Goal: Task Accomplishment & Management: Complete application form

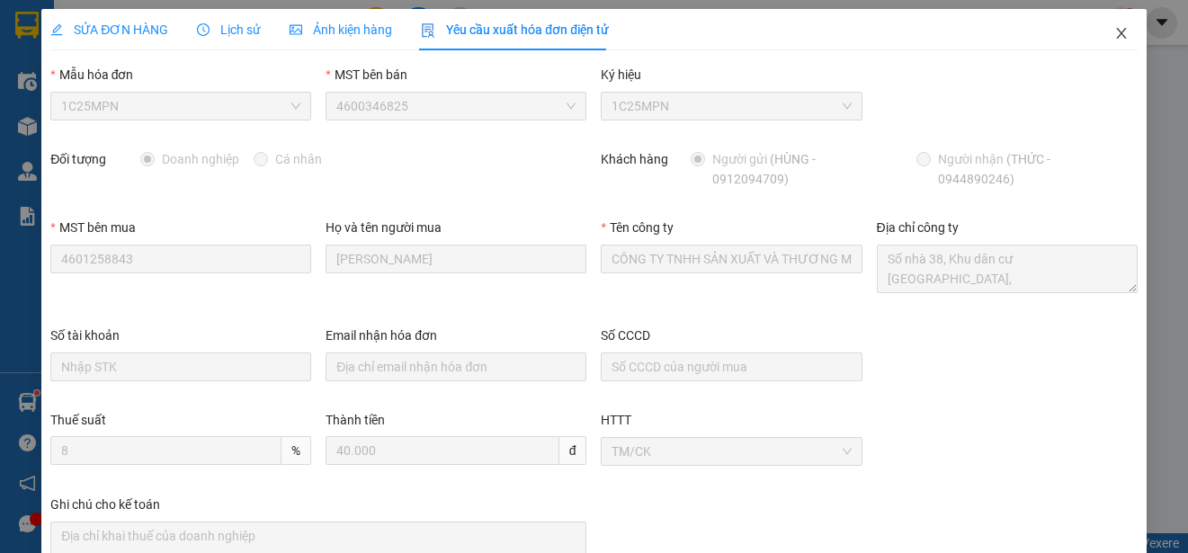
scroll to position [34, 0]
click at [1114, 31] on icon "close" at bounding box center [1121, 33] width 14 height 14
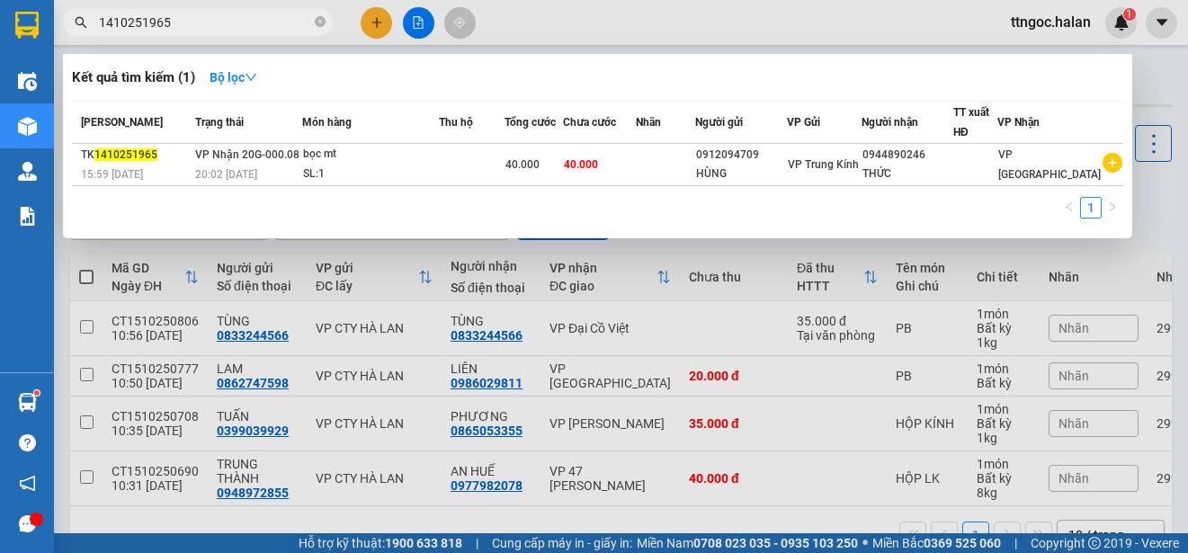
drag, startPoint x: 182, startPoint y: 22, endPoint x: 142, endPoint y: 22, distance: 39.6
click at [142, 22] on input "1410251965" at bounding box center [205, 23] width 212 height 20
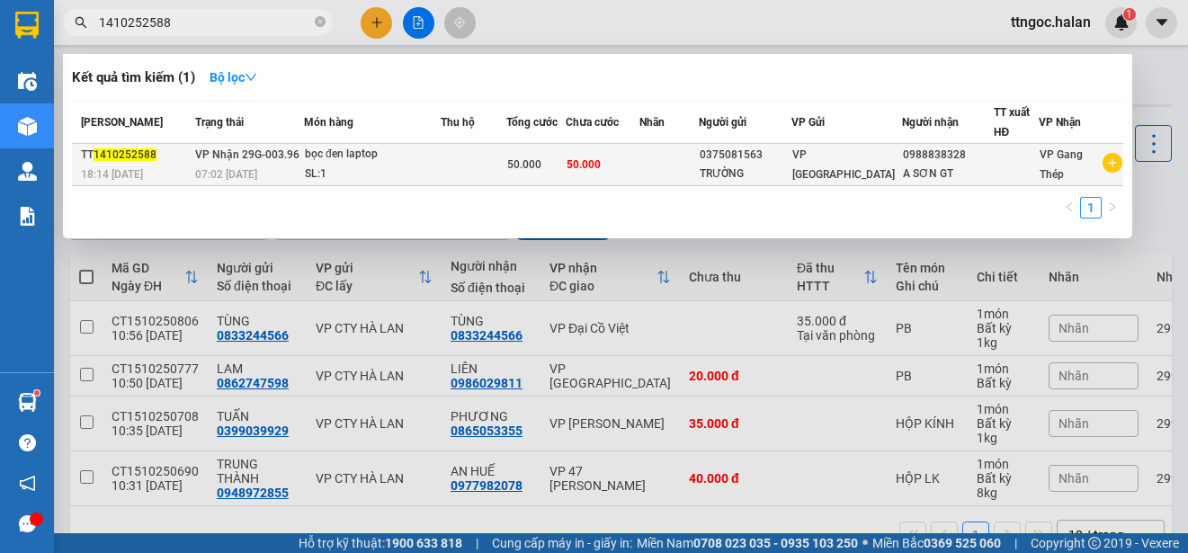
type input "1410252588"
click at [129, 170] on span "18:14 [DATE]" at bounding box center [112, 174] width 62 height 13
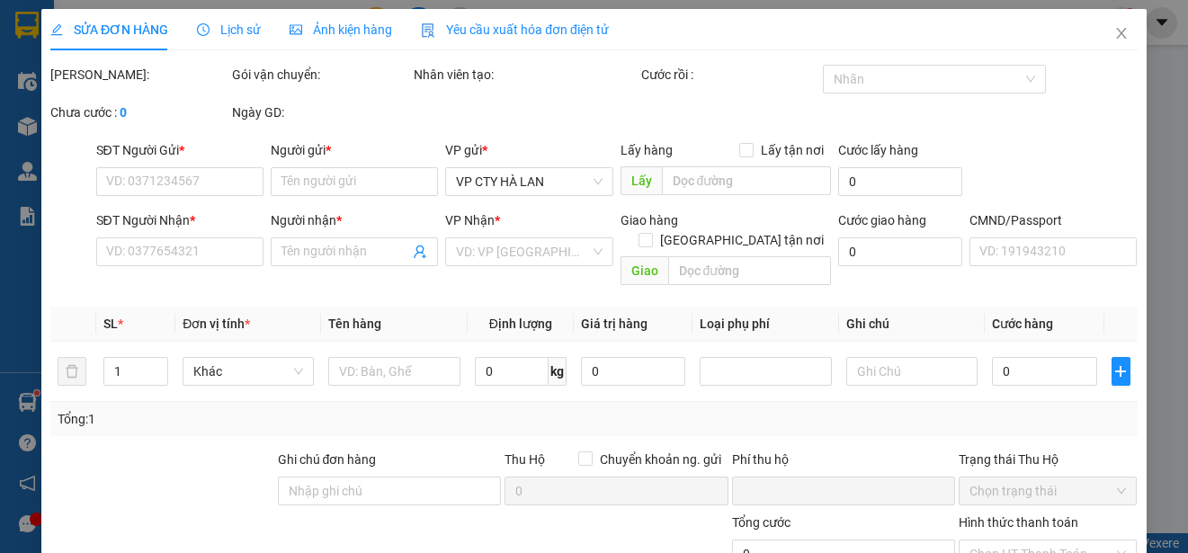
type input "0375081563"
type input "TRƯỜNG"
type input "0988838328"
type input "A SƠN GT"
type input "0"
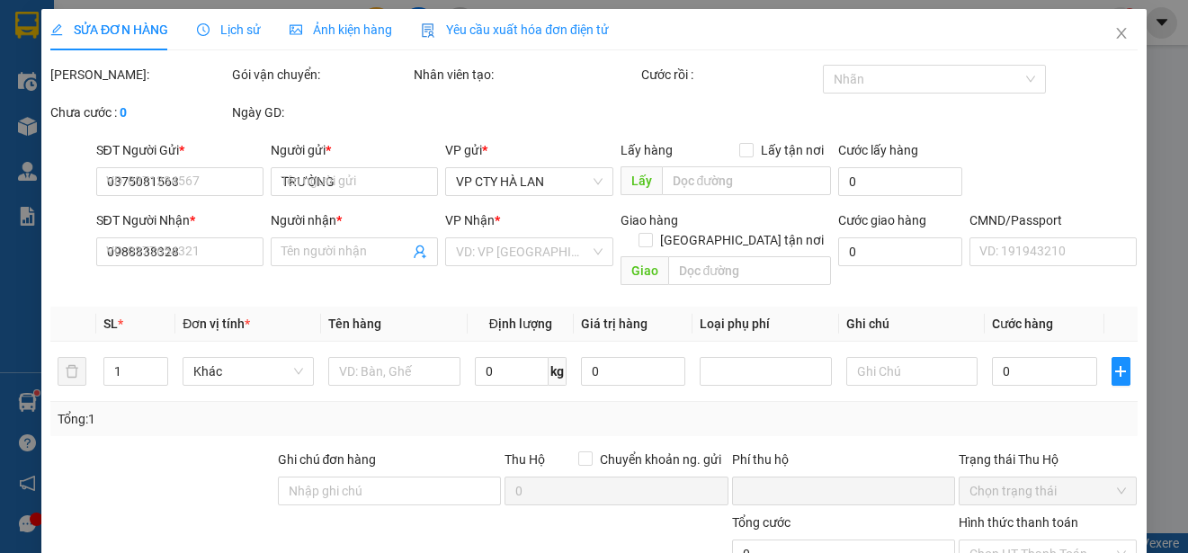
type input "50.000"
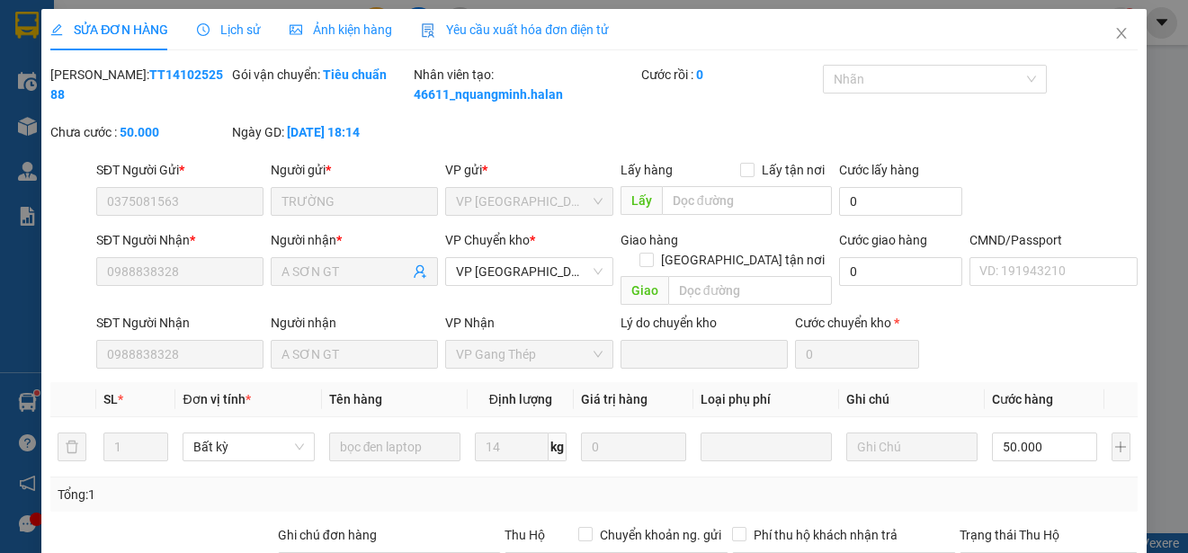
click at [464, 22] on span "Yêu cầu xuất hóa đơn điện tử" at bounding box center [515, 29] width 188 height 14
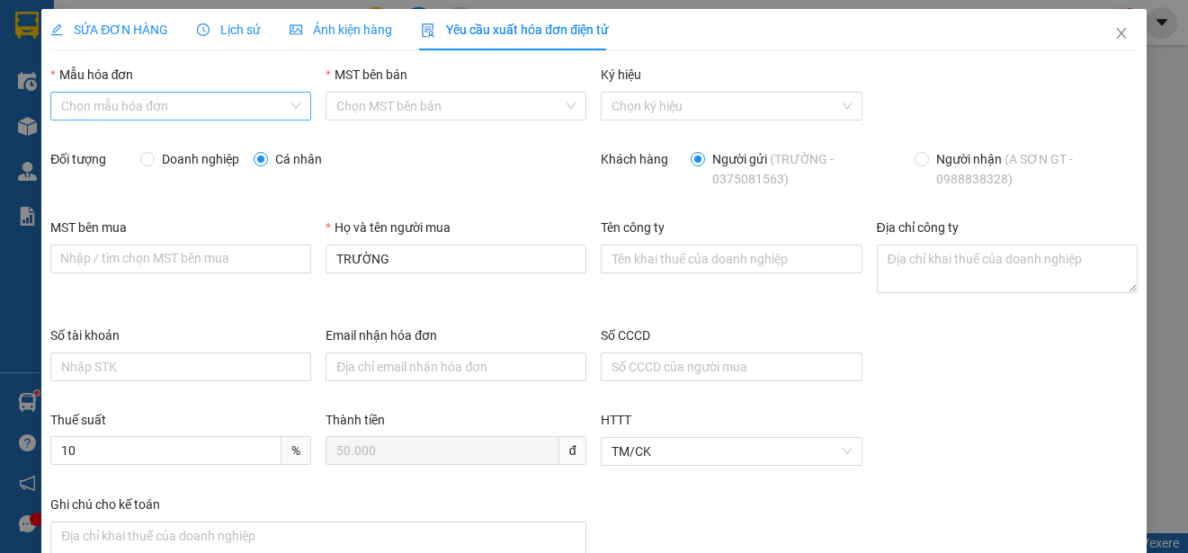
click at [165, 104] on input "Mẫu hóa đơn" at bounding box center [174, 106] width 227 height 27
click at [103, 140] on div "1C25MPN" at bounding box center [179, 142] width 236 height 20
type input "8"
click at [181, 165] on span "Doanh nghiệp" at bounding box center [201, 159] width 92 height 20
click at [153, 165] on input "Doanh nghiệp" at bounding box center [146, 158] width 13 height 13
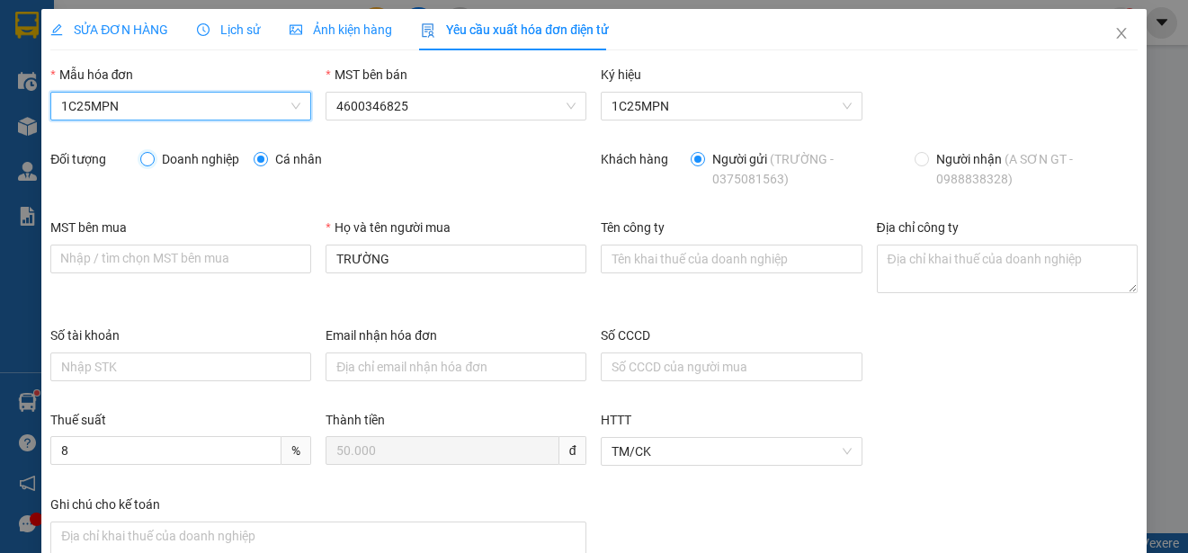
radio input "true"
radio input "false"
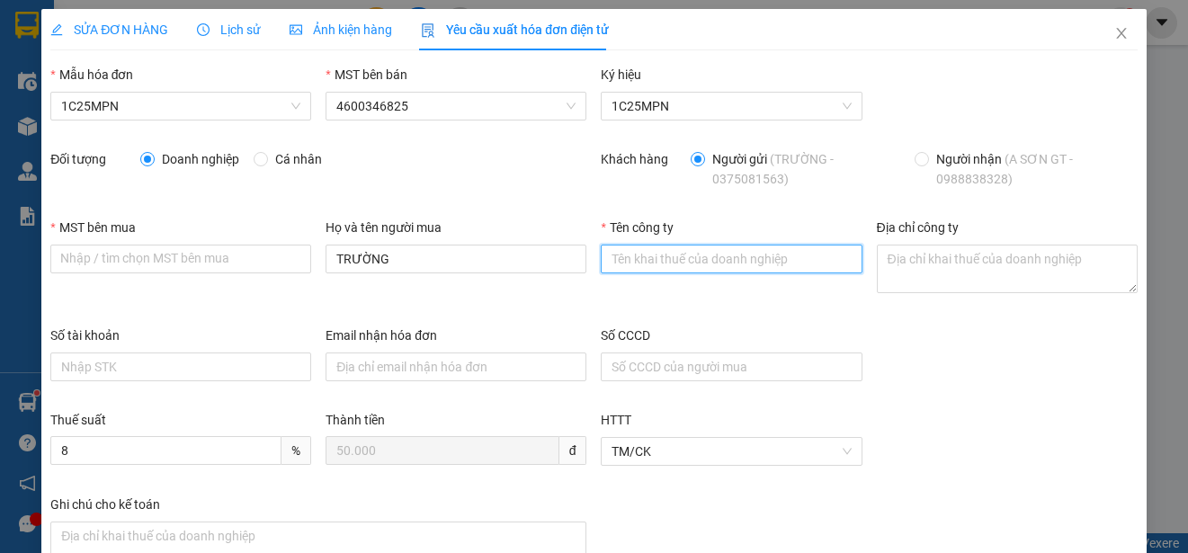
click at [618, 254] on input "Tên công ty" at bounding box center [731, 259] width 261 height 29
paste input "CÔNG TY TNHH DỊCH VỤ PHÂN PHỐI TỔNG HỢP LỘC PHÚ TÀI"
type input "CÔNG TY TNHH DỊCH VỤ PHÂN PHỐI TỔNG HỢP LỘC PHÚ TÀI"
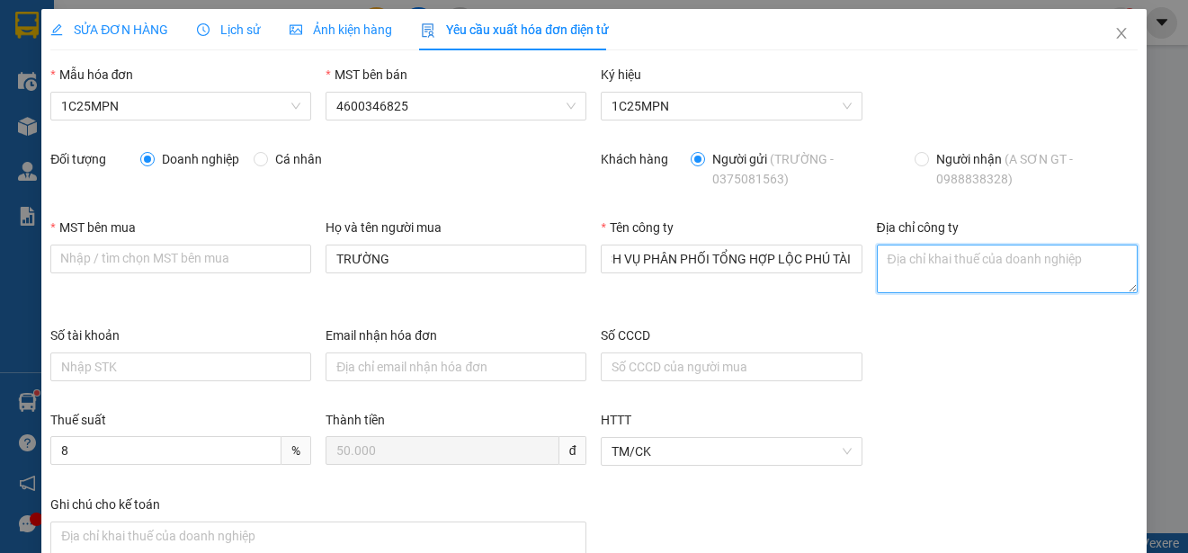
click at [882, 272] on textarea "Địa chỉ công ty" at bounding box center [1007, 269] width 261 height 49
paste textarea "SN 42- Ngõ 593/1- Đ. Cách mạng tháng 8 - Tổ 2, Phường Gia Sàng, Tỉnh [GEOGRAPHI…"
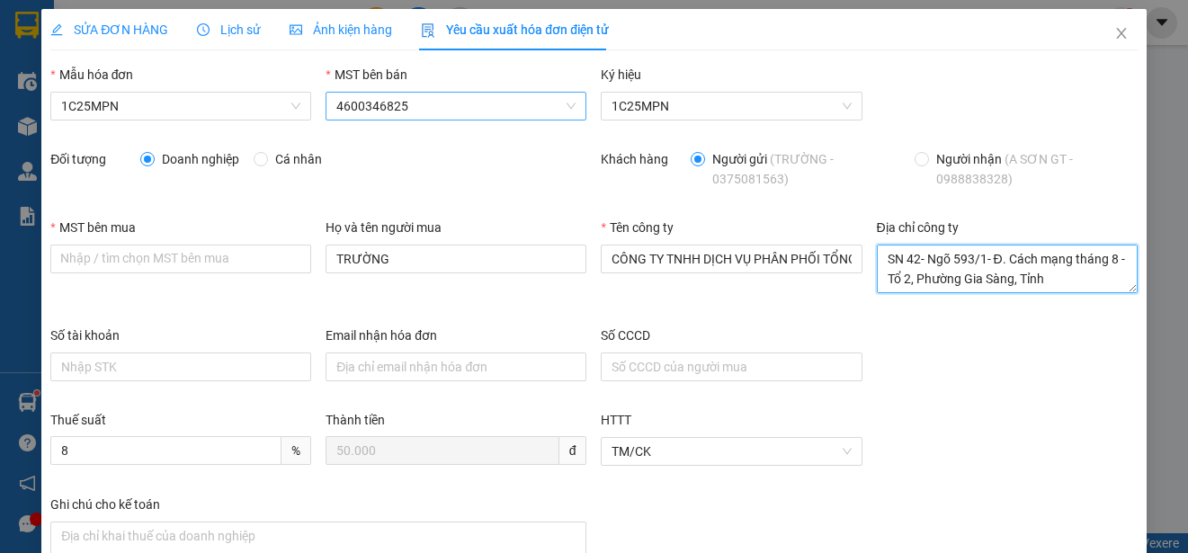
scroll to position [34, 0]
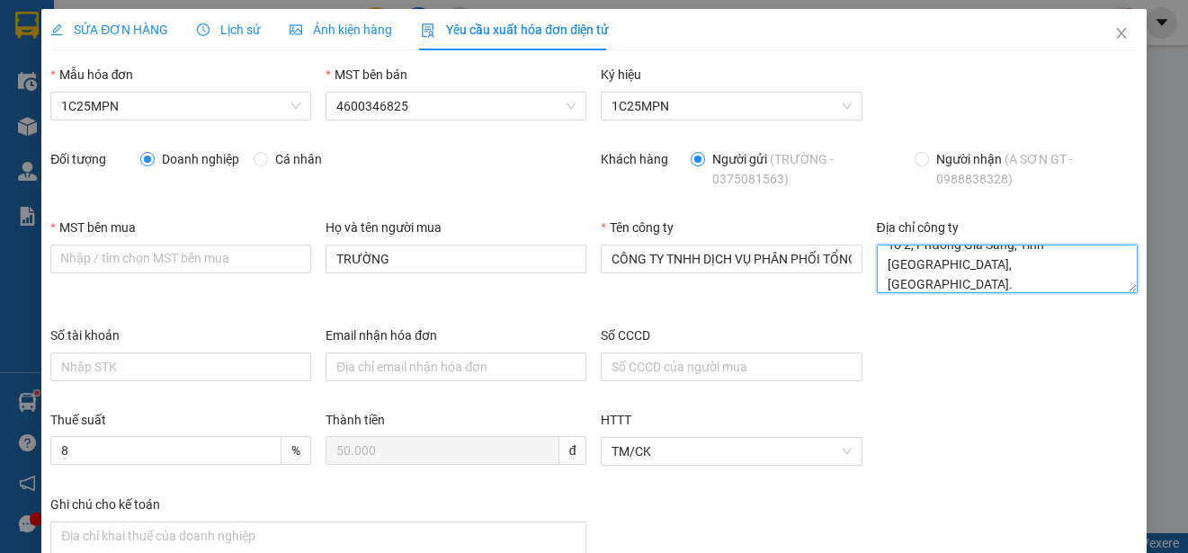
type textarea "SN 42- Ngõ 593/1- Đ. Cách mạng tháng 8 - Tổ 2, Phường Gia Sàng, Tỉnh [GEOGRAPHI…"
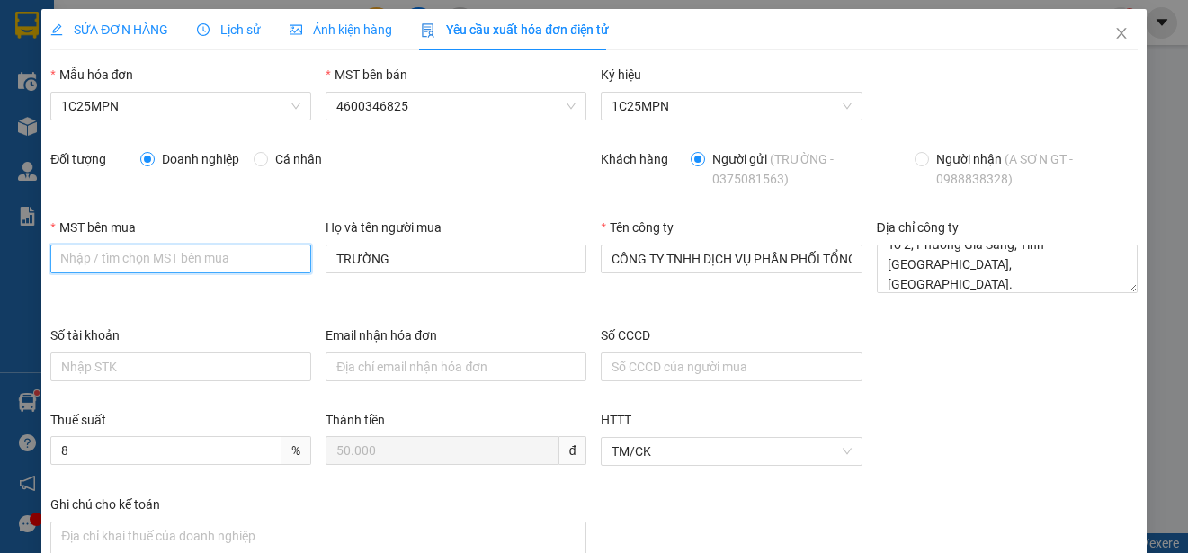
click at [89, 260] on input "MST bên mua" at bounding box center [180, 259] width 261 height 29
paste input "4601603810"
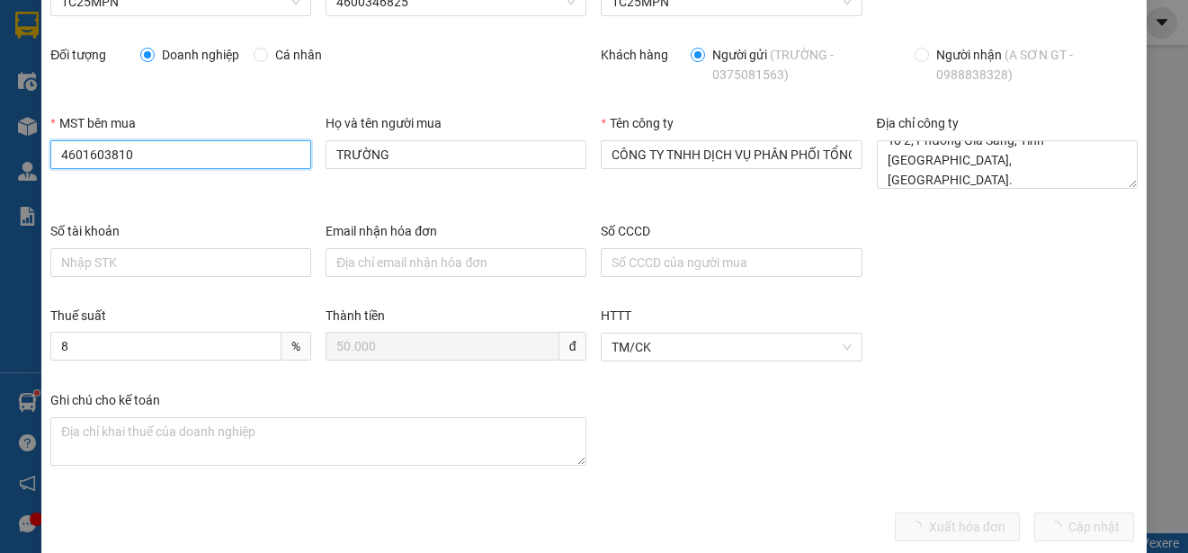
scroll to position [128, 0]
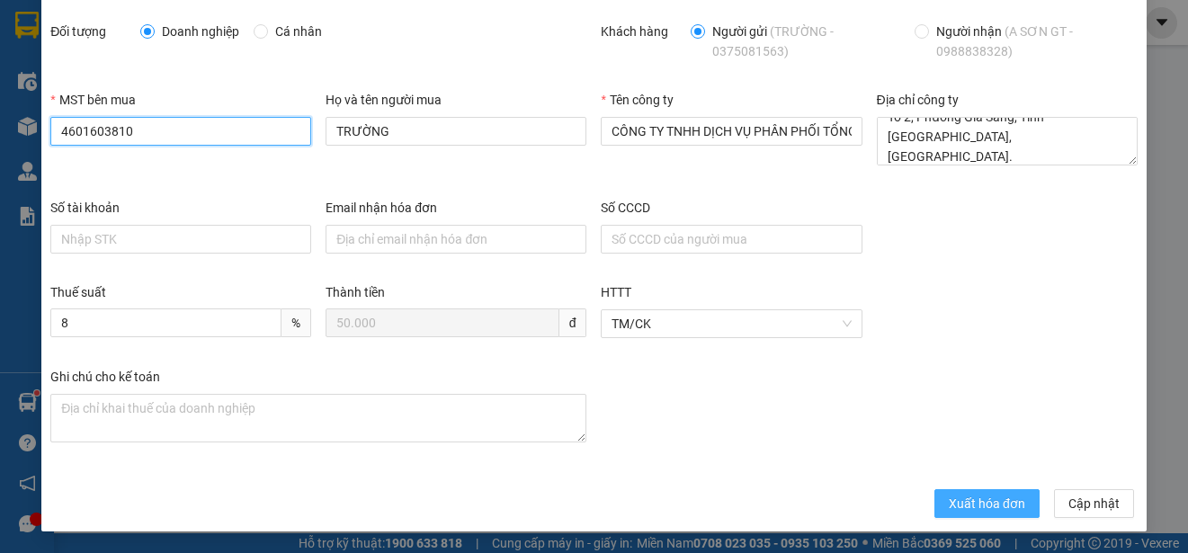
type input "4601603810"
click at [949, 506] on span "Xuất hóa đơn" at bounding box center [987, 504] width 76 height 20
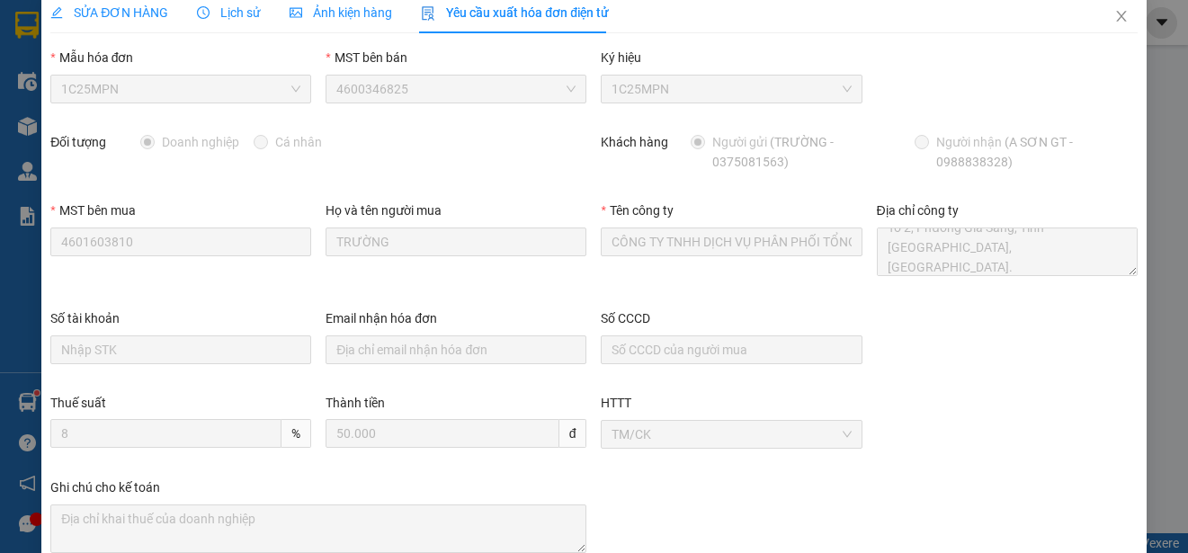
scroll to position [0, 0]
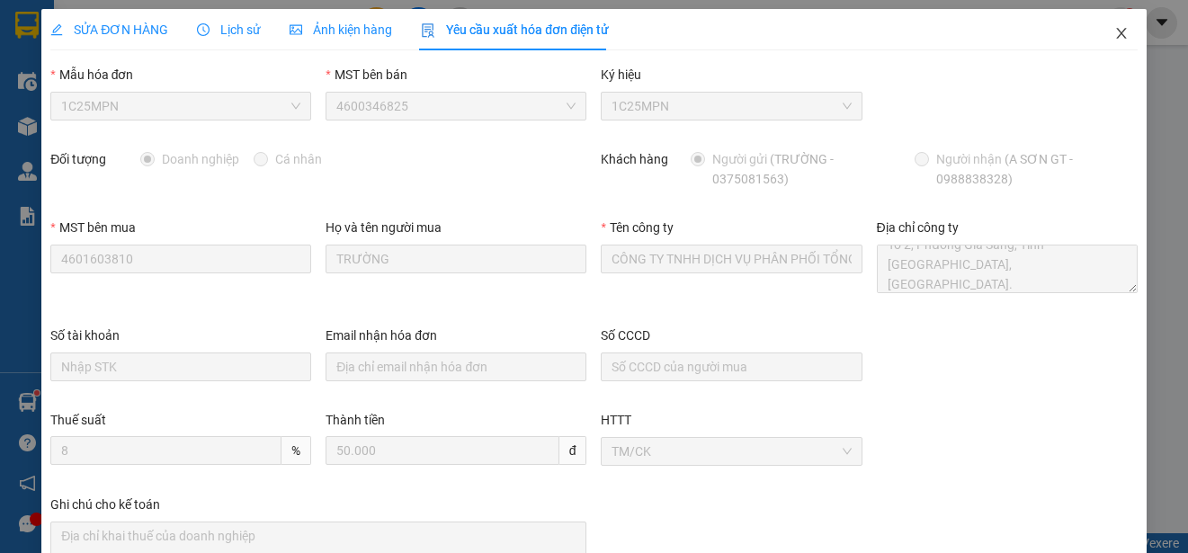
click at [1116, 31] on icon "close" at bounding box center [1121, 33] width 10 height 11
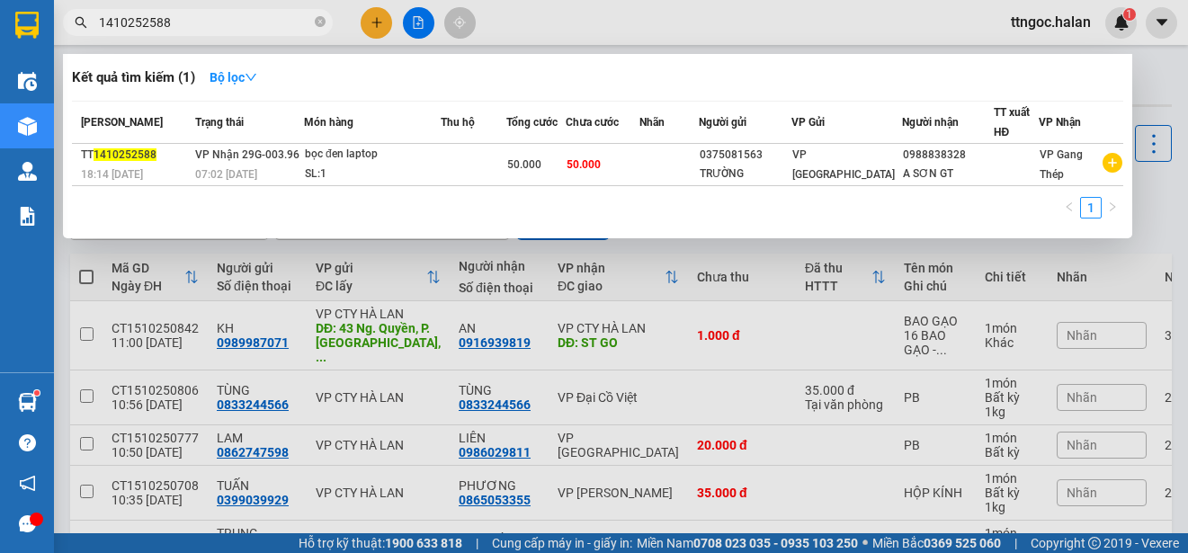
drag, startPoint x: 171, startPoint y: 19, endPoint x: 141, endPoint y: 19, distance: 29.7
click at [141, 19] on input "1410252588" at bounding box center [205, 23] width 212 height 20
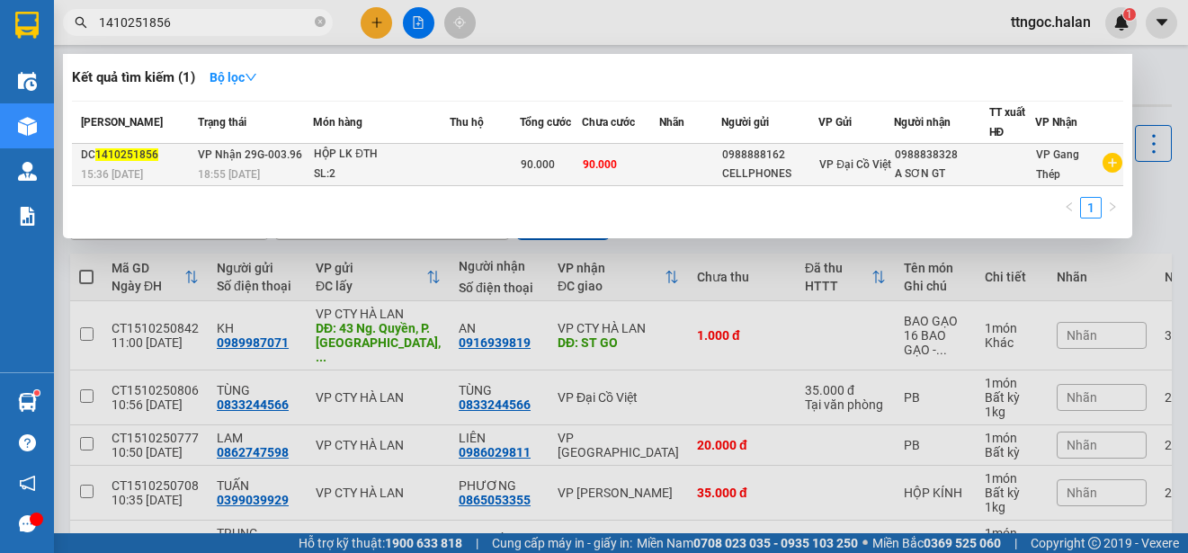
type input "1410251856"
click at [133, 159] on span "1410251856" at bounding box center [126, 154] width 63 height 13
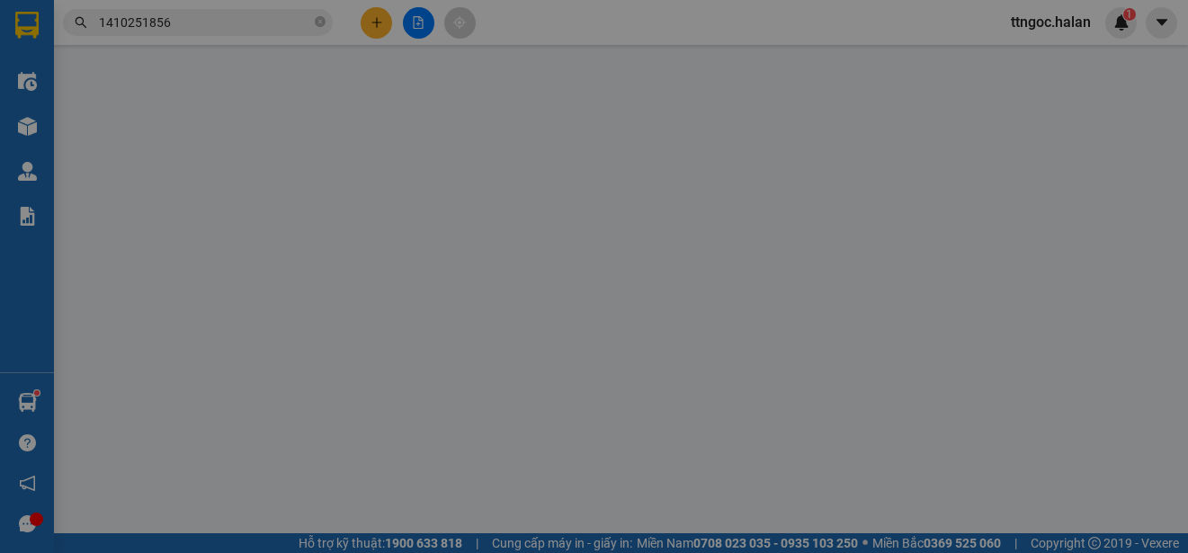
type input "0988888162"
type input "CELLPHONES"
type input "0988838328"
type input "A SƠN GT"
type input "0"
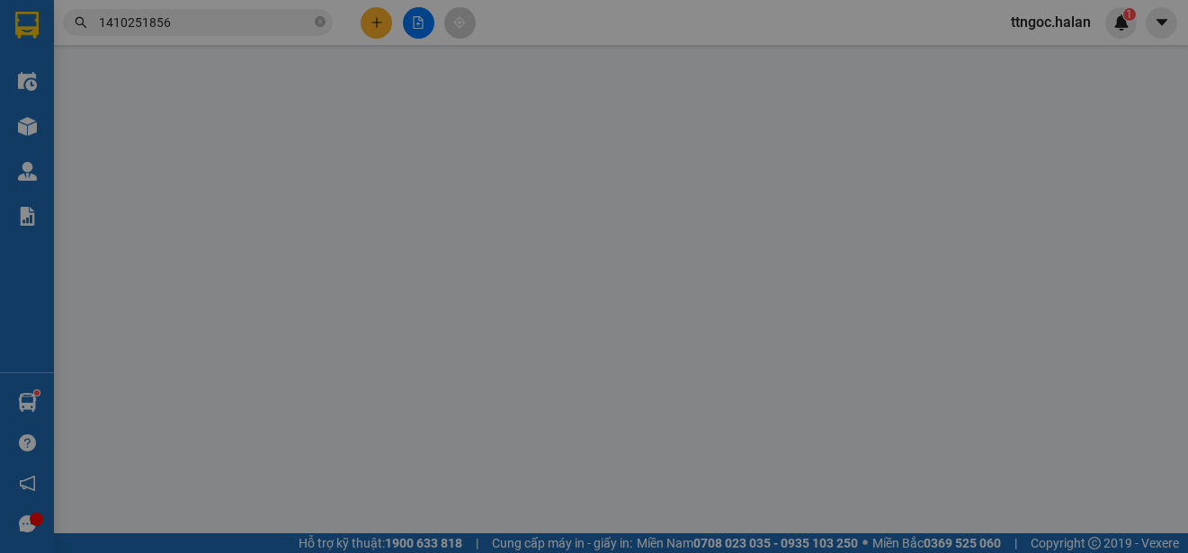
type input "90.000"
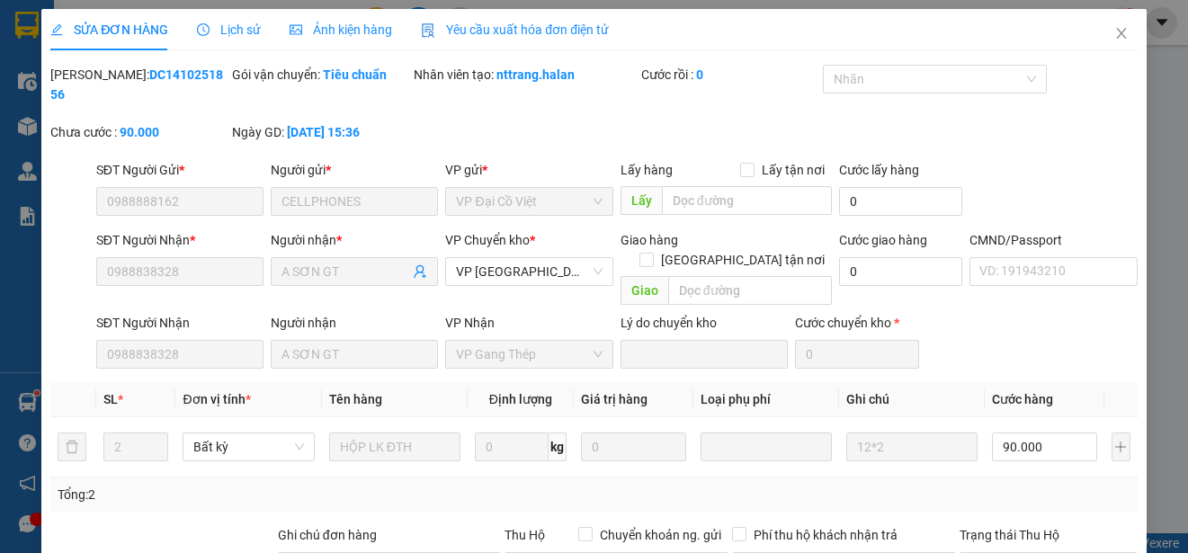
click at [513, 16] on div "Yêu cầu xuất hóa đơn điện tử" at bounding box center [515, 29] width 188 height 41
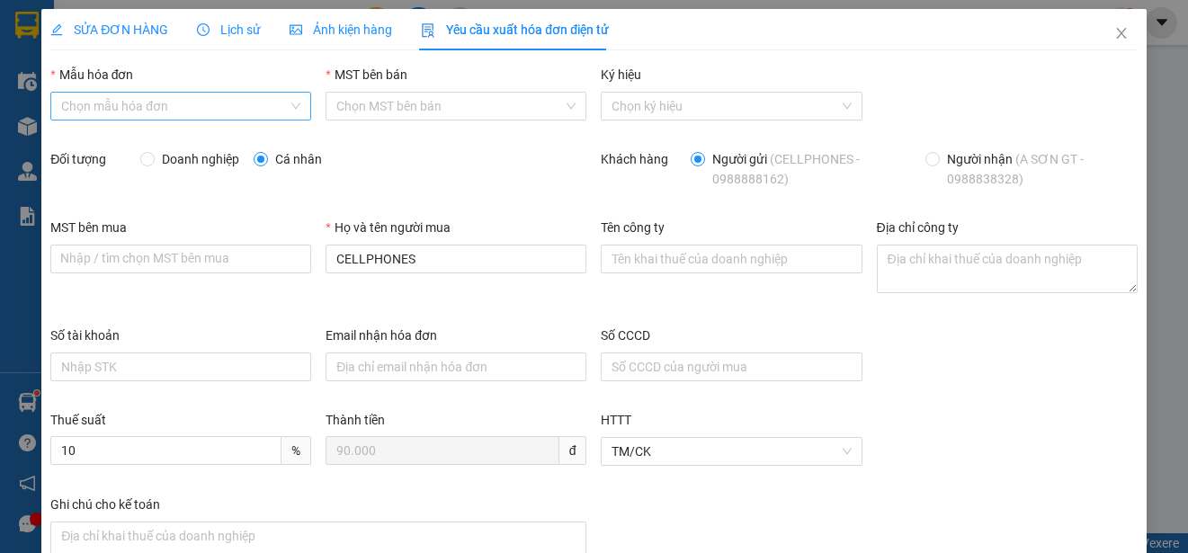
click at [218, 120] on div "Chọn mẫu hóa đơn" at bounding box center [180, 106] width 261 height 29
click at [68, 144] on div "1C25MPN" at bounding box center [179, 142] width 236 height 20
type input "8"
click at [166, 156] on span "Doanh nghiệp" at bounding box center [201, 159] width 92 height 20
click at [153, 156] on input "Doanh nghiệp" at bounding box center [146, 158] width 13 height 13
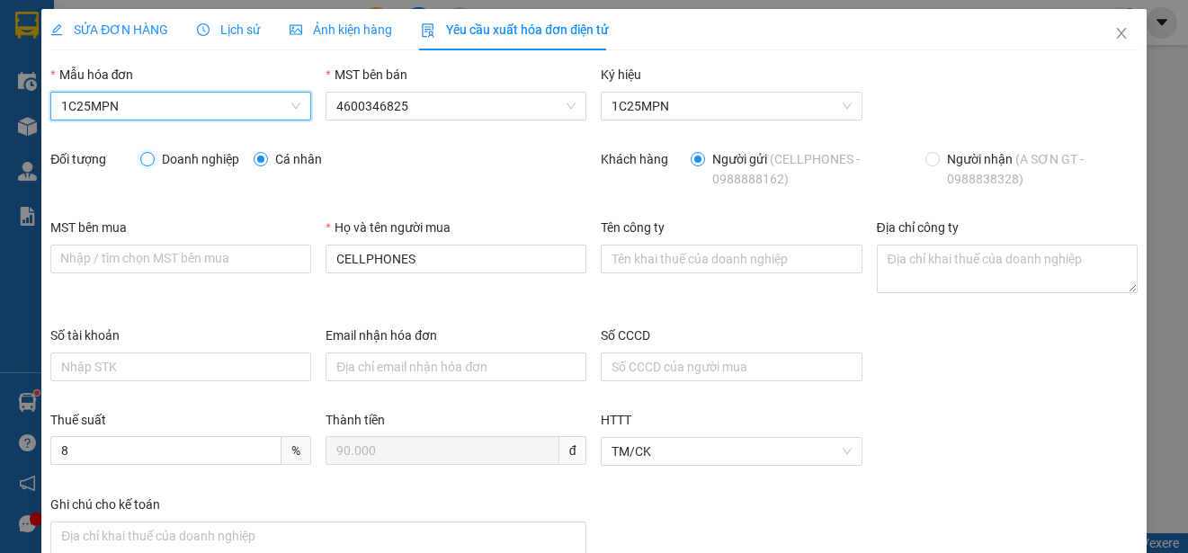
radio input "true"
radio input "false"
click at [1116, 30] on icon "close" at bounding box center [1121, 33] width 10 height 11
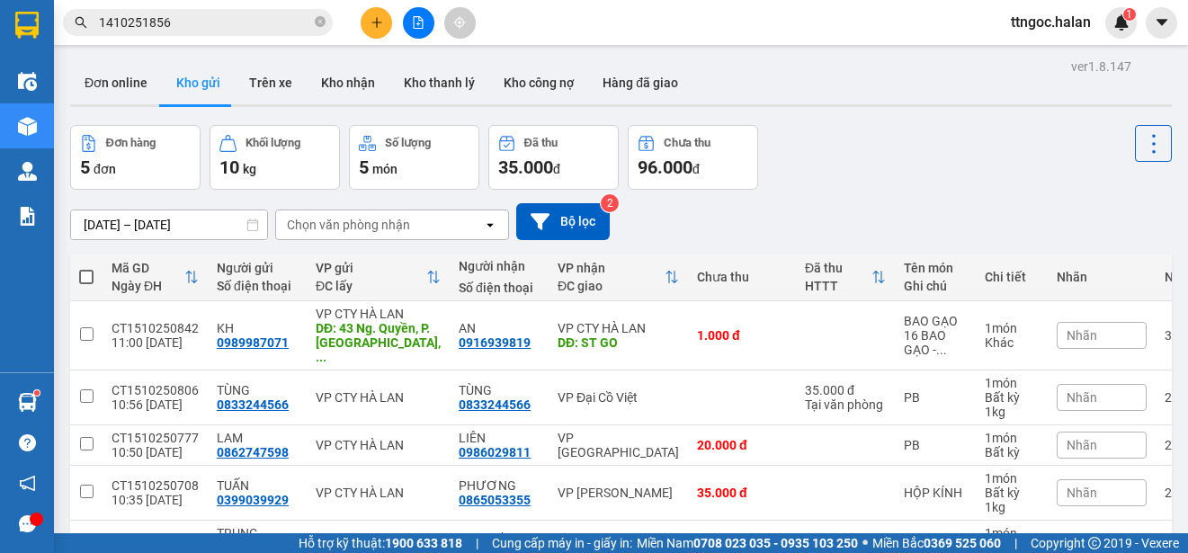
click at [182, 21] on input "1410251856" at bounding box center [205, 23] width 212 height 20
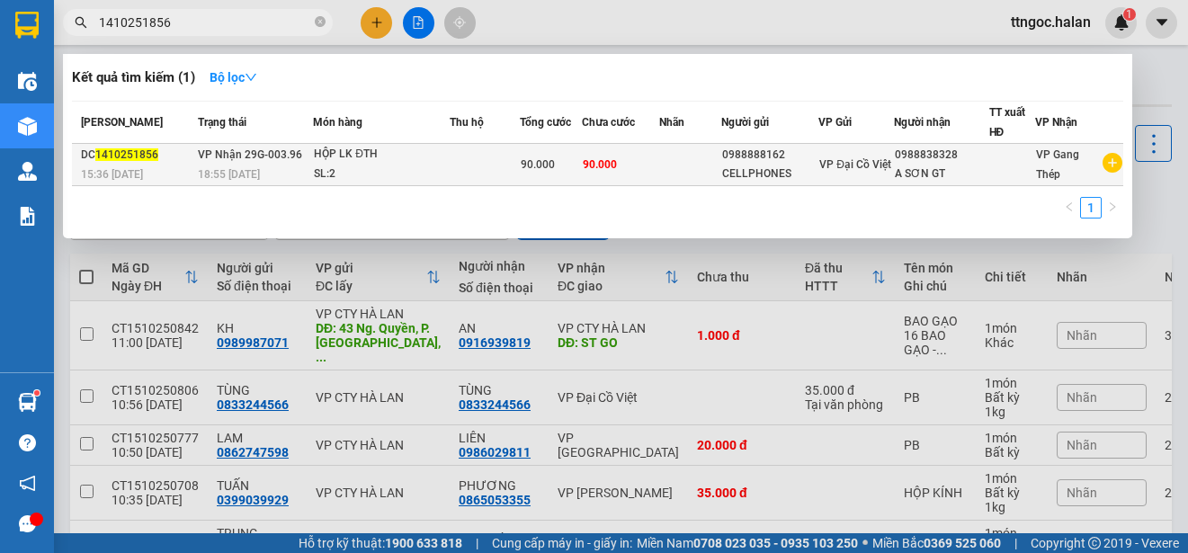
click at [121, 153] on span "1410251856" at bounding box center [126, 154] width 63 height 13
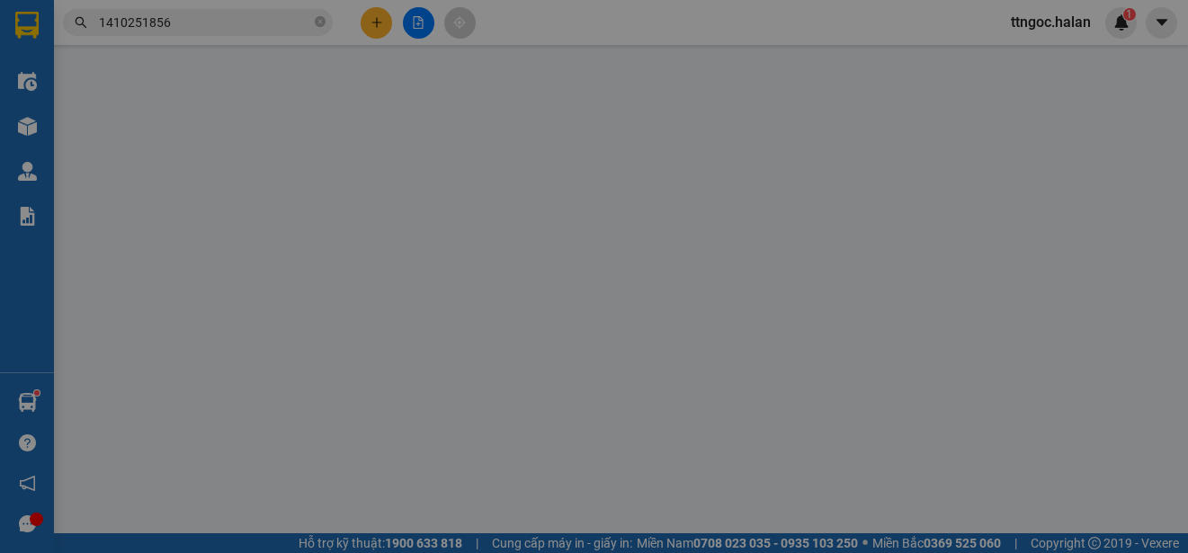
type input "0988888162"
type input "CELLPHONES"
type input "0988838328"
type input "A SƠN GT"
type input "0"
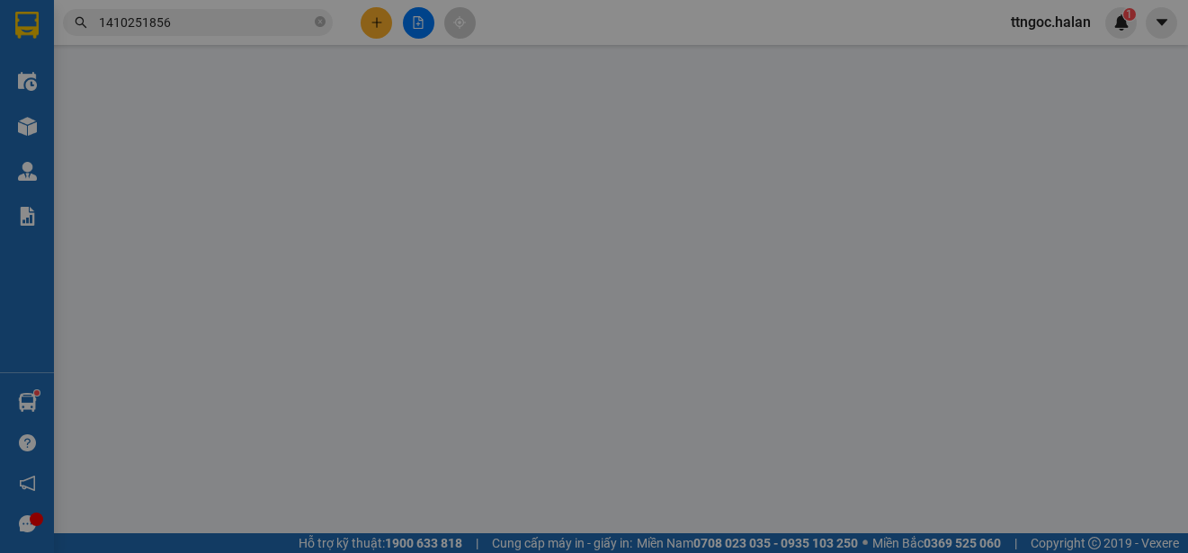
type input "90.000"
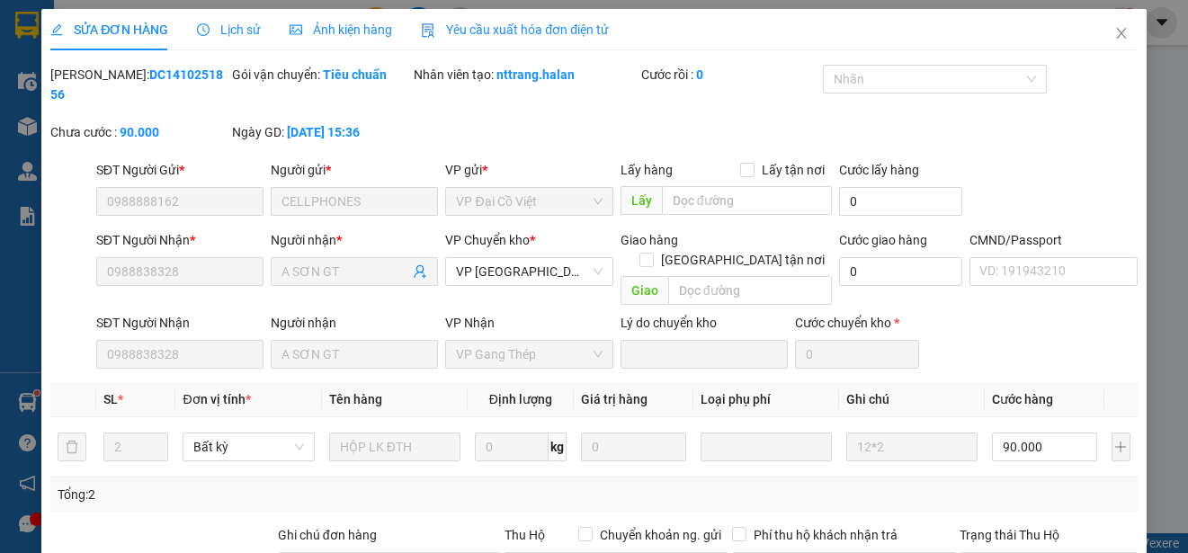
click at [522, 31] on span "Yêu cầu xuất hóa đơn điện tử" at bounding box center [515, 29] width 188 height 14
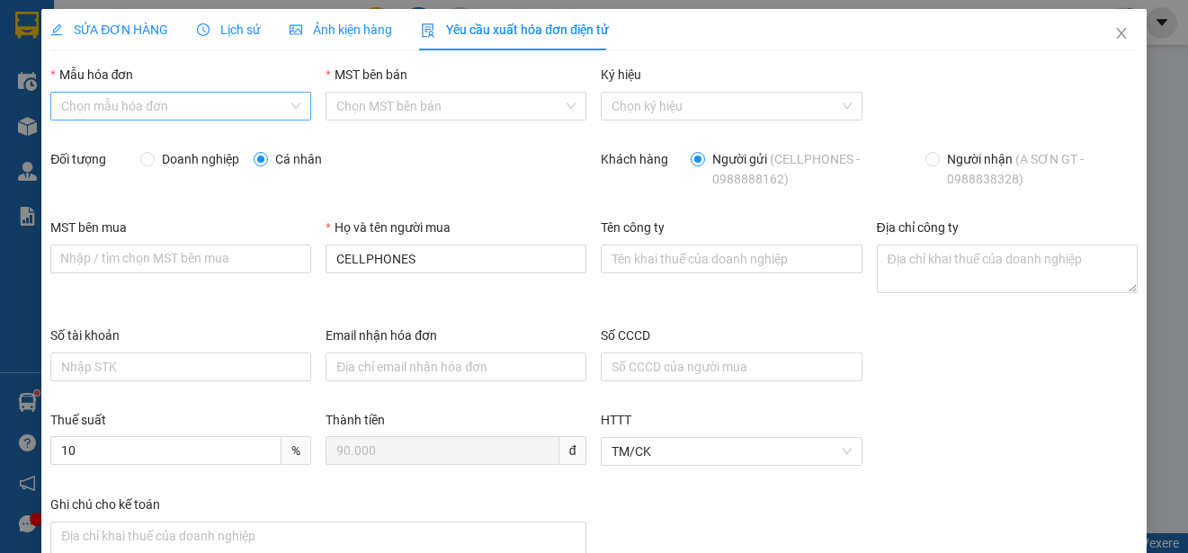
click at [276, 107] on input "Mẫu hóa đơn" at bounding box center [174, 106] width 227 height 27
click at [154, 144] on div "1C25MPN" at bounding box center [179, 142] width 236 height 20
type input "8"
drag, startPoint x: 164, startPoint y: 156, endPoint x: 234, endPoint y: 71, distance: 110.5
click at [165, 156] on span "Doanh nghiệp" at bounding box center [201, 159] width 92 height 20
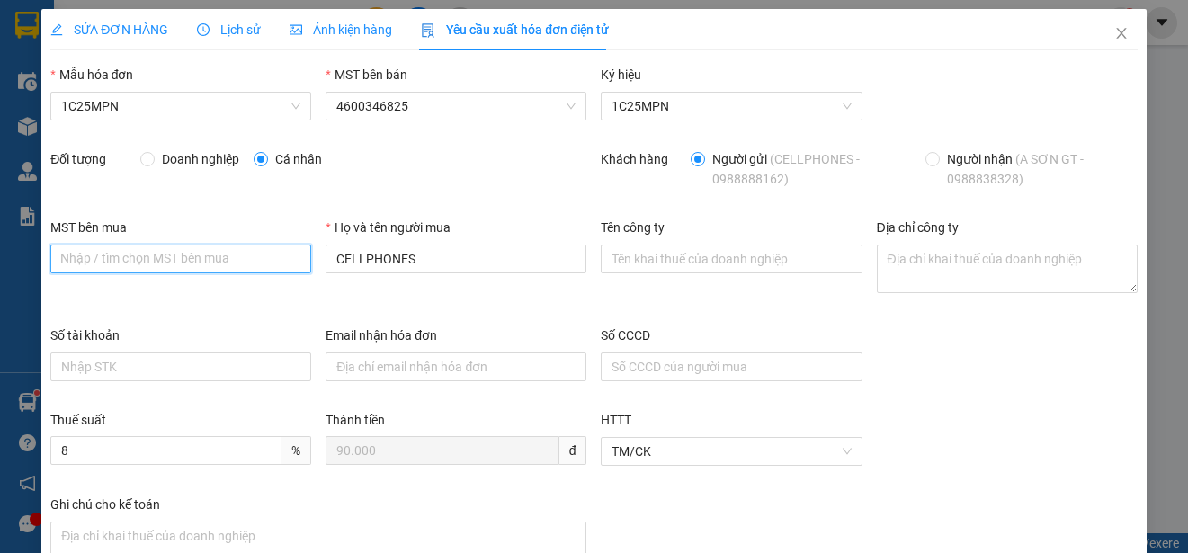
click at [72, 259] on input "MST bên mua" at bounding box center [180, 259] width 261 height 29
paste input "4601603810"
type input "4601603810"
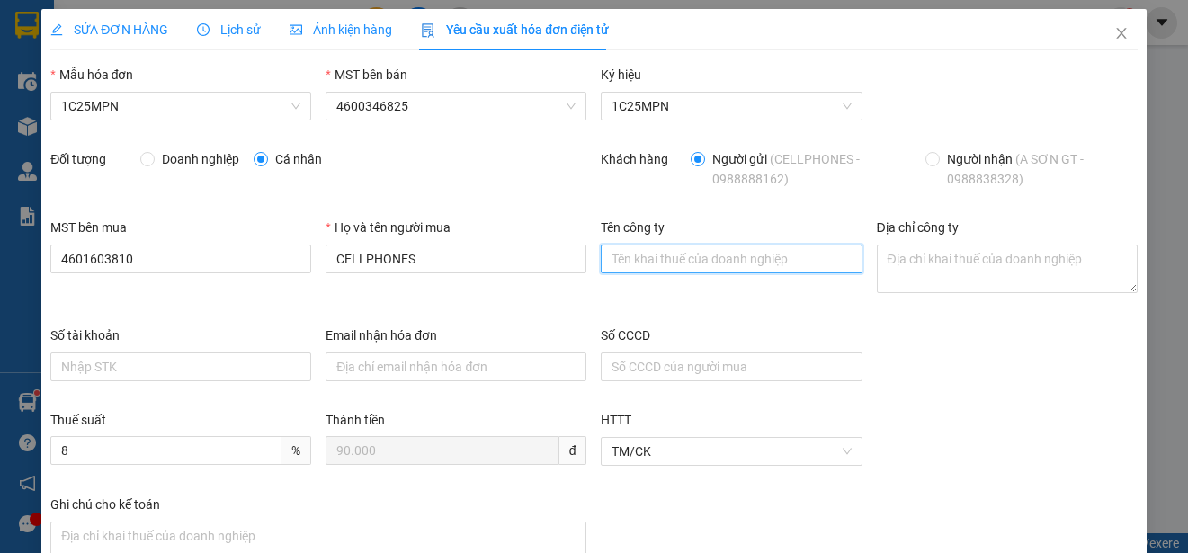
click at [617, 254] on input "Tên công ty" at bounding box center [731, 259] width 261 height 29
paste input "CÔNG TY TNHH DỊCH VỤ PHÂN PHỐI TỔNG HỢP LỘC PHÚ TÀI"
type input "CÔNG TY TNHH DỊCH VỤ PHÂN PHỐI TỔNG HỢP LỘC PHÚ TÀI"
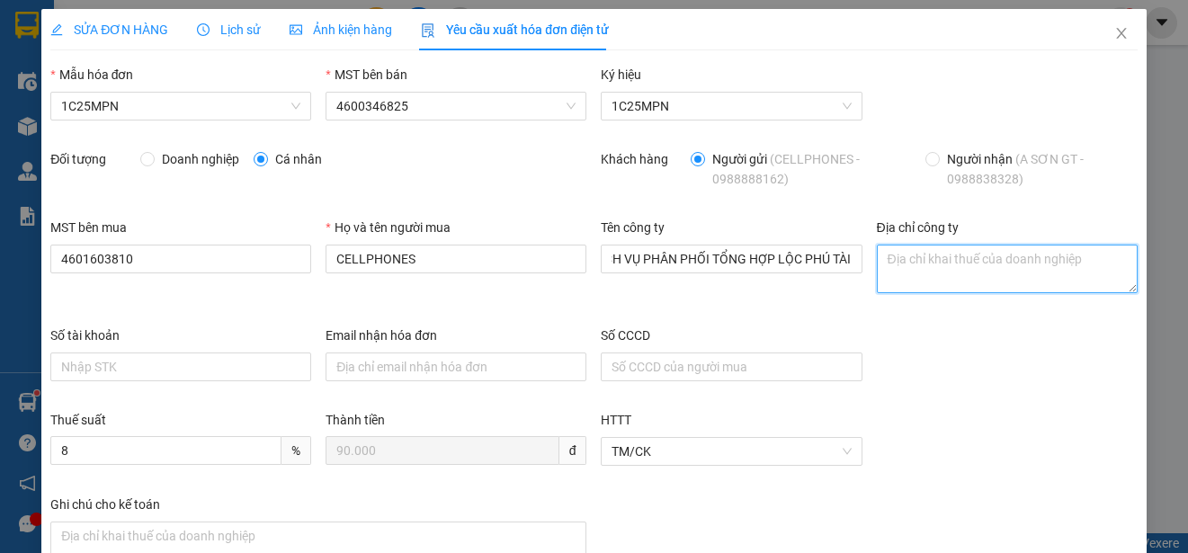
click at [904, 264] on textarea "Địa chỉ công ty" at bounding box center [1007, 269] width 261 height 49
paste textarea "SN 42- Ngõ 593/1- Đ. Cách mạng tháng 8 - Tổ 2, Phường Gia Sàng, Tỉnh [GEOGRAPHI…"
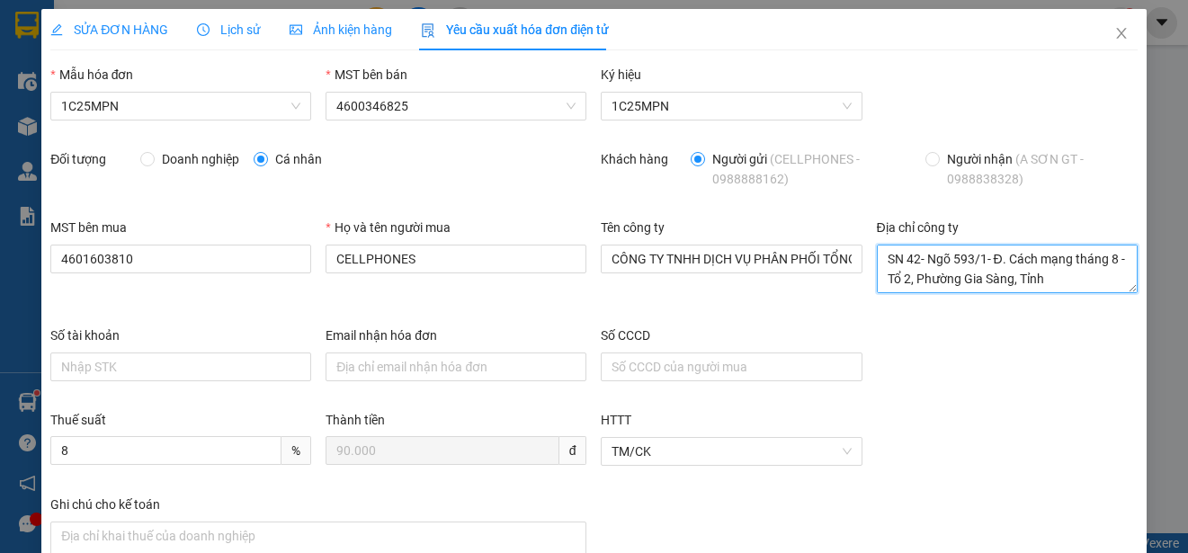
scroll to position [34, 0]
type textarea "SN 42- Ngõ 593/1- Đ. Cách mạng tháng 8 - Tổ 2, Phường Gia Sàng, Tỉnh [GEOGRAPHI…"
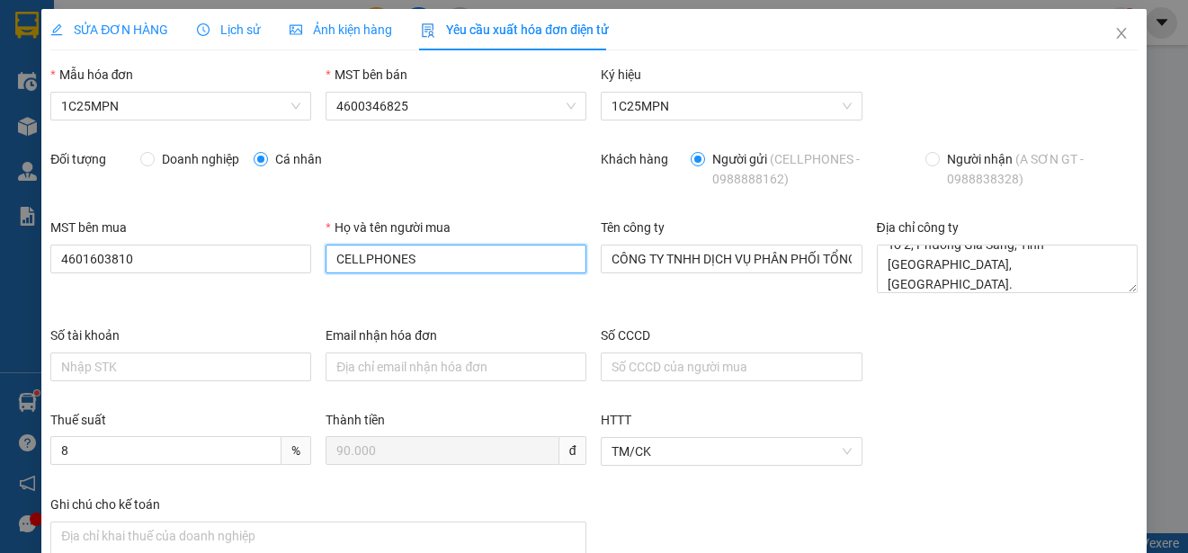
click at [432, 258] on input "CELLPHONES" at bounding box center [456, 259] width 261 height 29
click at [424, 258] on input "CELLPHONES" at bounding box center [456, 259] width 261 height 29
type input "Sơn"
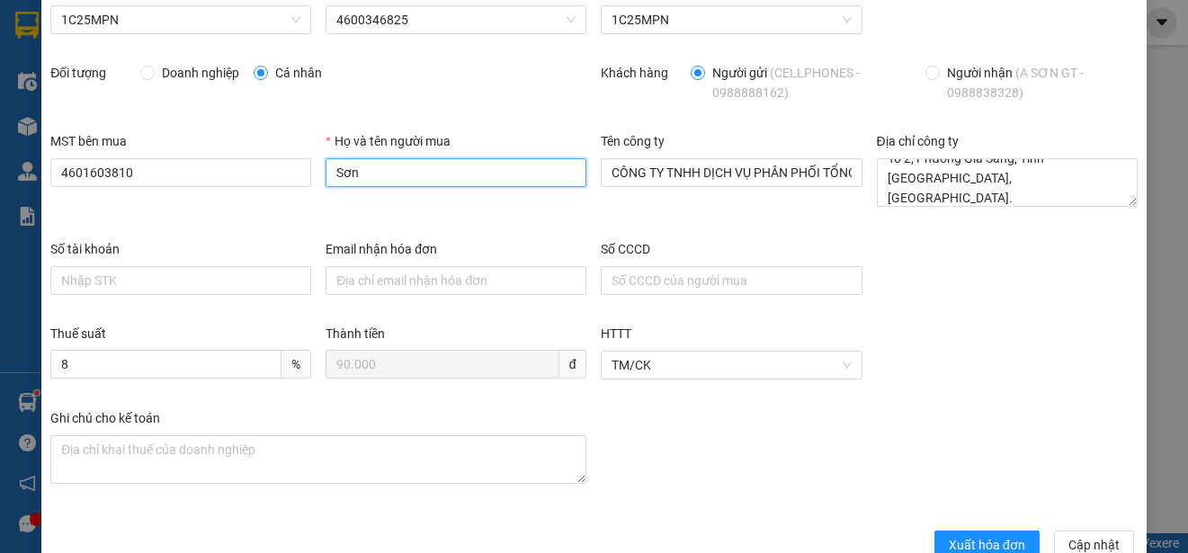
scroll to position [128, 0]
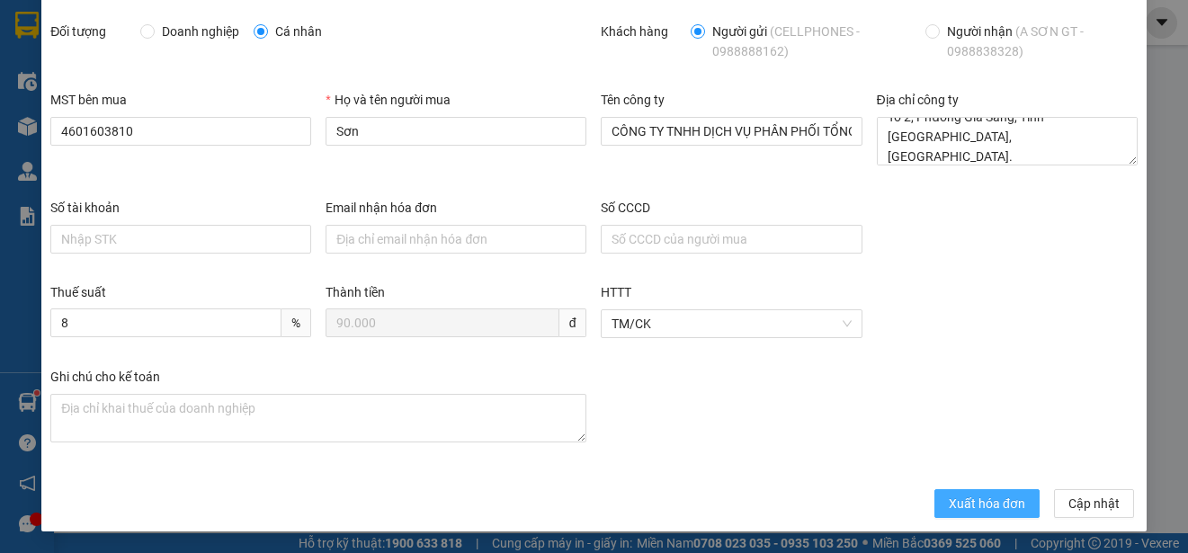
click at [976, 511] on span "Xuất hóa đơn" at bounding box center [987, 504] width 76 height 20
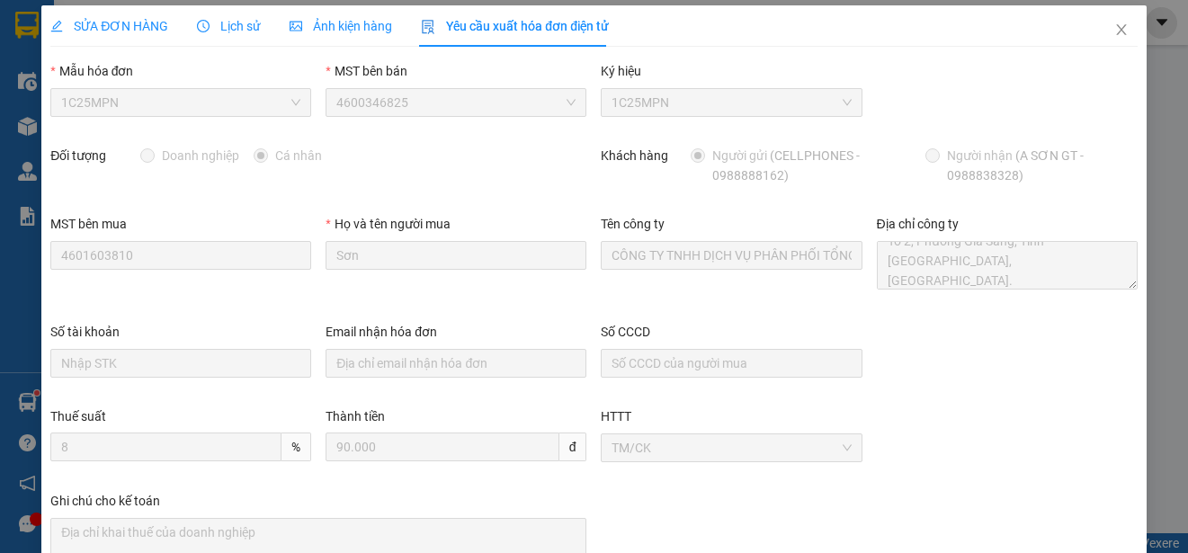
scroll to position [0, 0]
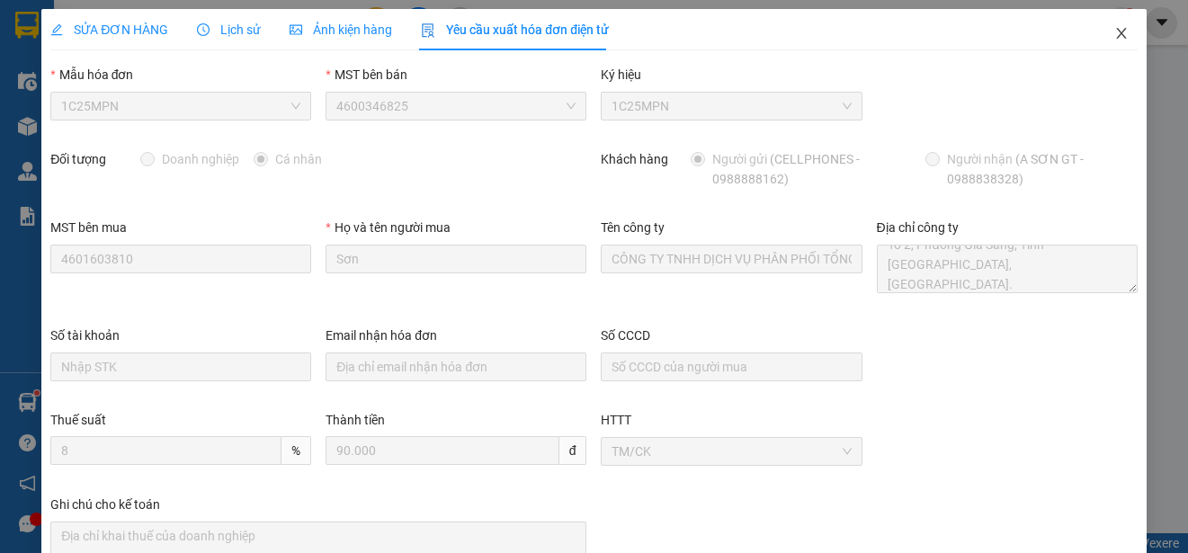
click at [1114, 28] on icon "close" at bounding box center [1121, 33] width 14 height 14
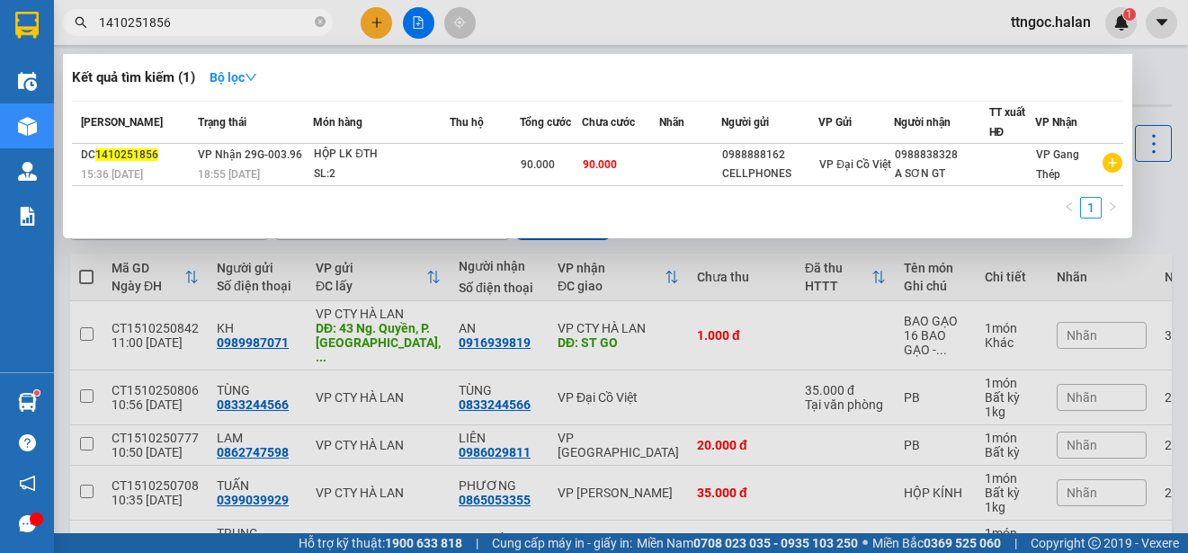
drag, startPoint x: 177, startPoint y: 23, endPoint x: 152, endPoint y: 21, distance: 25.3
click at [152, 21] on input "1410251856" at bounding box center [205, 23] width 212 height 20
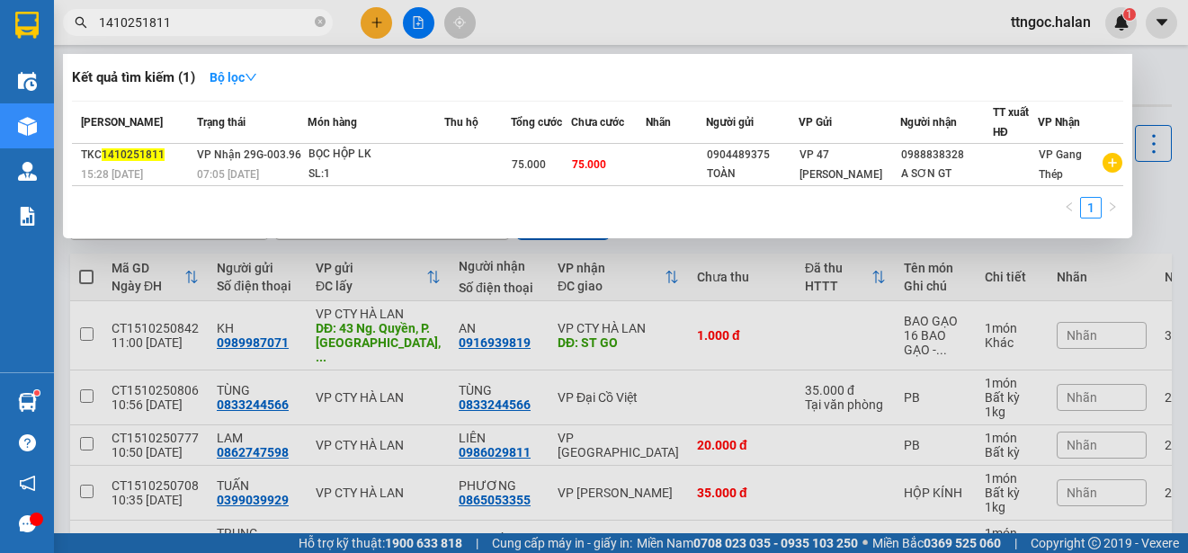
type input "1410251811"
click at [143, 176] on span "15:28 [DATE]" at bounding box center [112, 174] width 62 height 13
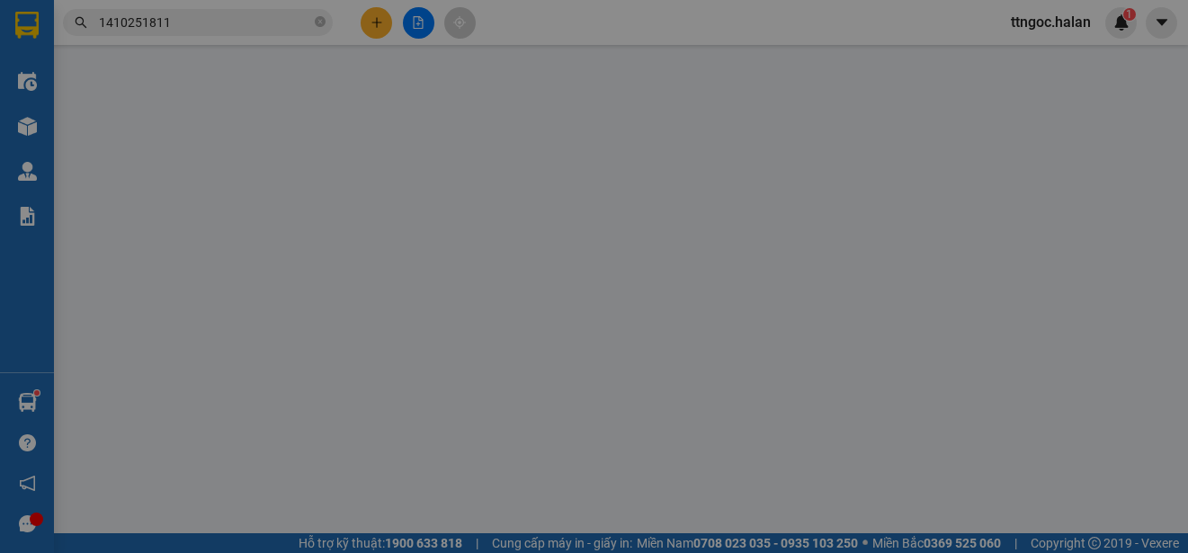
type input "0904489375"
type input "TOÀN"
type input "0988838328"
type input "A SƠN GT"
type input "0"
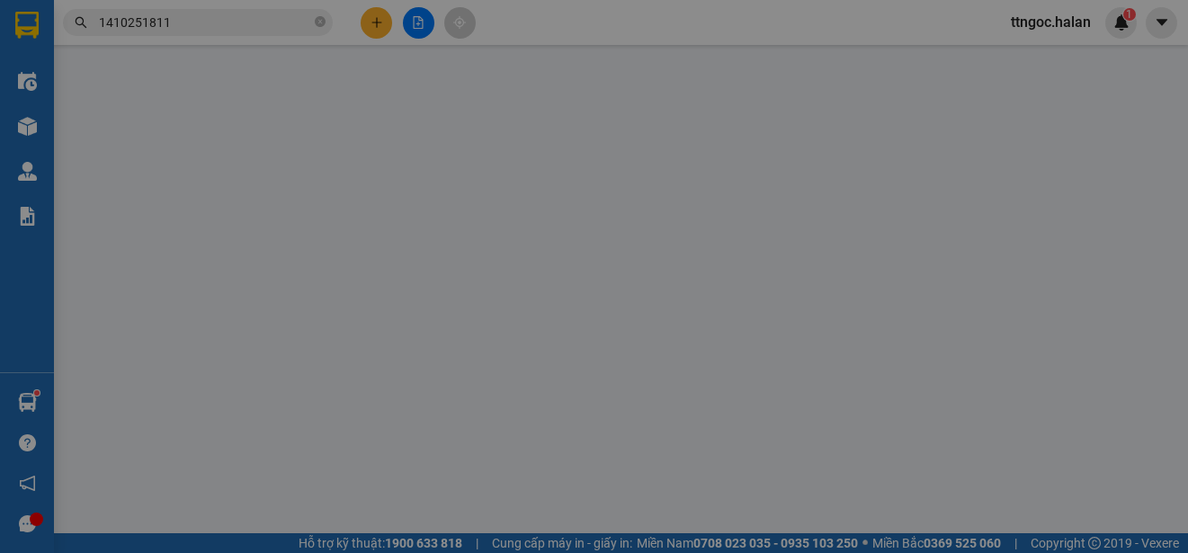
type input "75.000"
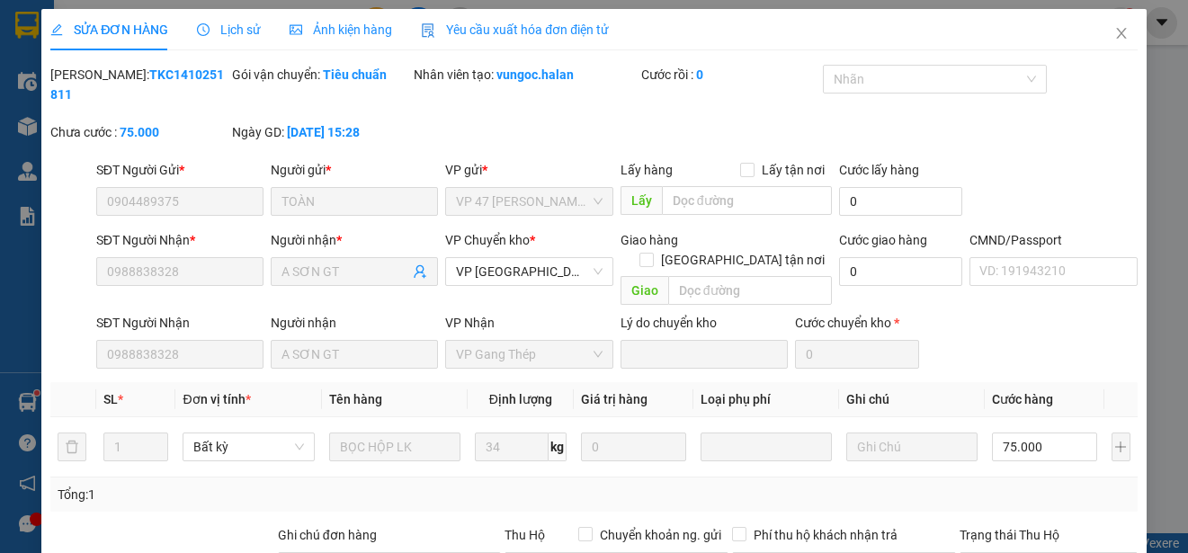
click at [493, 39] on div "Yêu cầu xuất hóa đơn điện tử" at bounding box center [515, 30] width 188 height 20
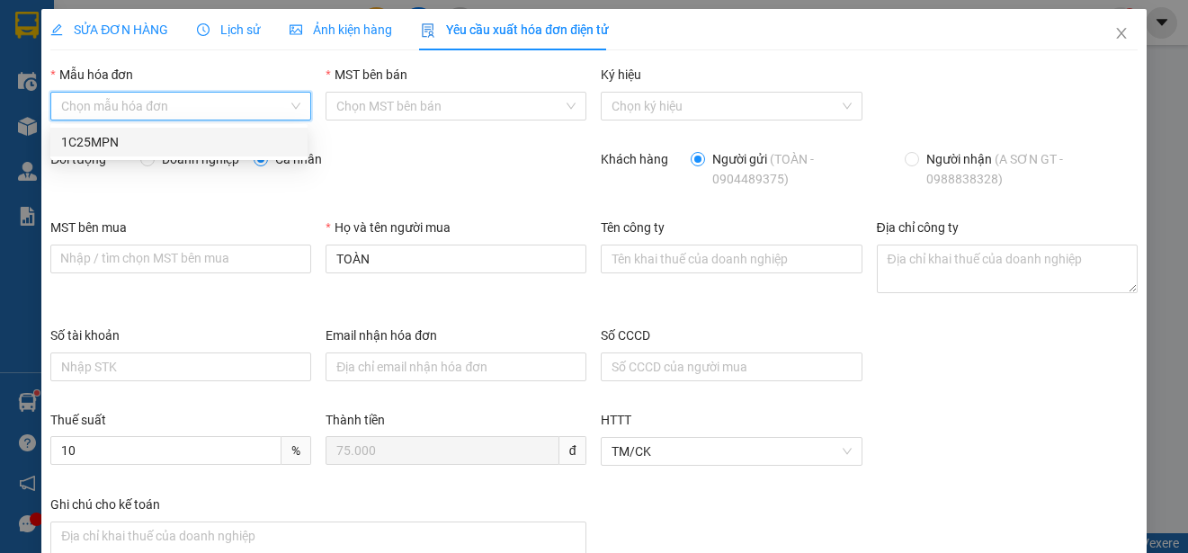
click at [179, 101] on input "Mẫu hóa đơn" at bounding box center [174, 106] width 227 height 27
click at [132, 145] on div "1C25MPN" at bounding box center [179, 142] width 236 height 20
type input "8"
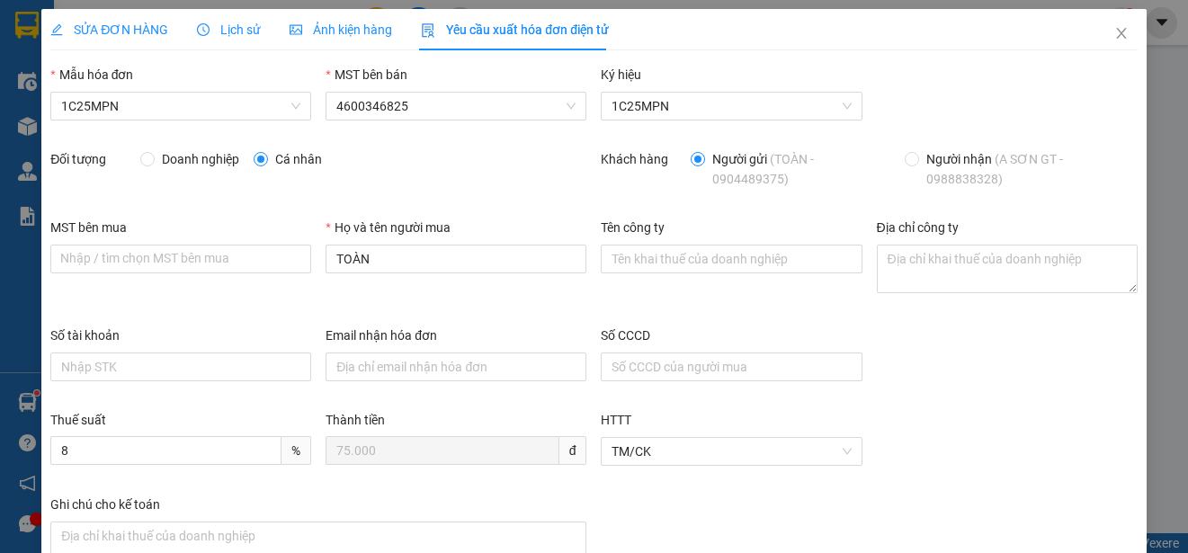
click at [183, 160] on span "Doanh nghiệp" at bounding box center [201, 159] width 92 height 20
click at [153, 160] on input "Doanh nghiệp" at bounding box center [146, 158] width 13 height 13
radio input "true"
radio input "false"
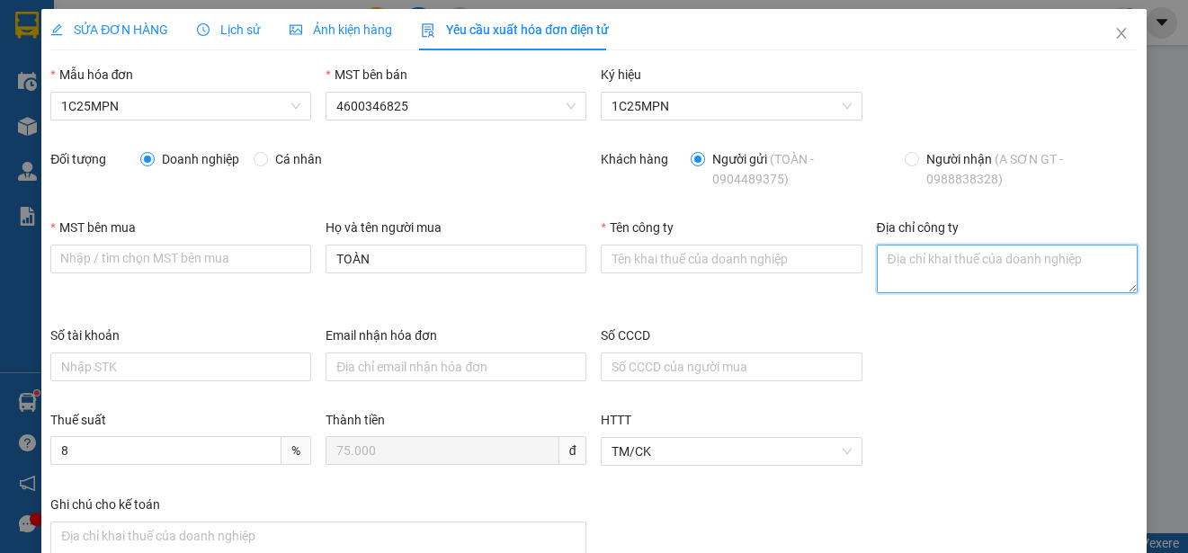
click at [897, 269] on textarea "Địa chỉ công ty" at bounding box center [1007, 269] width 261 height 49
paste textarea "SN 42- Ngõ 593/1- Đ. Cách mạng tháng 8 - Tổ 2, Phường Gia Sàng, Tỉnh [GEOGRAPHI…"
type textarea "SN 42- Ngõ 593/1- Đ. Cách mạng tháng 8 - Tổ 2, Phường Gia Sàng, Tỉnh [GEOGRAPHI…"
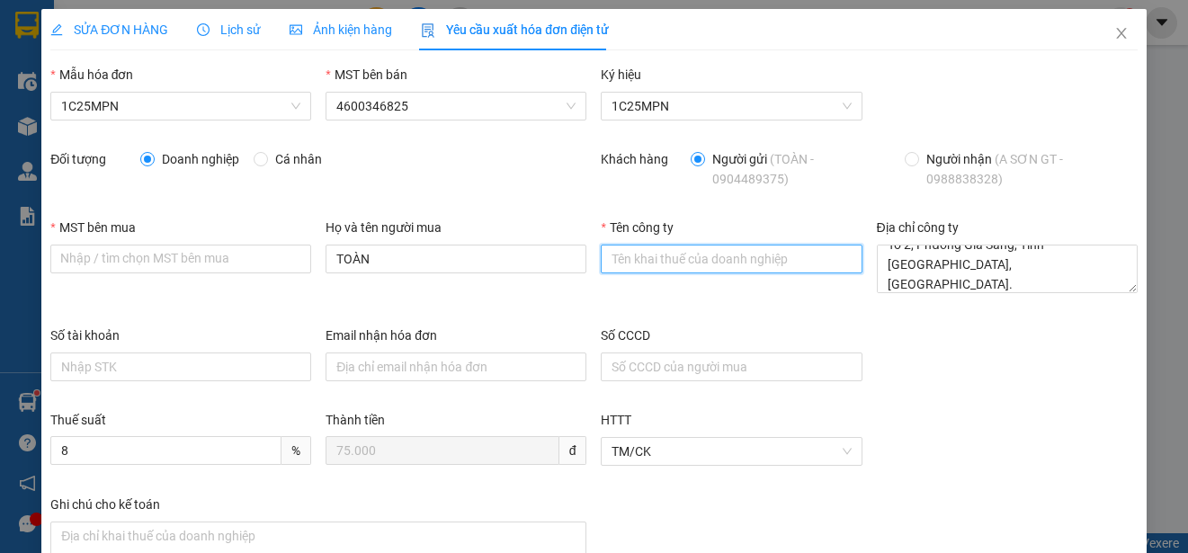
click at [642, 257] on input "Tên công ty" at bounding box center [731, 259] width 261 height 29
paste input "CÔNG TY TNHH DỊCH VỤ PHÂN PHỐI TỔNG HỢP LỘC PHÚ TÀI"
type input "CÔNG TY TNHH DỊCH VỤ PHÂN PHỐI TỔNG HỢP LỘC PHÚ TÀI"
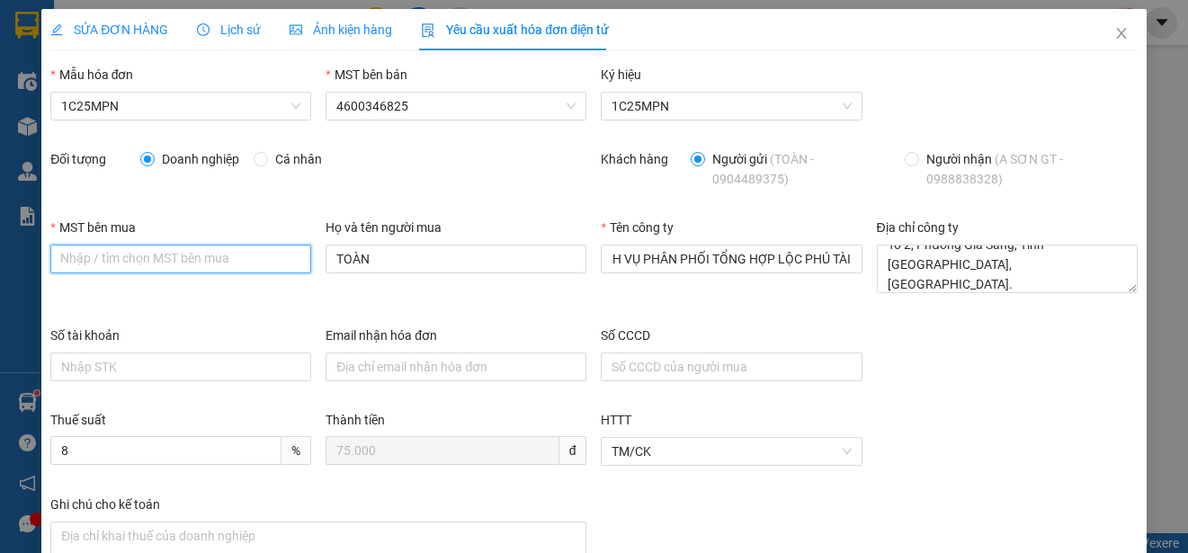
scroll to position [0, 0]
click at [58, 254] on input "MST bên mua" at bounding box center [180, 259] width 261 height 29
paste input "4601603810"
type input "4601603810"
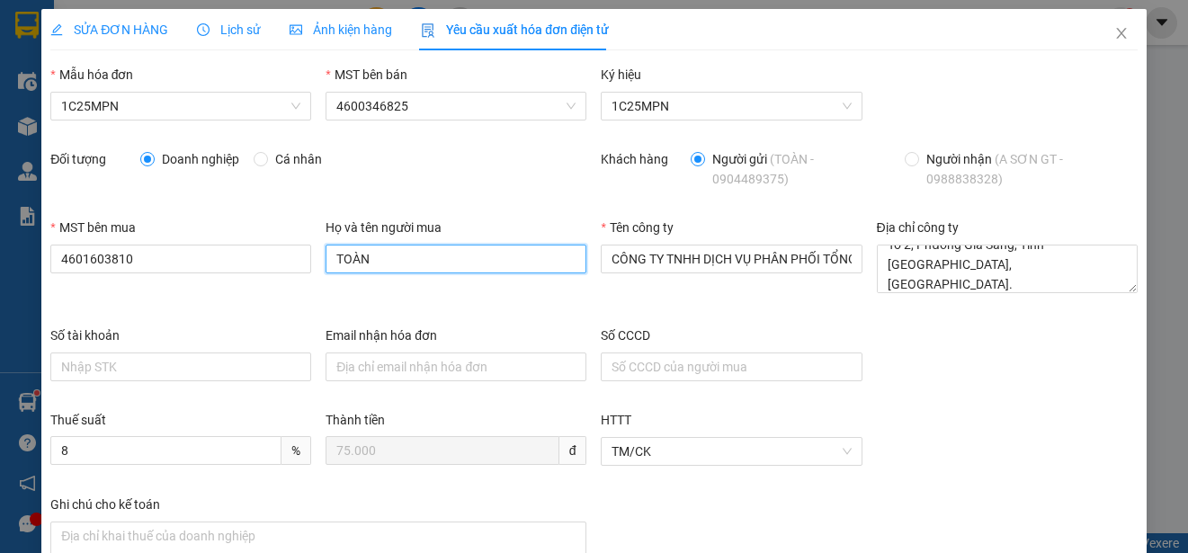
click at [397, 262] on input "TOÀN" at bounding box center [456, 259] width 261 height 29
type input "Sơn"
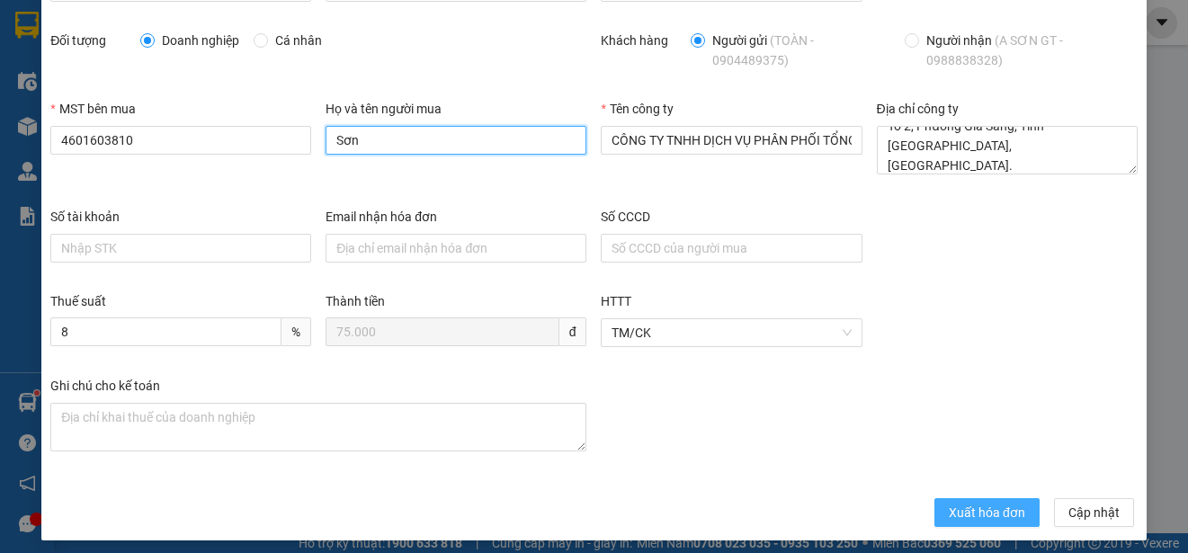
scroll to position [128, 0]
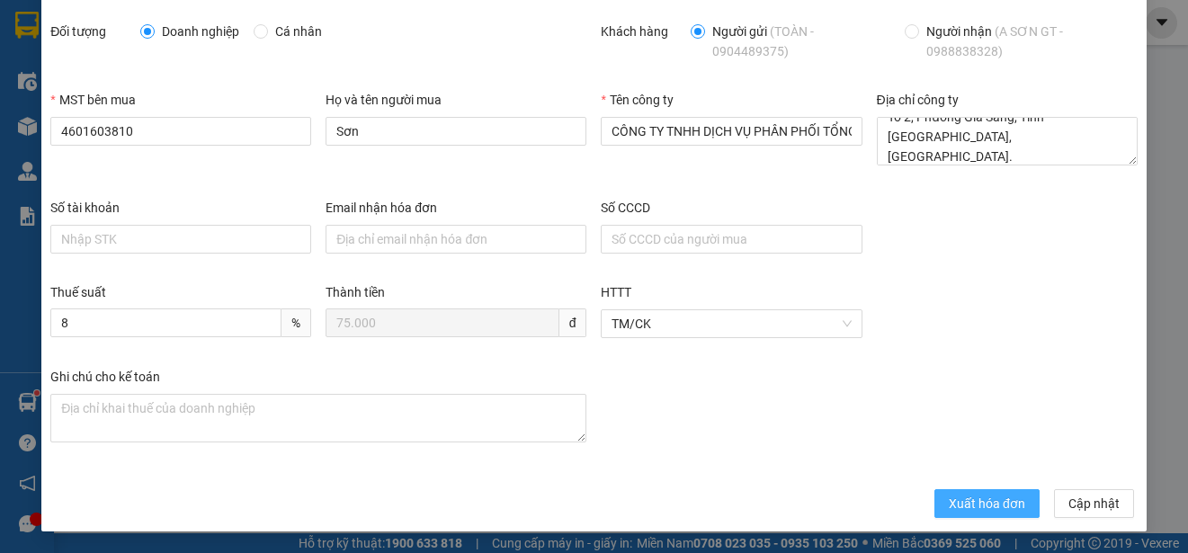
click at [989, 505] on span "Xuất hóa đơn" at bounding box center [987, 504] width 76 height 20
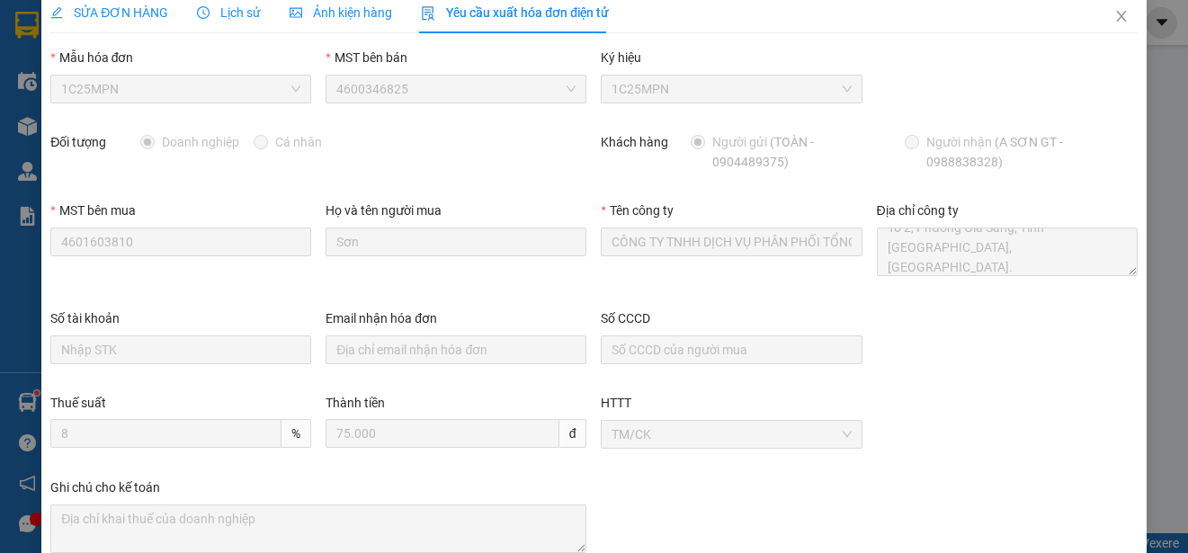
scroll to position [0, 0]
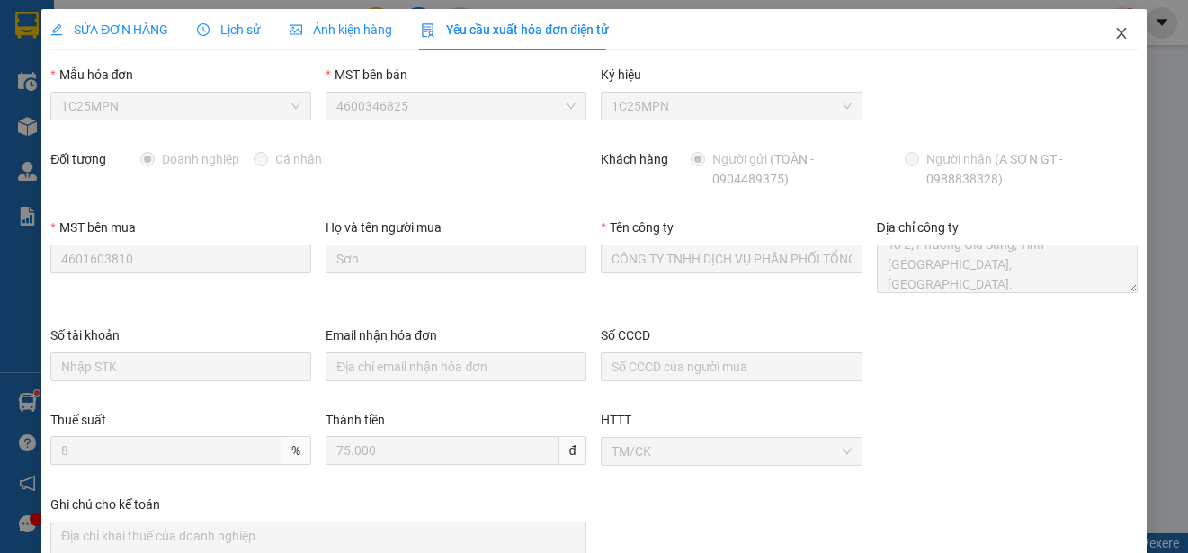
click at [1116, 35] on icon "close" at bounding box center [1121, 33] width 10 height 11
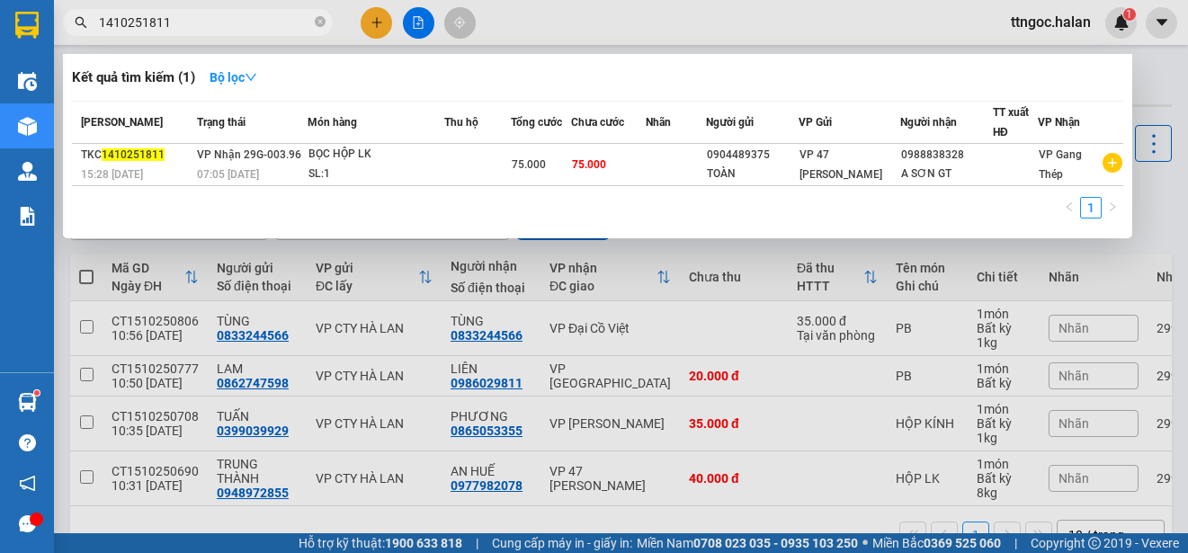
click at [206, 29] on input "1410251811" at bounding box center [205, 23] width 212 height 20
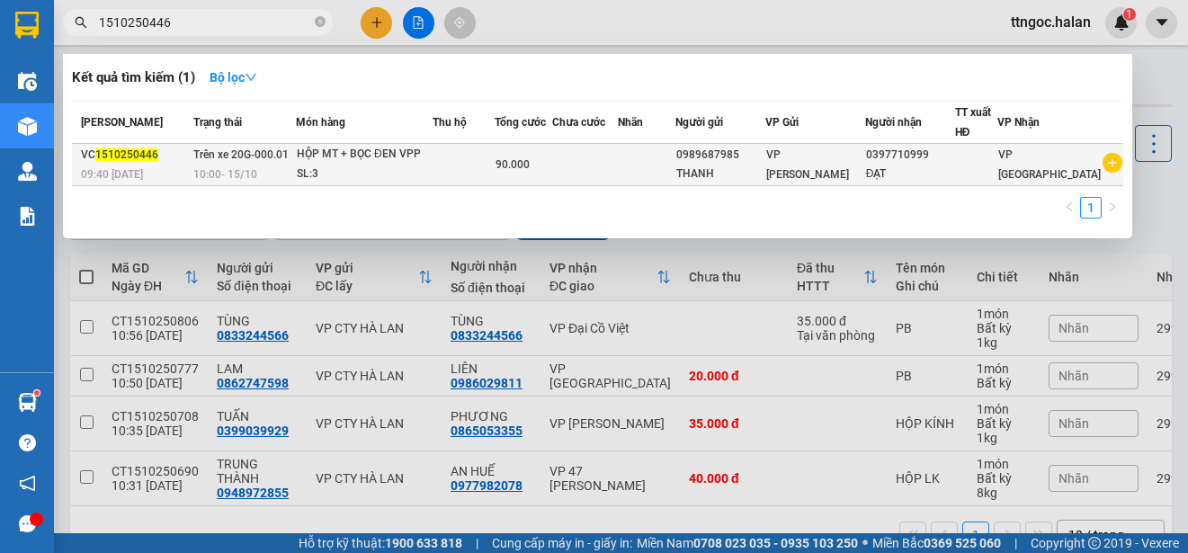
type input "1510250446"
click at [145, 153] on span "1510250446" at bounding box center [126, 154] width 63 height 13
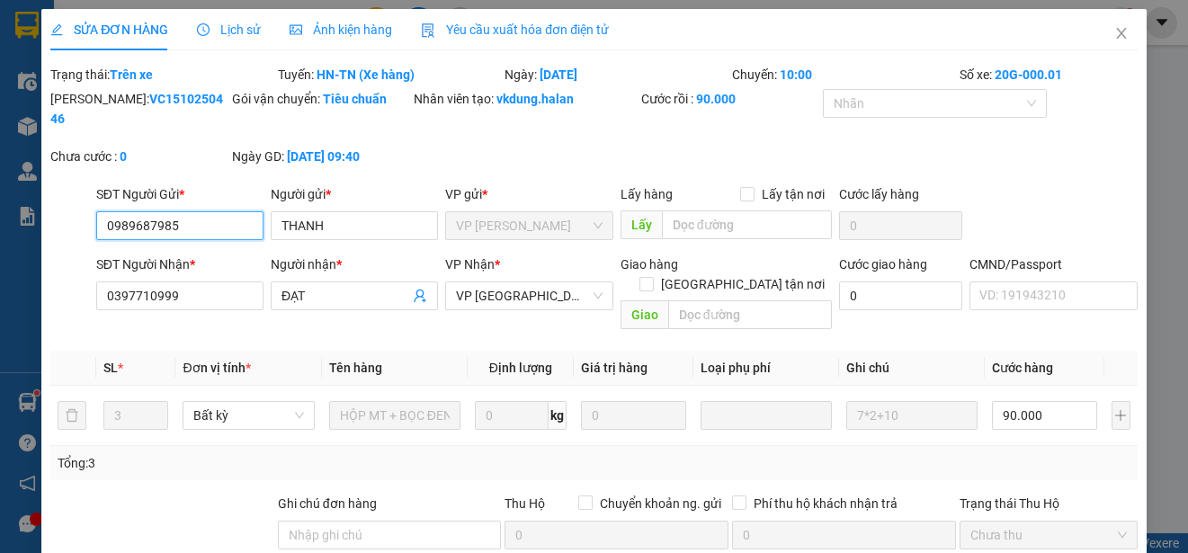
type input "0989687985"
type input "THANH"
type input "0397710999"
type input "ĐẠT"
type input "0"
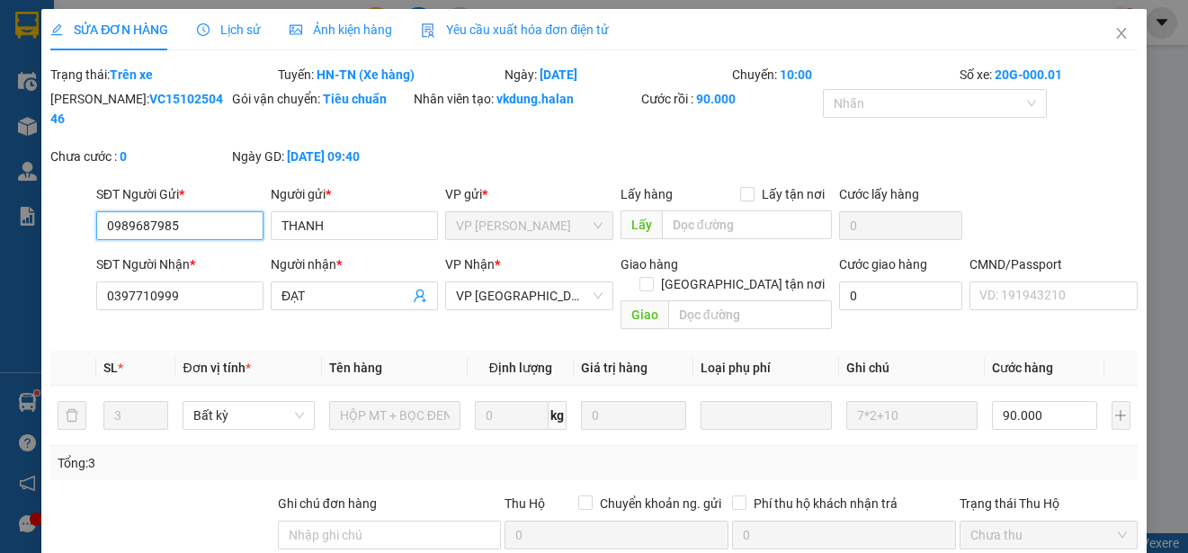
type input "90.000"
click at [536, 28] on span "Yêu cầu xuất hóa đơn điện tử" at bounding box center [515, 29] width 188 height 14
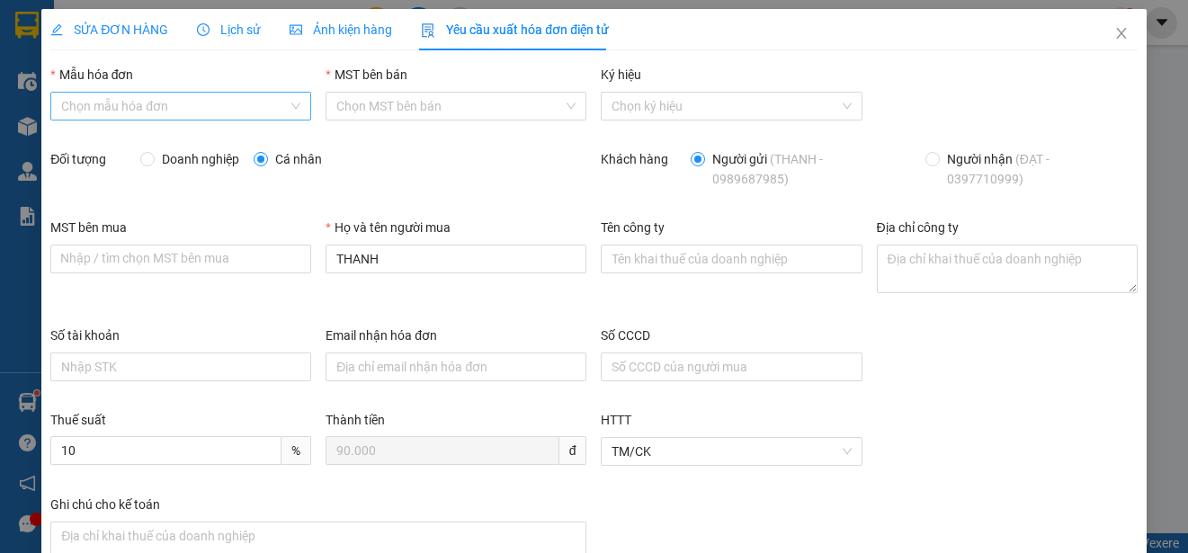
click at [227, 107] on input "Mẫu hóa đơn" at bounding box center [174, 106] width 227 height 27
click at [71, 140] on div "1C25MPN" at bounding box center [179, 142] width 236 height 20
type input "8"
click at [164, 158] on span "Doanh nghiệp" at bounding box center [201, 159] width 92 height 20
click at [153, 158] on input "Doanh nghiệp" at bounding box center [146, 158] width 13 height 13
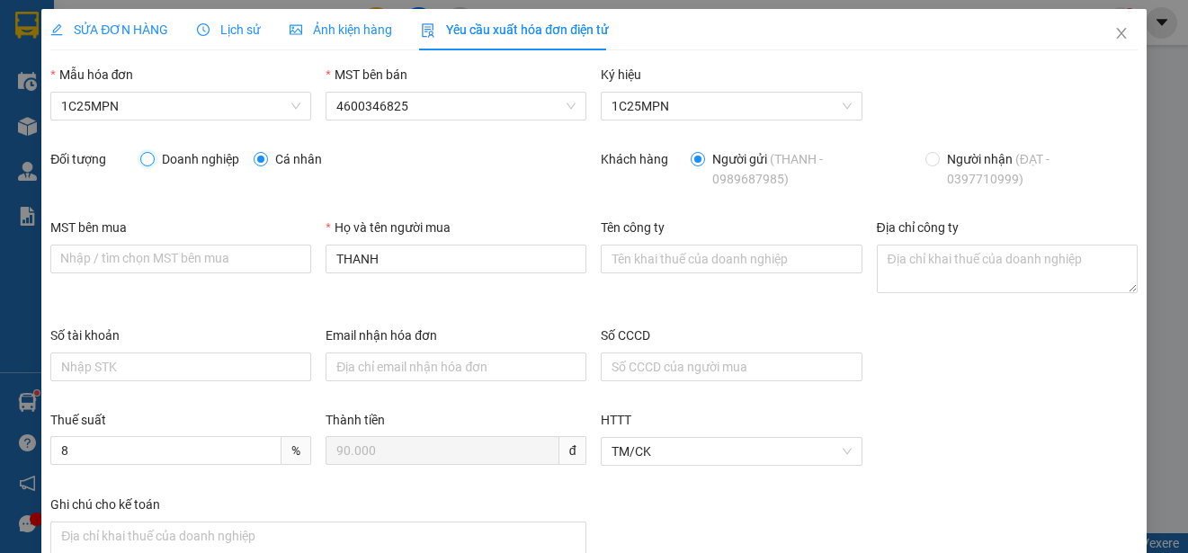
radio input "true"
radio input "false"
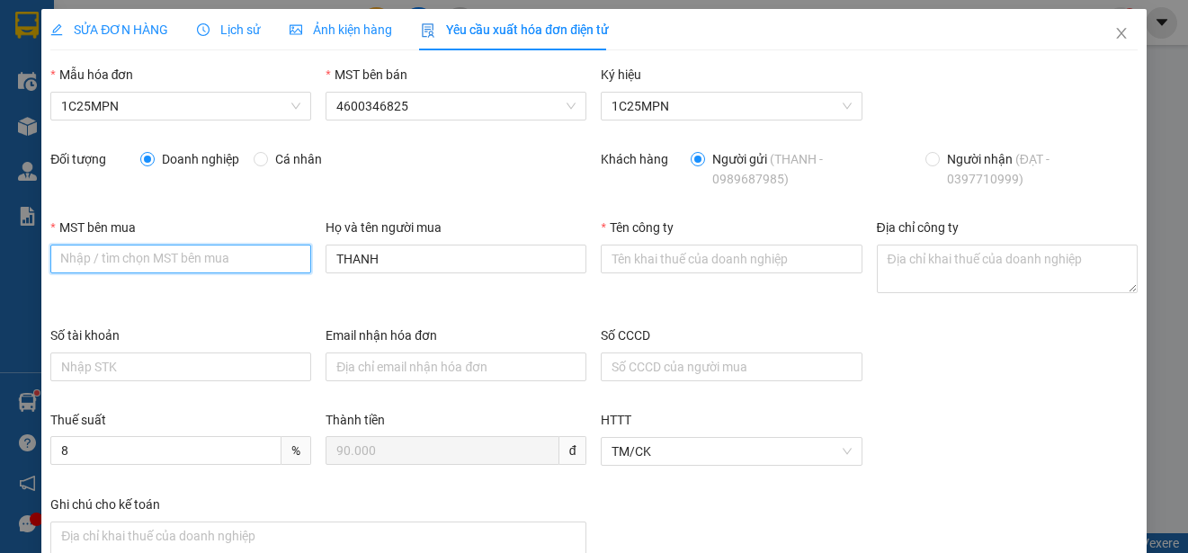
paste input "0110952347"
type input "0110952347"
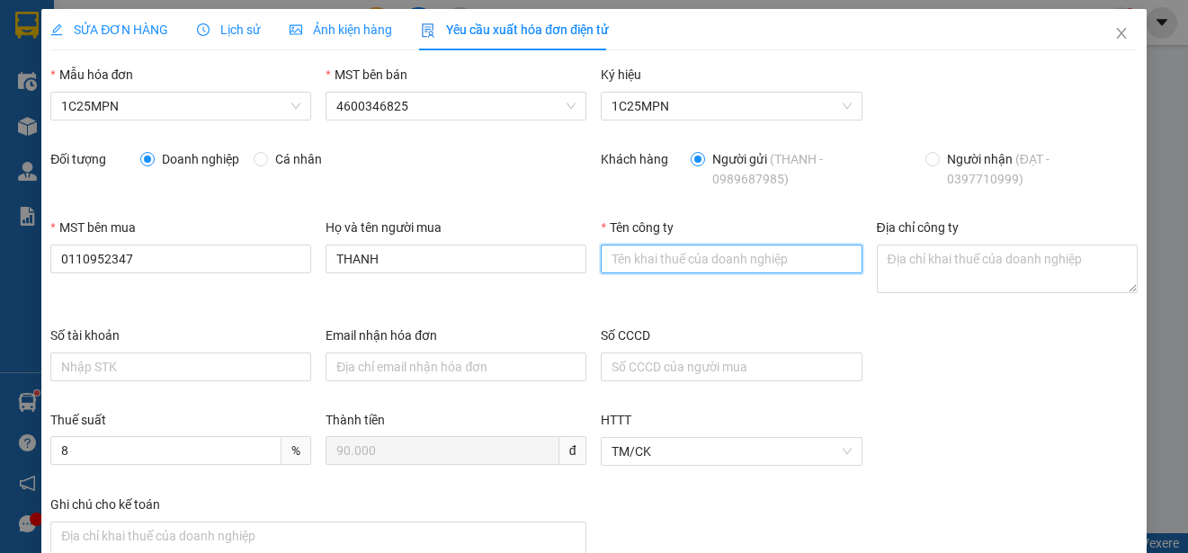
click at [620, 263] on input "Tên công ty" at bounding box center [731, 259] width 261 height 29
paste input "CÔNG TY TNHH DỊCH VỤ VẬN TẢI BSHIP MIỀN BẮC"
type input "CÔNG TY TNHH DỊCH VỤ VẬN TẢI BSHIP MIỀN BẮC"
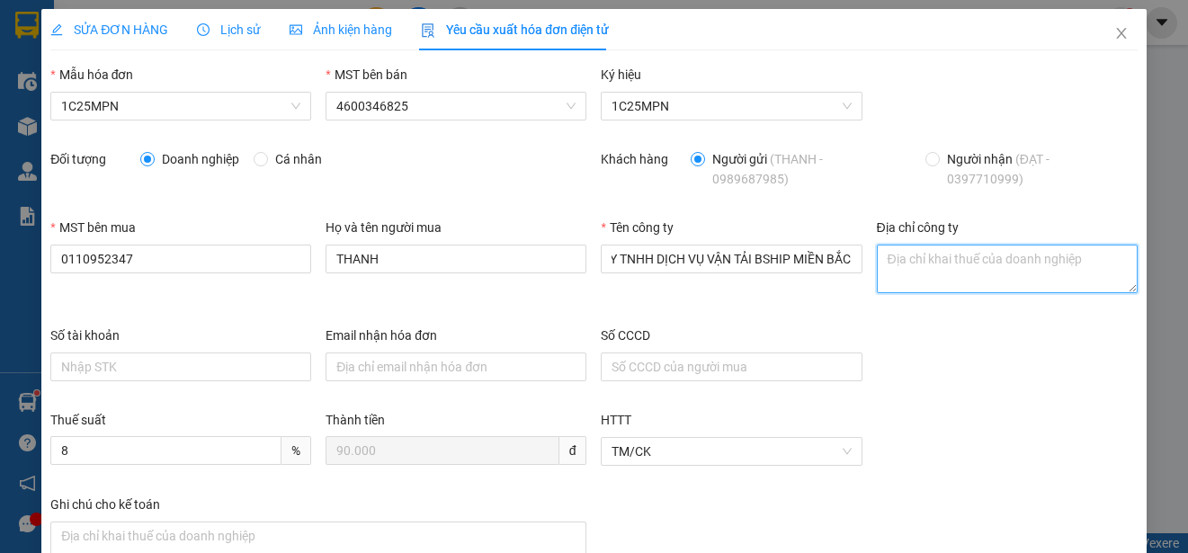
scroll to position [0, 0]
click at [916, 253] on textarea "Địa chỉ công ty" at bounding box center [1007, 269] width 261 height 49
paste textarea "[STREET_ADDRESS] Nam."
type textarea "[STREET_ADDRESS] Nam."
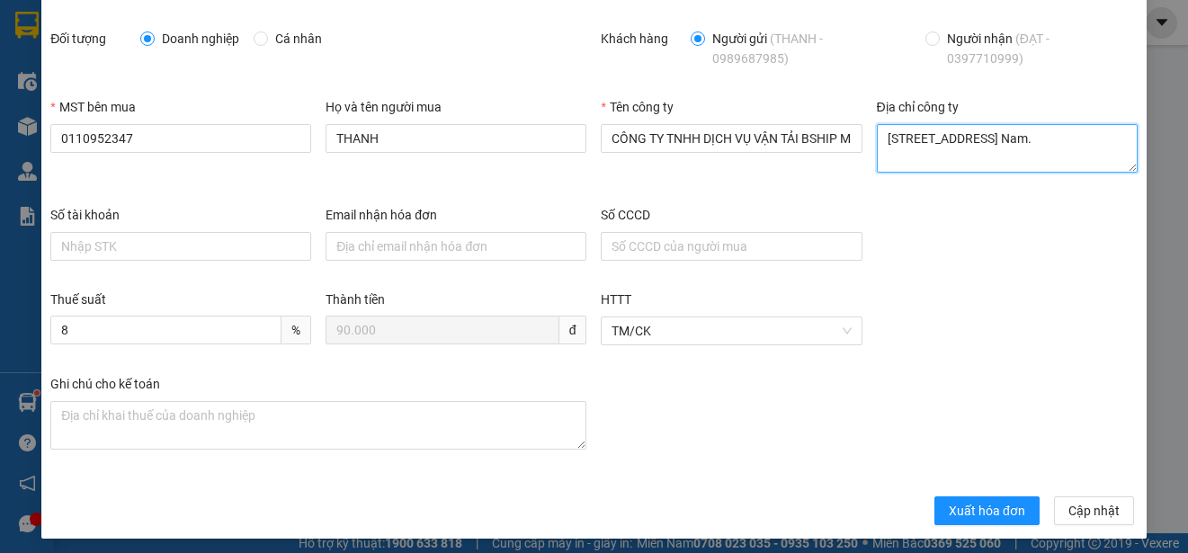
scroll to position [128, 0]
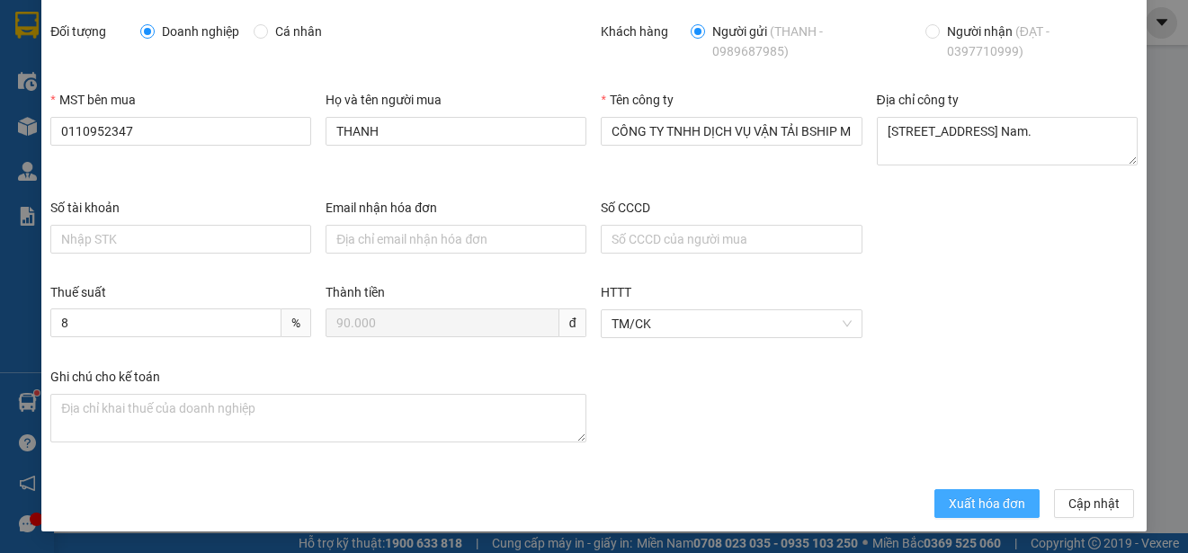
click at [949, 504] on span "Xuất hóa đơn" at bounding box center [987, 504] width 76 height 20
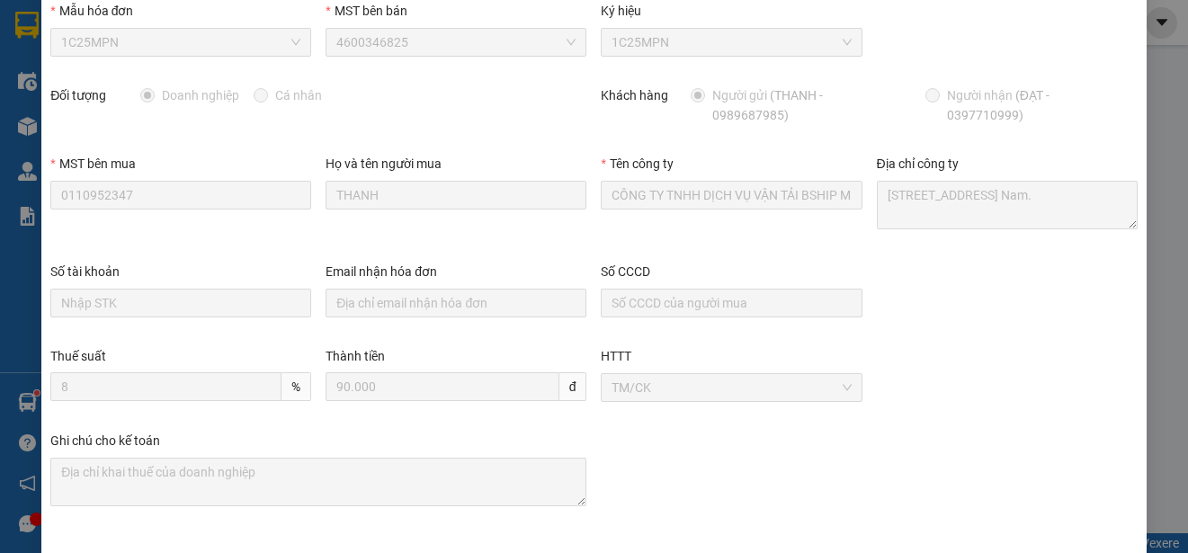
scroll to position [0, 0]
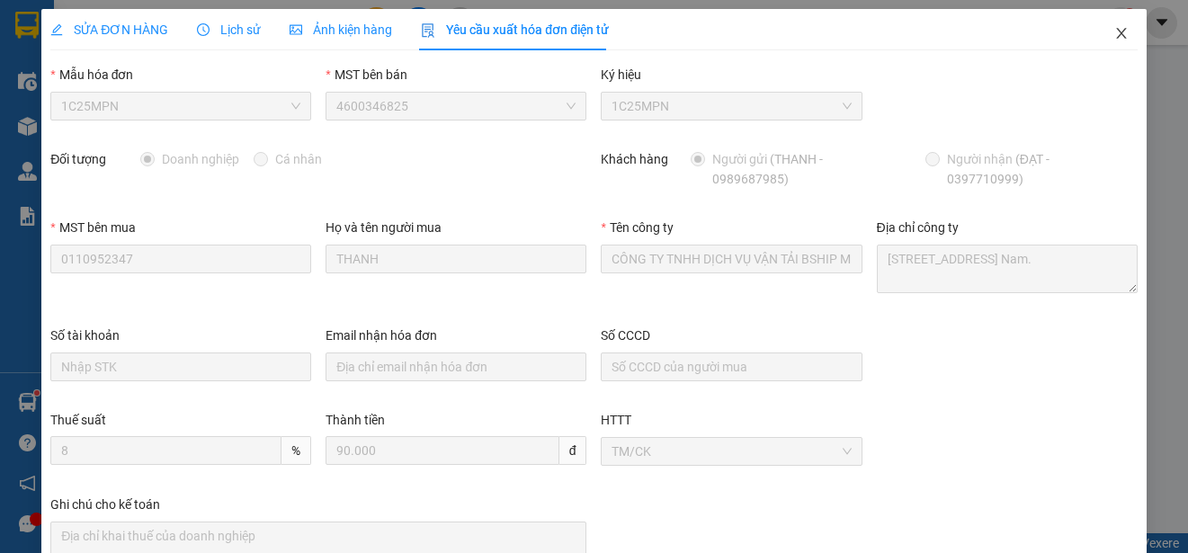
click at [1114, 34] on icon "close" at bounding box center [1121, 33] width 14 height 14
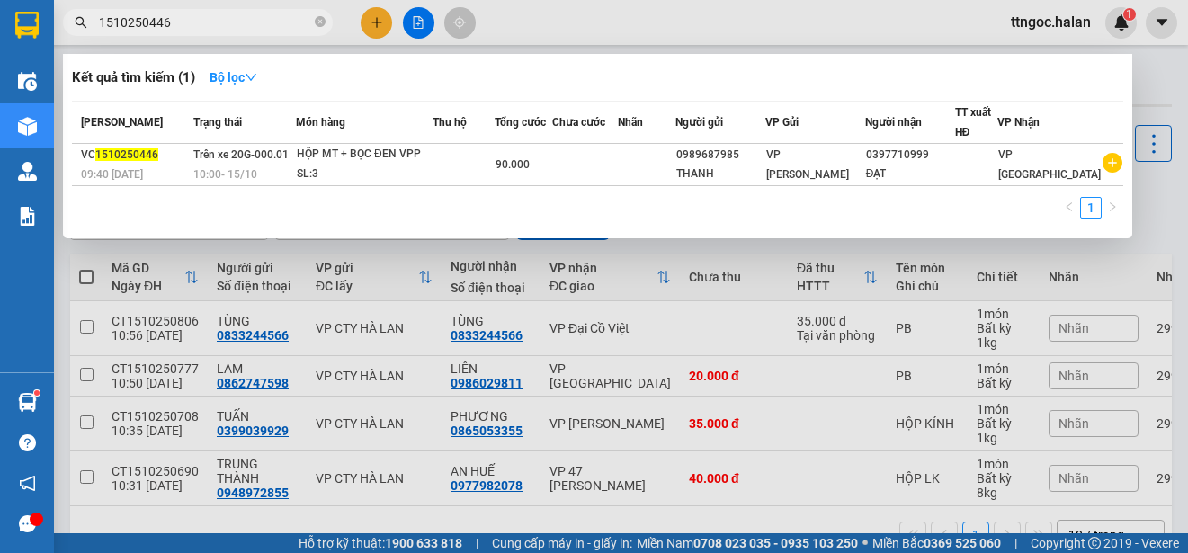
drag, startPoint x: 179, startPoint y: 21, endPoint x: 148, endPoint y: 22, distance: 30.6
click at [148, 22] on input "1510250446" at bounding box center [205, 23] width 212 height 20
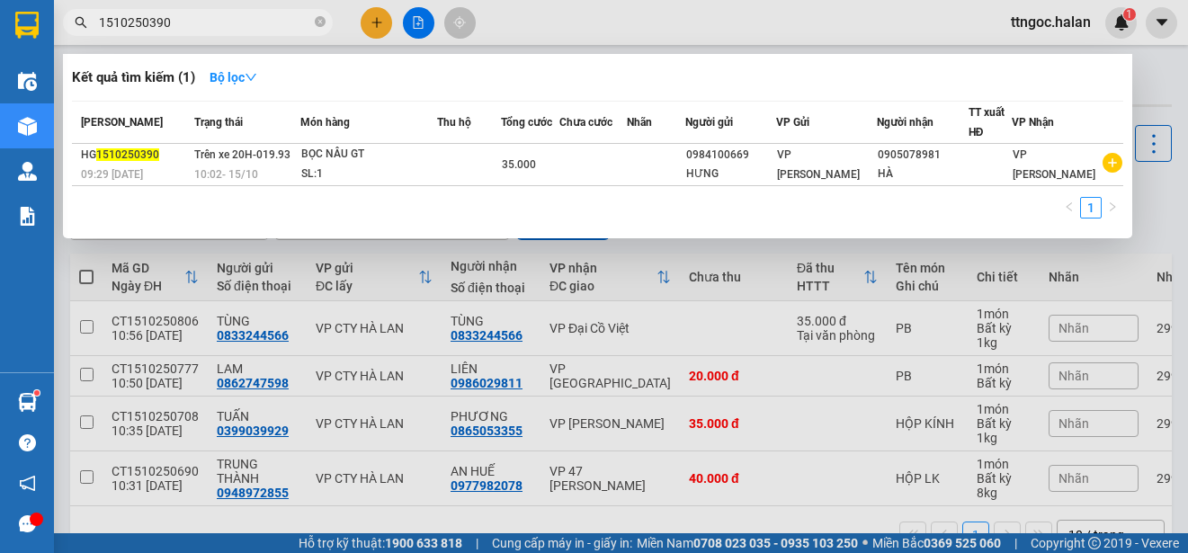
type input "1510250390"
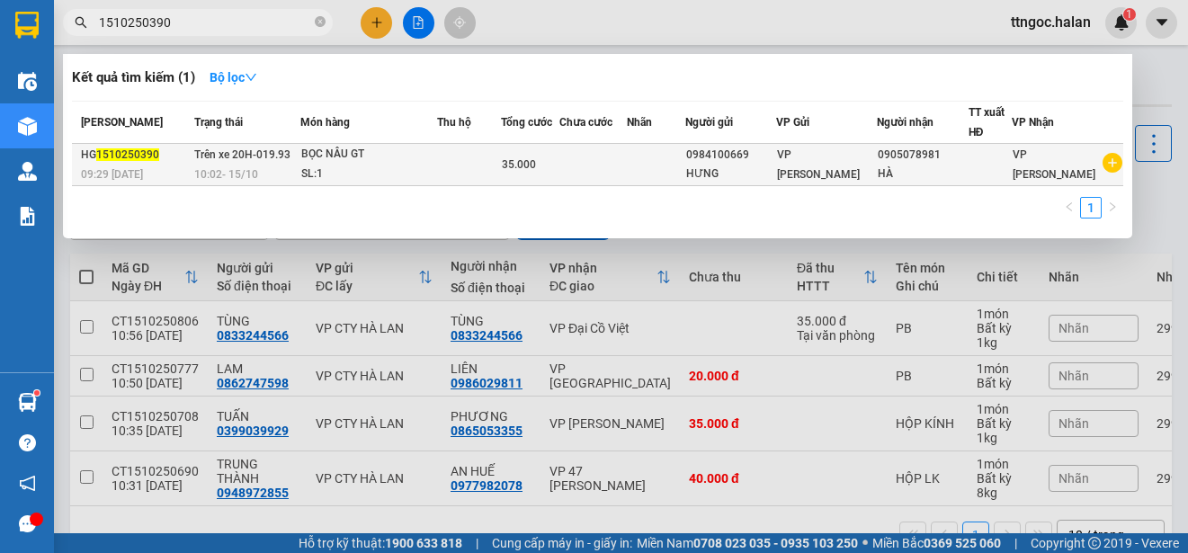
click at [110, 148] on span "1510250390" at bounding box center [127, 154] width 63 height 13
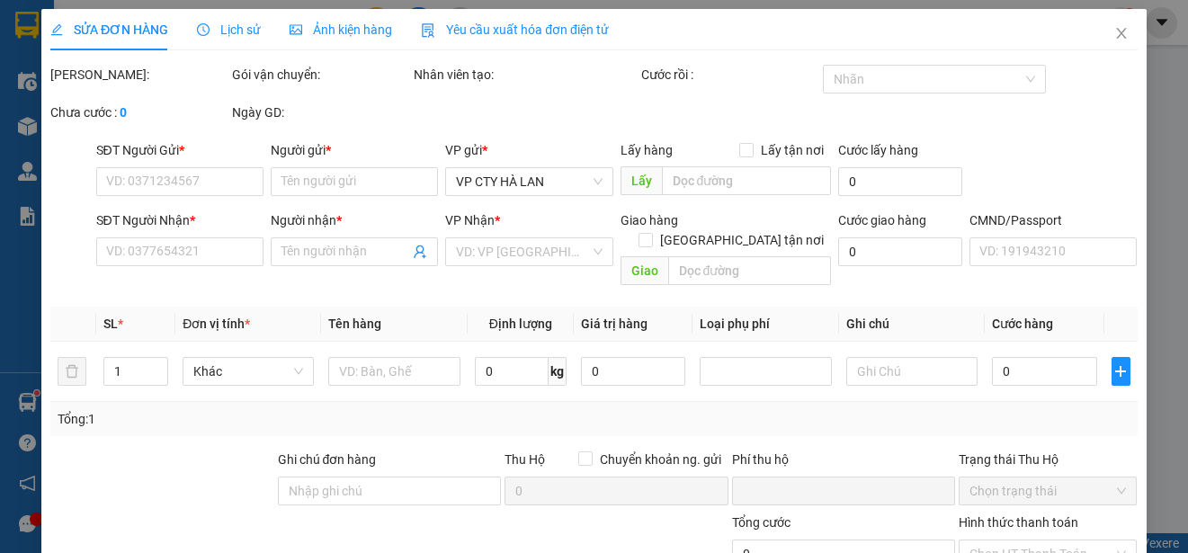
type input "0984100669"
type input "HƯNG"
type input "0905078981"
type input "HÀ"
type input "0"
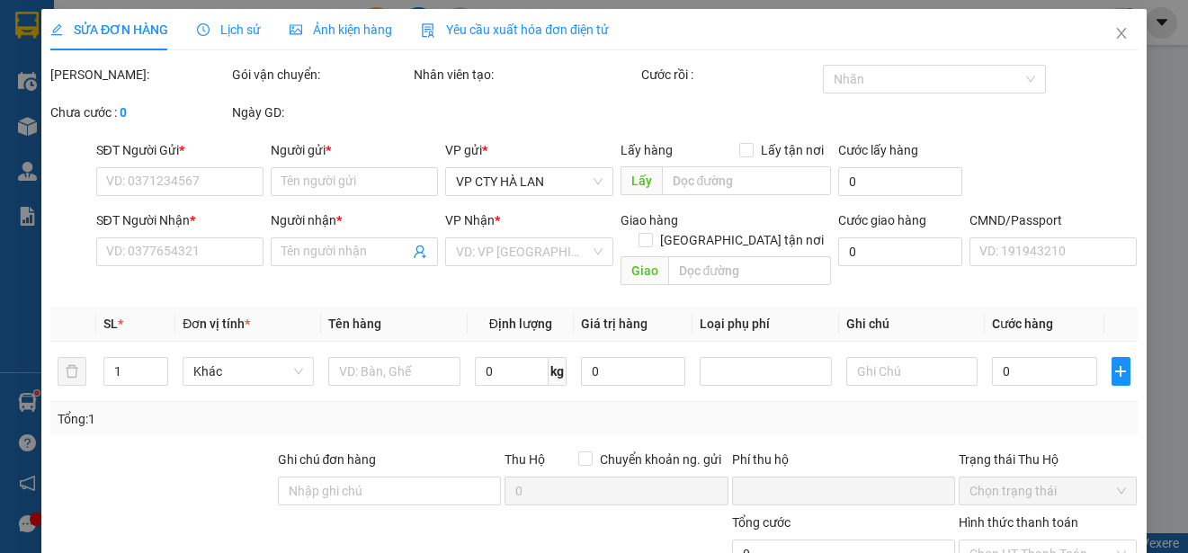
type input "35.000"
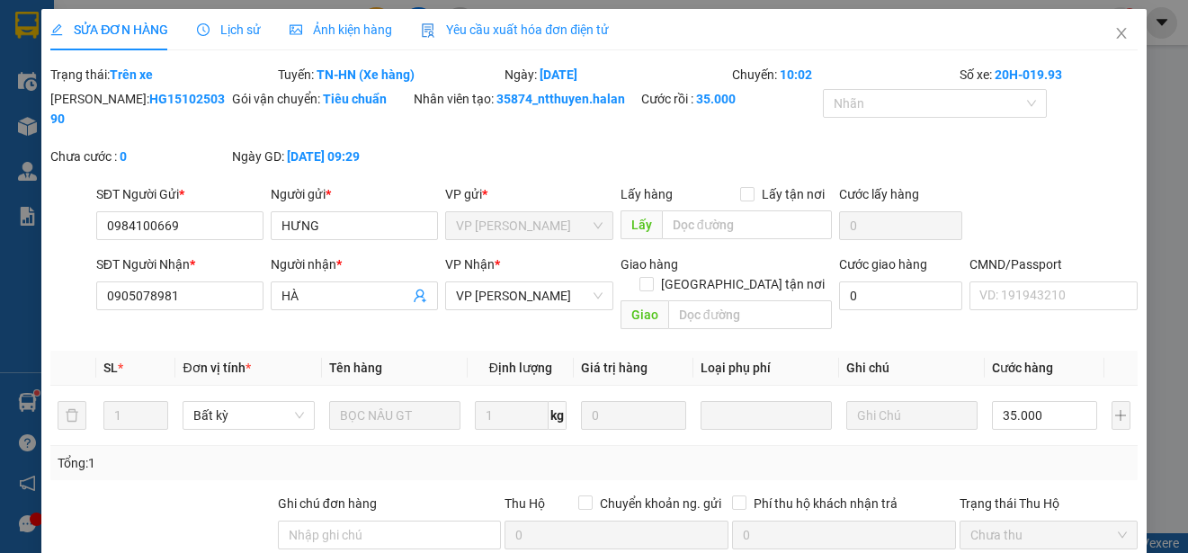
click at [501, 27] on span "Yêu cầu xuất hóa đơn điện tử" at bounding box center [515, 29] width 188 height 14
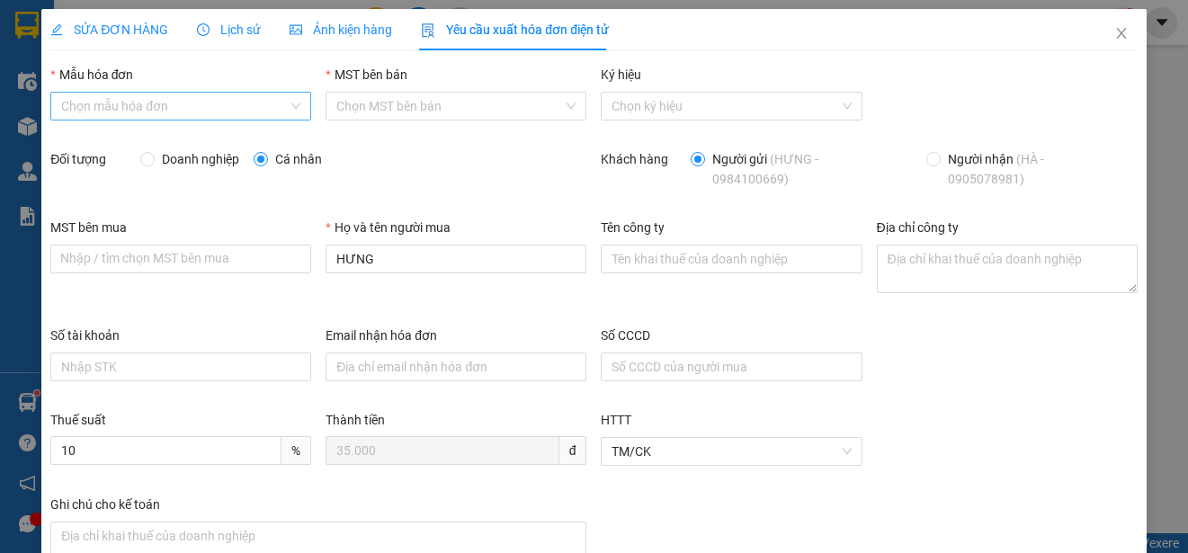
click at [274, 109] on input "Mẫu hóa đơn" at bounding box center [174, 106] width 227 height 27
click at [112, 138] on div "1C25MPN" at bounding box center [179, 142] width 236 height 20
type input "8"
click at [168, 163] on span "Doanh nghiệp" at bounding box center [201, 159] width 92 height 20
click at [153, 163] on input "Doanh nghiệp" at bounding box center [146, 158] width 13 height 13
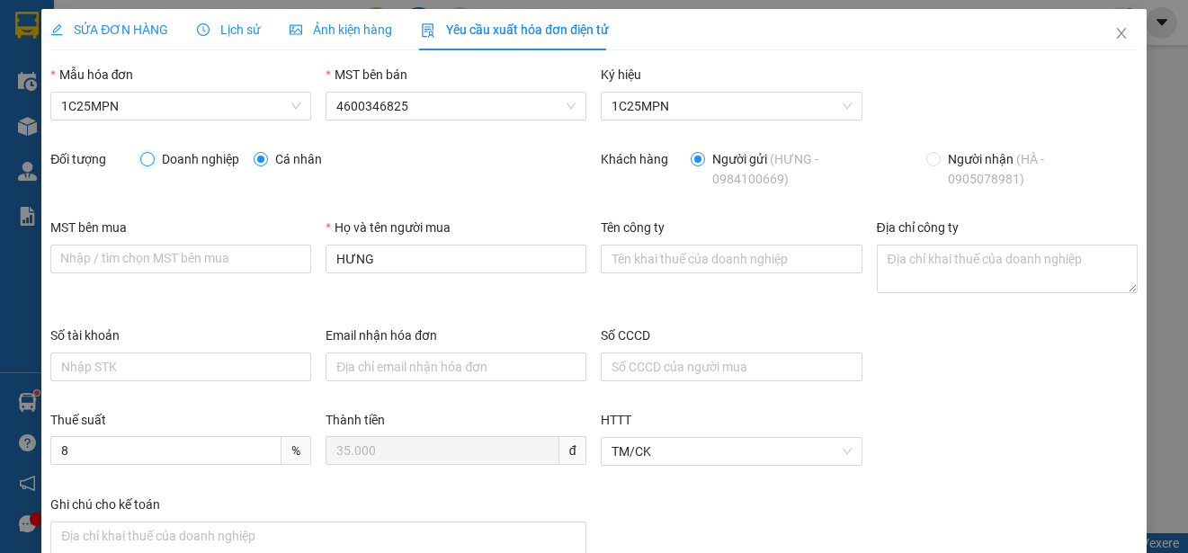
radio input "true"
radio input "false"
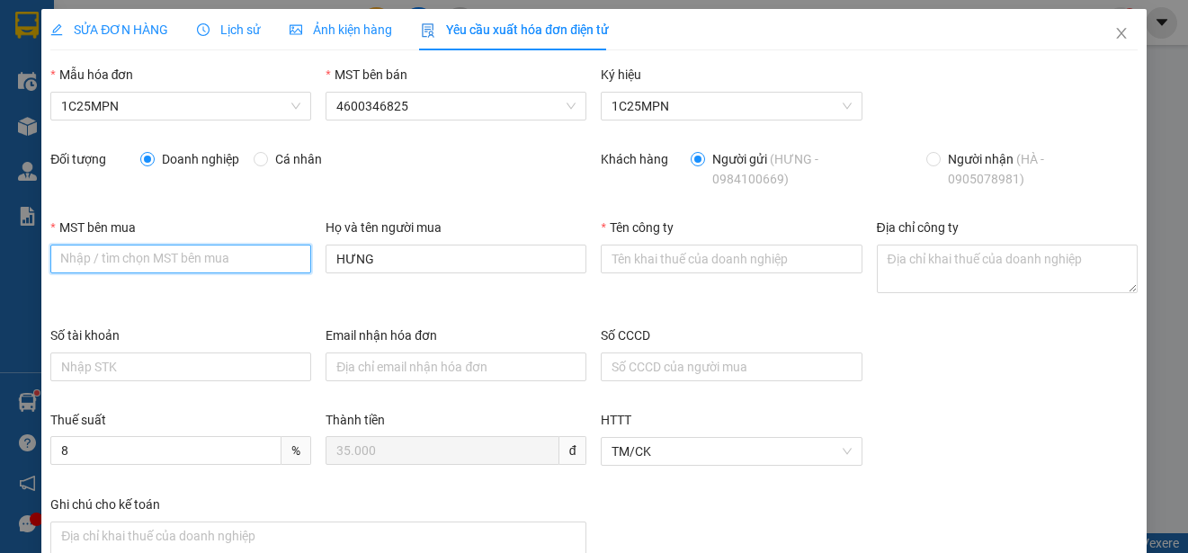
paste input "CÔNG TY TNHH CHUYỂN PHÁT NEWPOST [GEOGRAPHIC_DATA]"
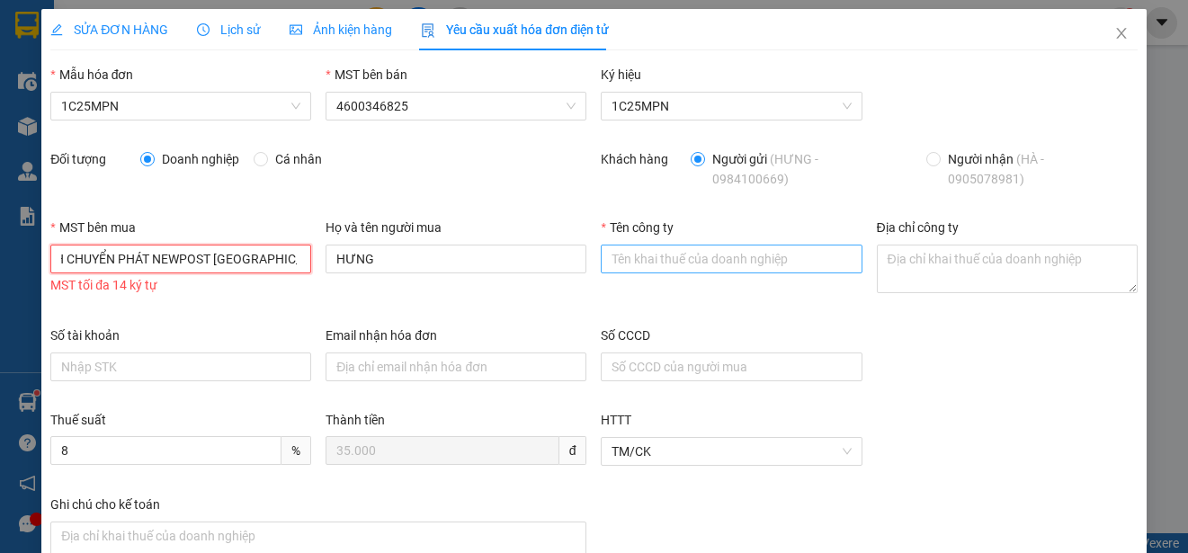
type input "CÔNG TY TNHH CHUYỂN PHÁT NEWPOST [GEOGRAPHIC_DATA]"
click at [636, 255] on input "Tên công ty" at bounding box center [731, 259] width 261 height 29
paste input "CÔNG TY TNHH CHUYỂN PHÁT NEWPOST [GEOGRAPHIC_DATA]"
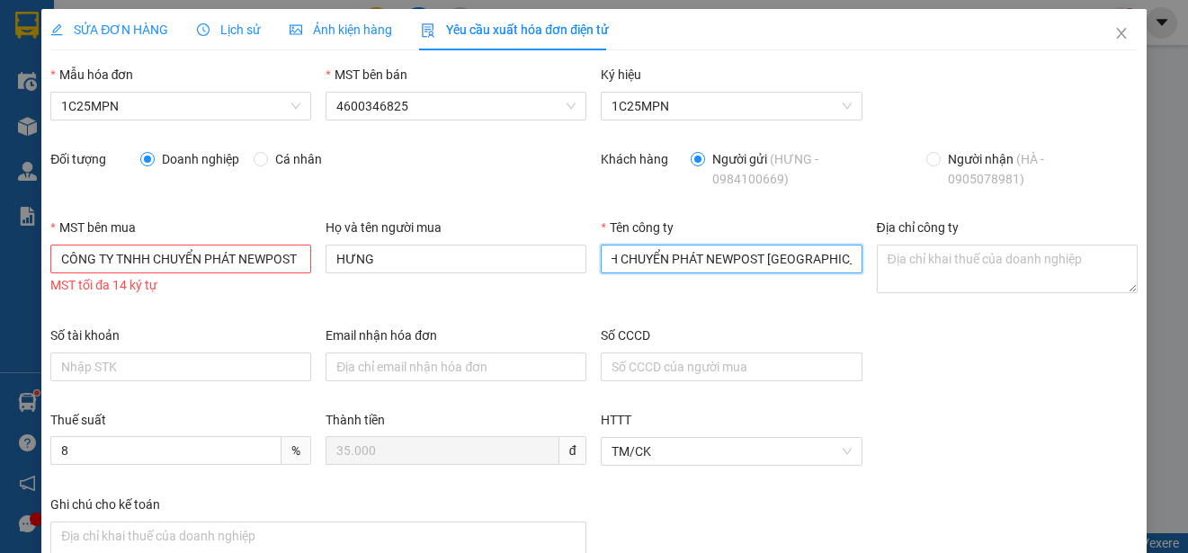
type input "CÔNG TY TNHH CHUYỂN PHÁT NEWPOST [GEOGRAPHIC_DATA]"
click at [185, 272] on input "CÔNG TY TNHH CHUYỂN PHÁT NEWPOST [GEOGRAPHIC_DATA]" at bounding box center [180, 259] width 261 height 29
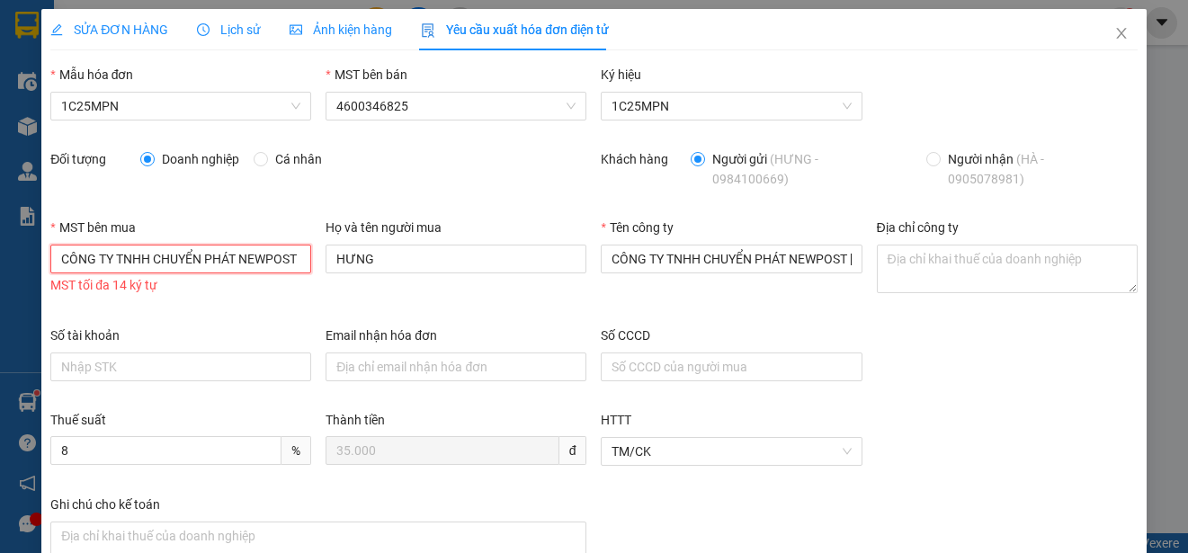
paste input "4601283575"
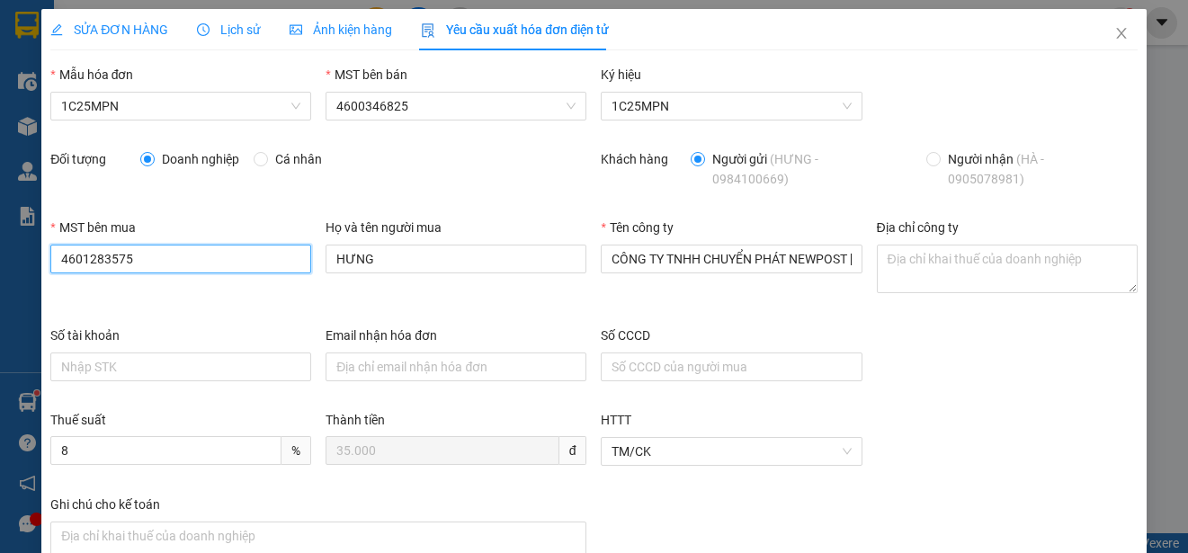
type input "4601283575"
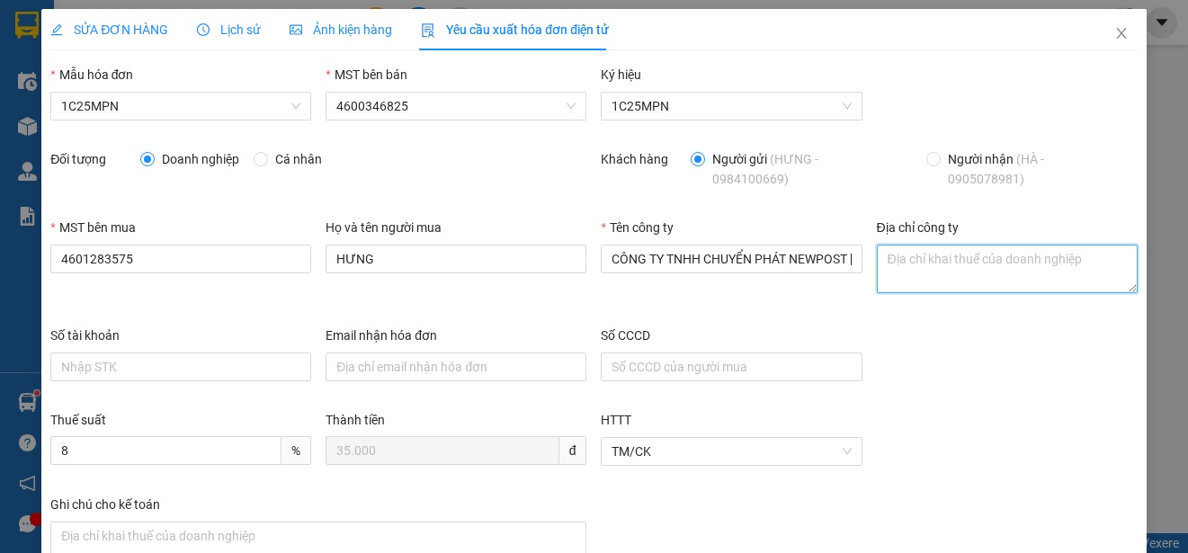
click at [898, 269] on textarea "Địa chỉ công ty" at bounding box center [1007, 269] width 261 height 49
paste textarea "[STREET_ADDRESS]"
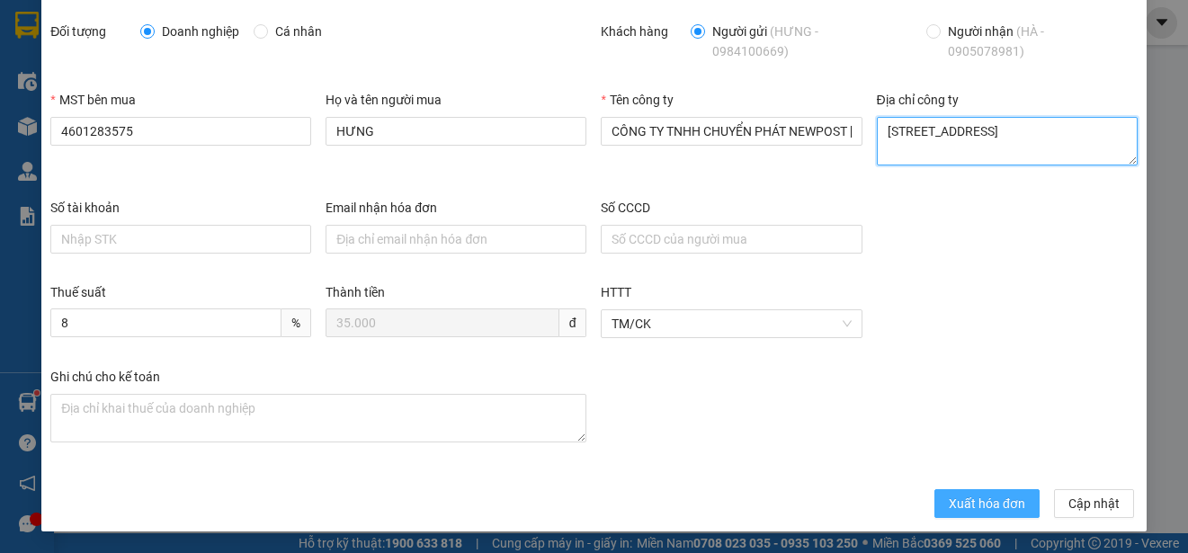
type textarea "[STREET_ADDRESS]"
click at [949, 502] on span "Xuất hóa đơn" at bounding box center [987, 504] width 76 height 20
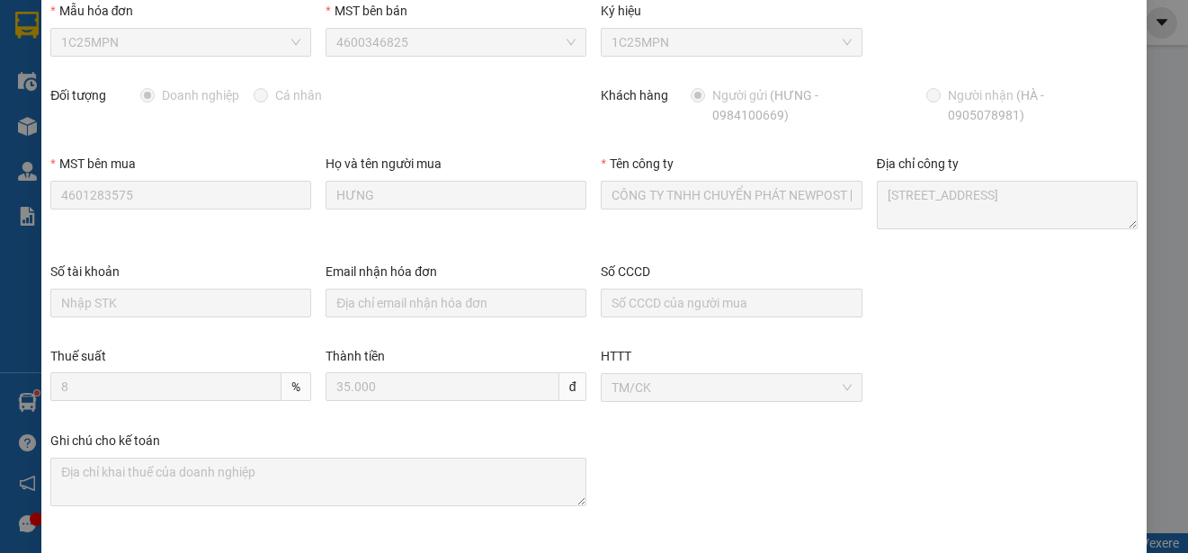
scroll to position [0, 0]
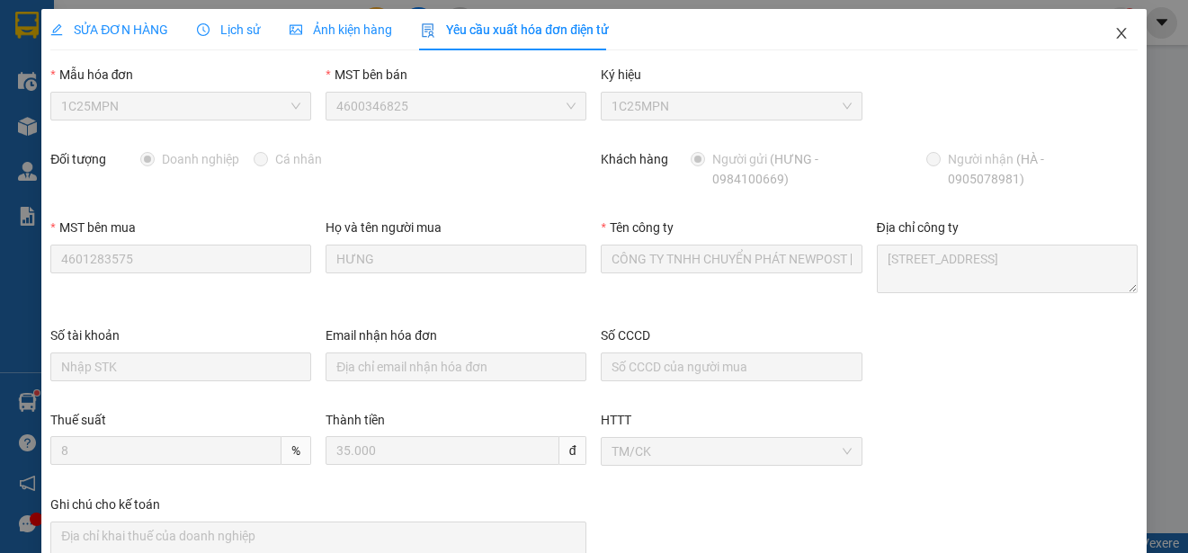
click at [1116, 36] on icon "close" at bounding box center [1121, 33] width 10 height 11
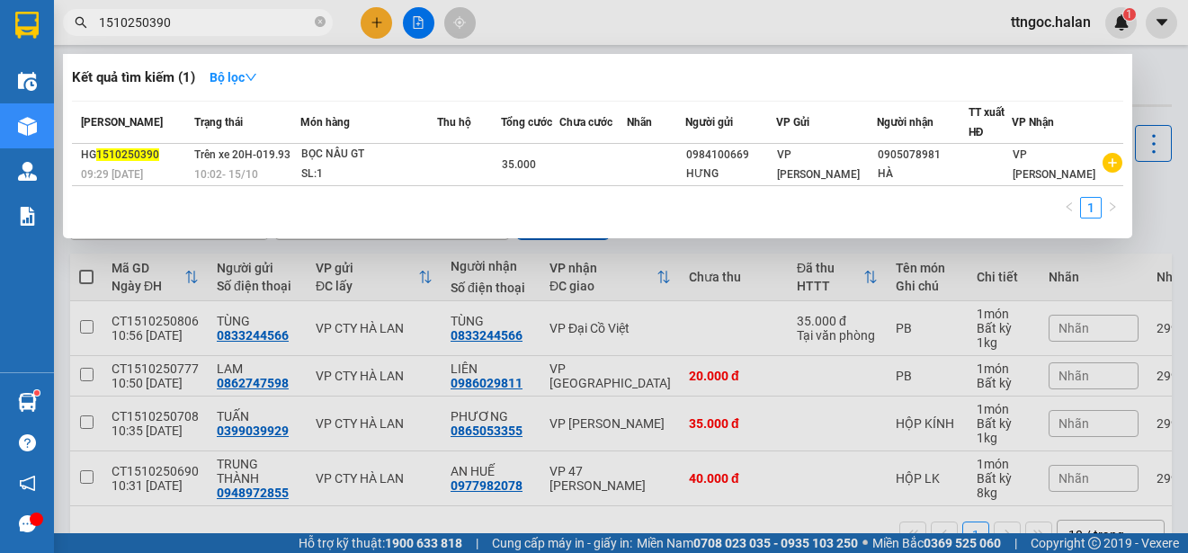
drag, startPoint x: 185, startPoint y: 26, endPoint x: 146, endPoint y: 23, distance: 39.7
click at [146, 23] on input "1510250390" at bounding box center [205, 23] width 212 height 20
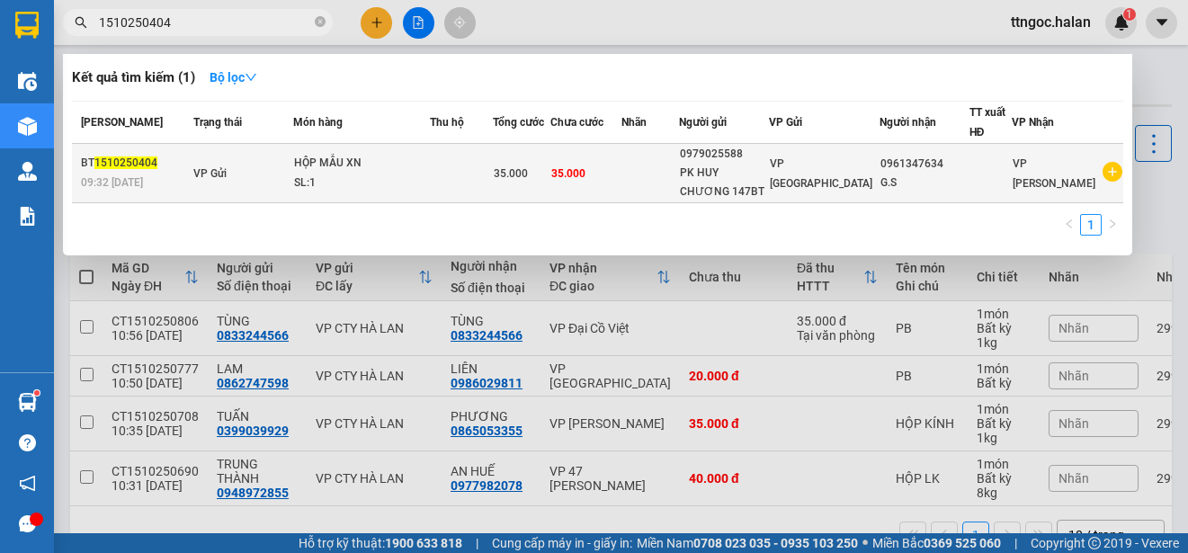
type input "1510250404"
click at [101, 202] on td "BT 1510250404 09:32 [DATE]" at bounding box center [130, 173] width 117 height 59
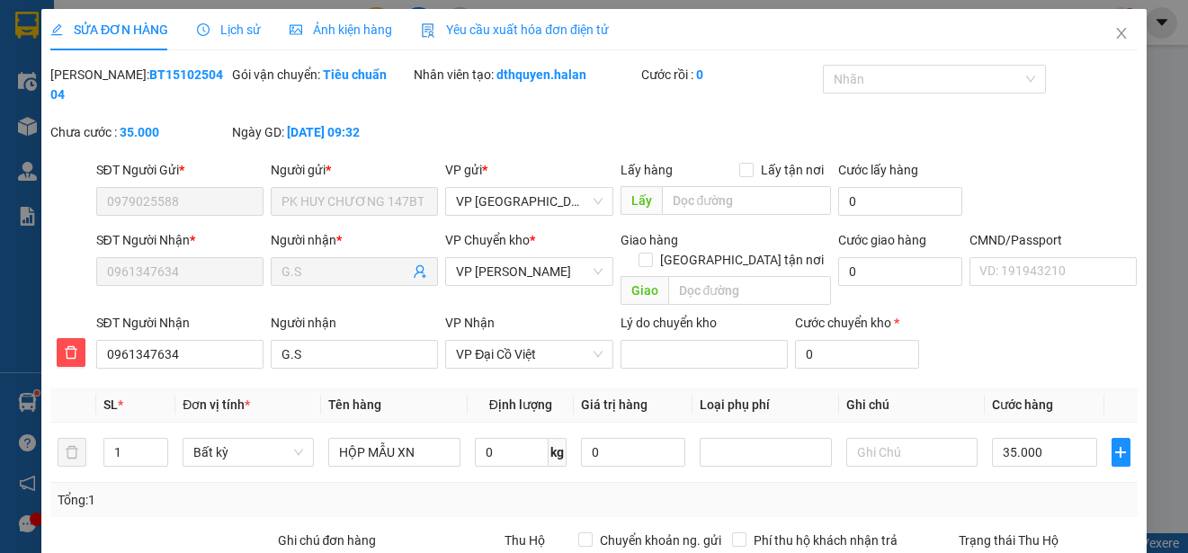
type input "0979025588"
type input "PK HUY CHƯƠNG 147BT"
type input "0961347634"
type input "G.S"
type input "0"
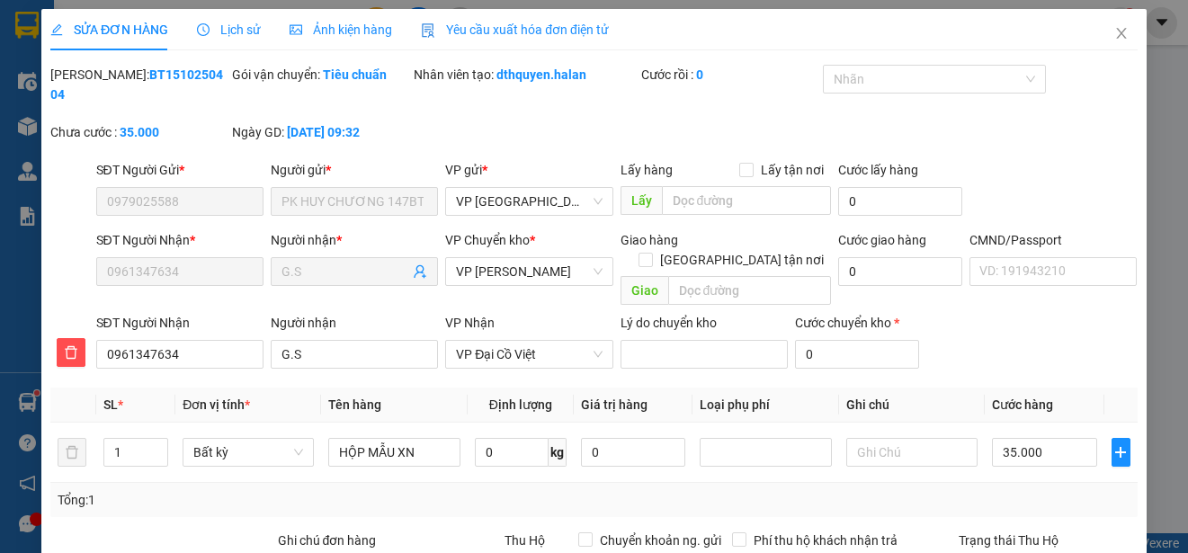
type input "35.000"
click at [491, 22] on span "Yêu cầu xuất hóa đơn điện tử" at bounding box center [515, 29] width 188 height 14
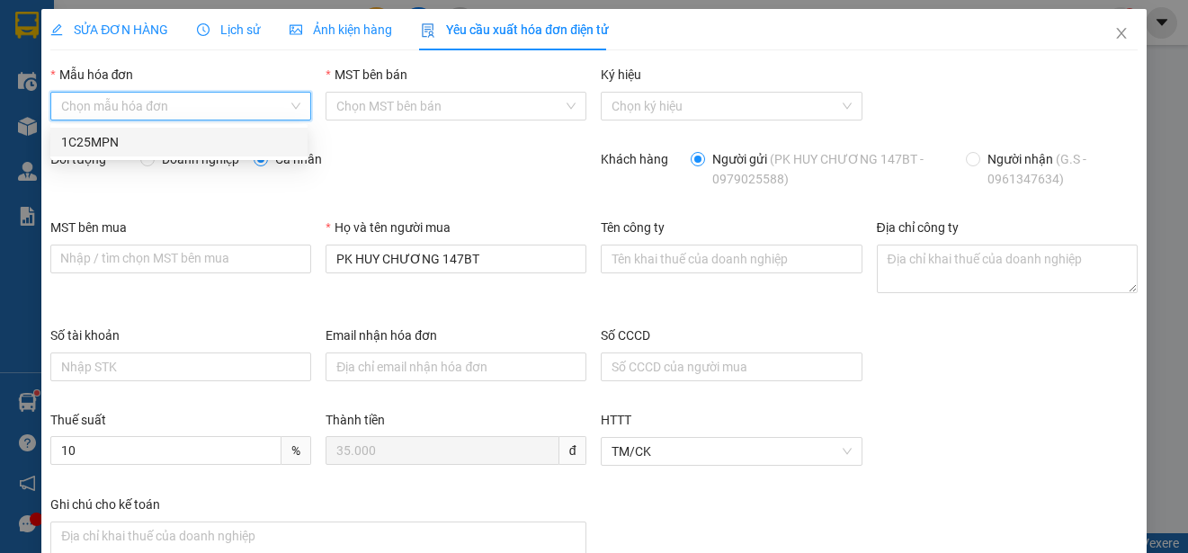
click at [234, 95] on input "Mẫu hóa đơn" at bounding box center [174, 106] width 227 height 27
click at [93, 148] on div "1C25MPN" at bounding box center [179, 142] width 236 height 20
type input "8"
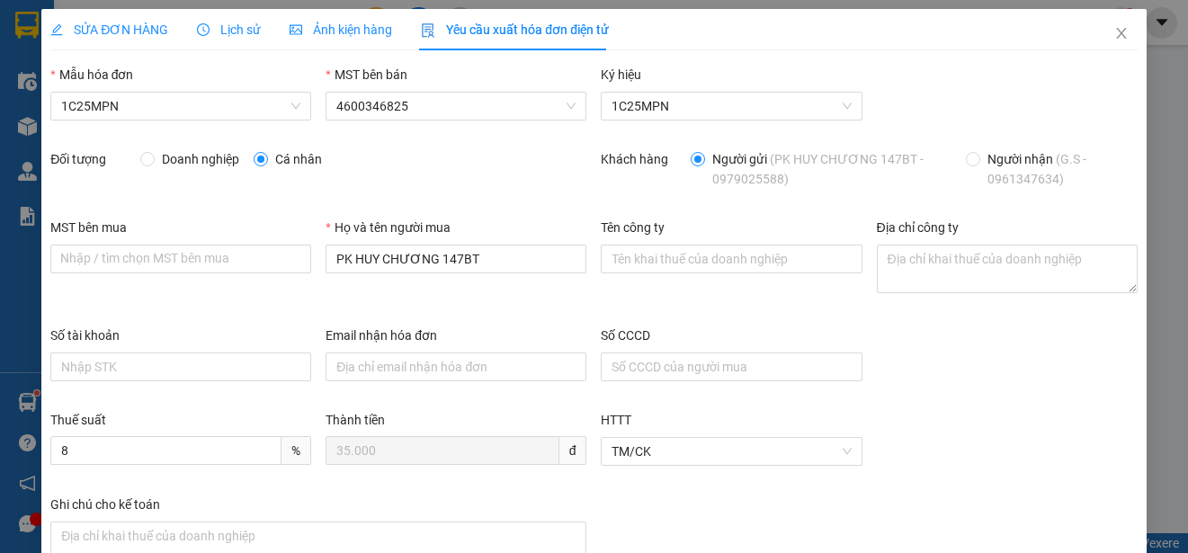
click at [161, 164] on span "Doanh nghiệp" at bounding box center [201, 159] width 92 height 20
click at [153, 164] on input "Doanh nghiệp" at bounding box center [146, 158] width 13 height 13
radio input "true"
radio input "false"
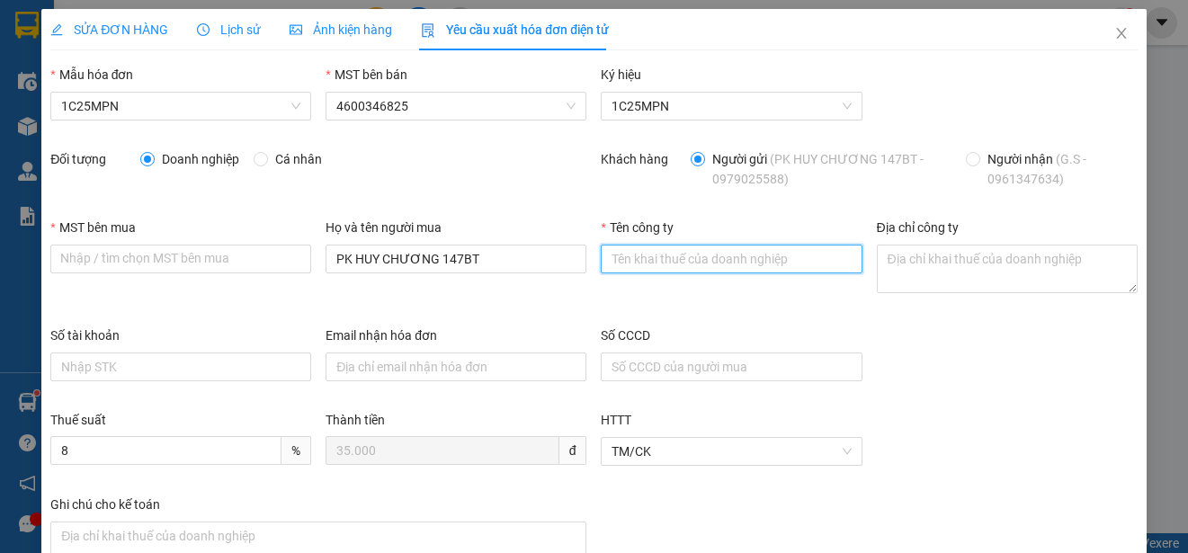
click at [673, 267] on input "Tên công ty" at bounding box center [731, 259] width 261 height 29
paste input "CÔNG TY TNHH GENE SOLUTIONS LAB"
type input "CÔNG TY TNHH GENE SOLUTIONS LAB"
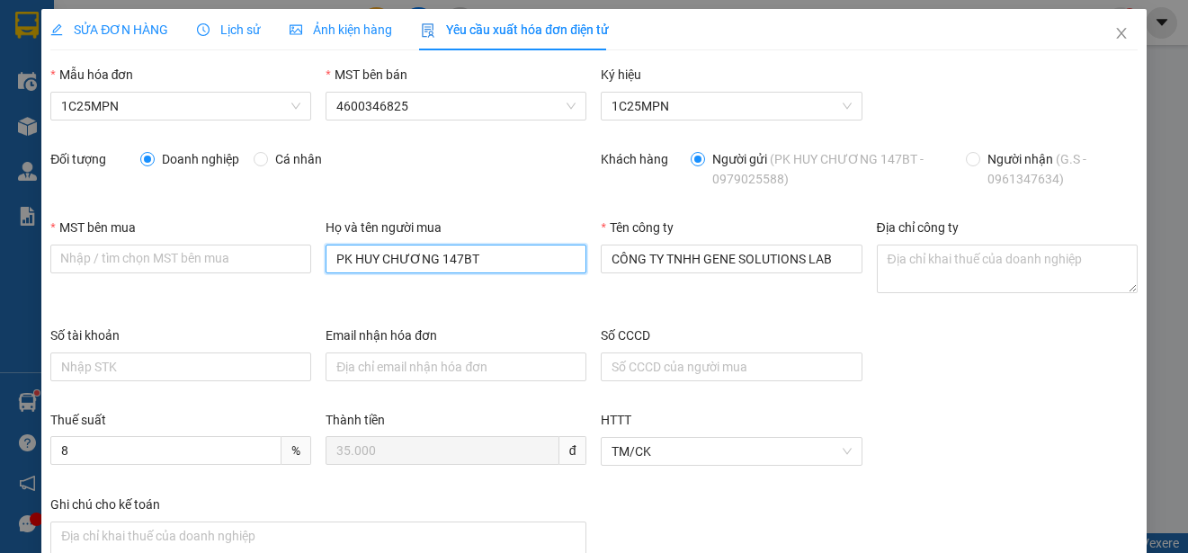
click at [420, 254] on input "PK HUY CHƯƠNG 147BT" at bounding box center [456, 259] width 261 height 29
paste input "CÔNG TY TNHH GENE SOLUTIONS LAB"
type input "CÔNG TY TNHH GENE SOLUTIONS LAB"
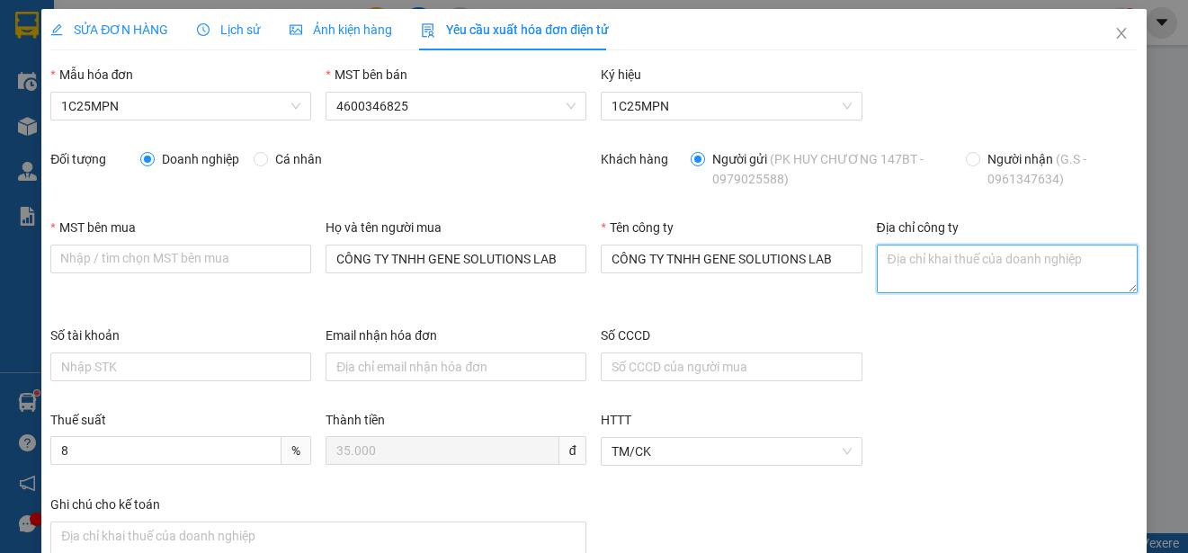
click at [949, 270] on textarea "Địa chỉ công ty" at bounding box center [1007, 269] width 261 height 49
paste textarea "Tầng 3, phòng 301, Tòa nhà WMC, [STREET_ADDRESS]."
type textarea "Tầng 3, phòng 301, Tòa nhà WMC, [STREET_ADDRESS]."
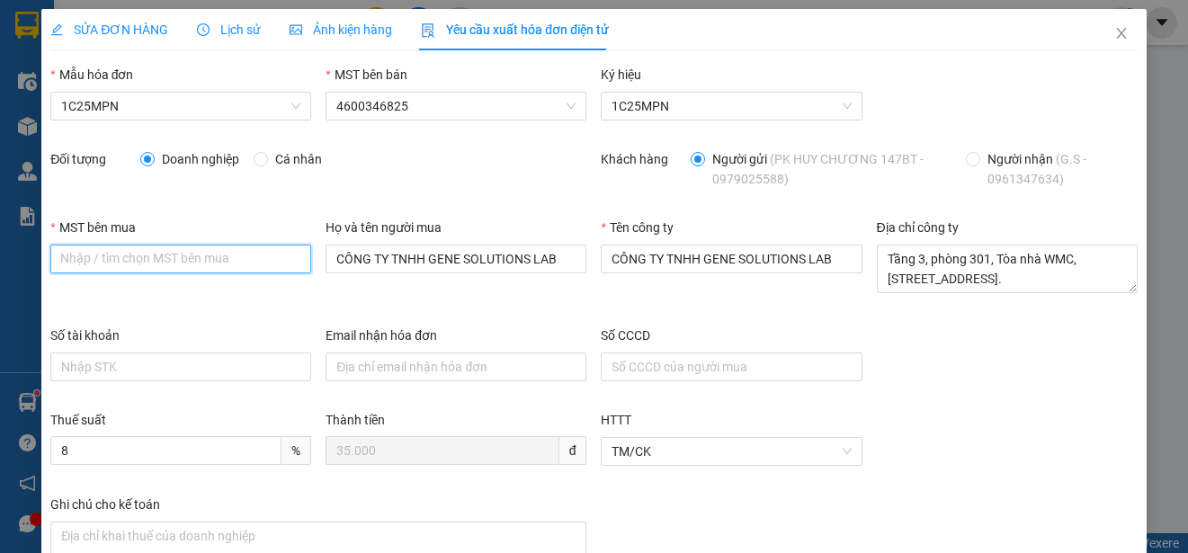
click at [84, 259] on input "MST bên mua" at bounding box center [180, 259] width 261 height 29
paste input "0315977568"
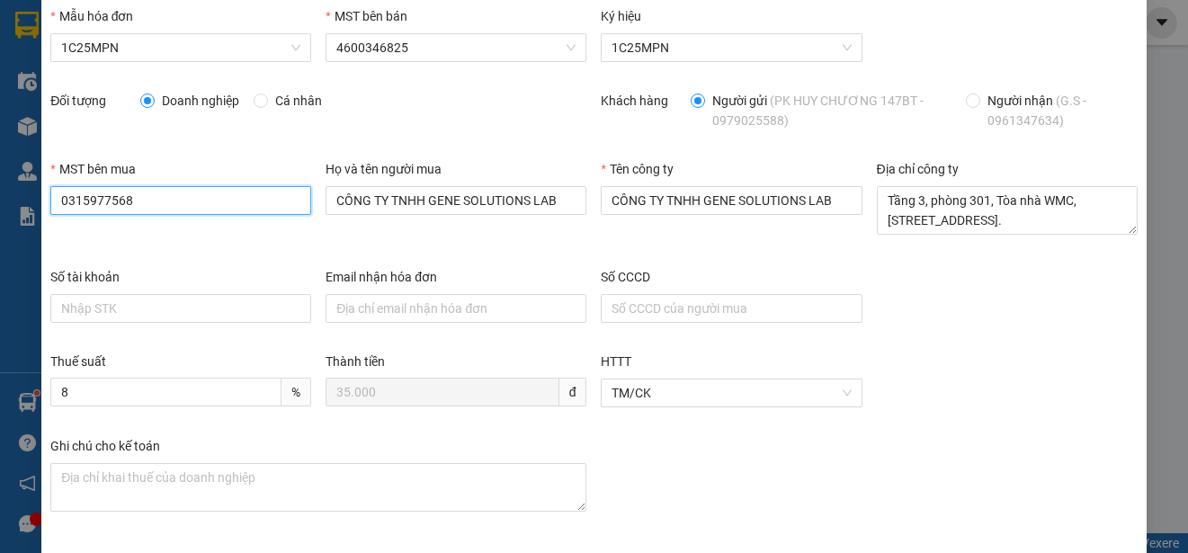
scroll to position [128, 0]
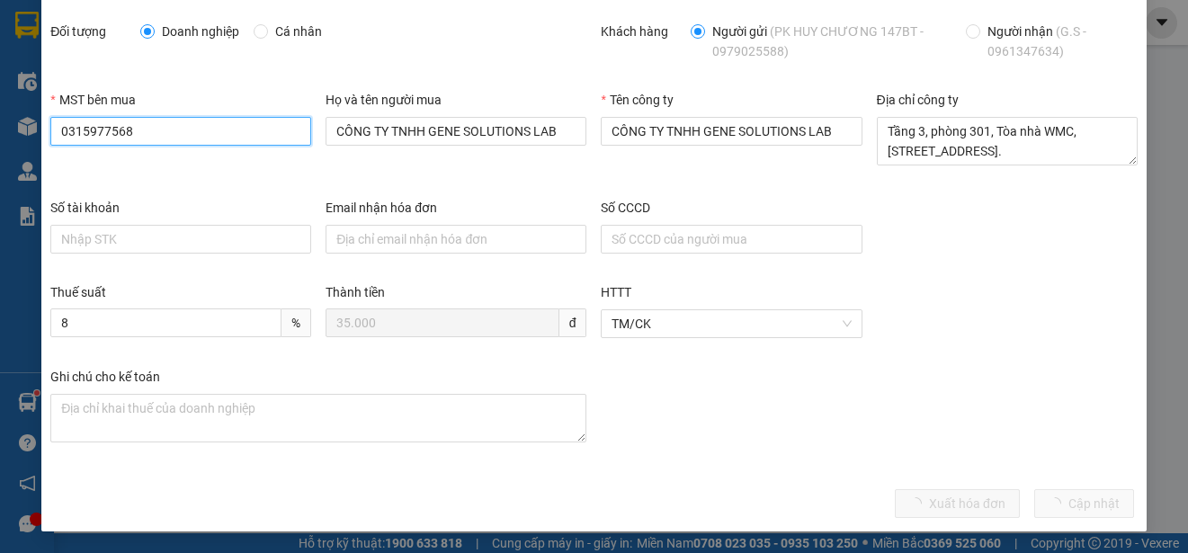
type input "0315977568"
click at [939, 354] on div "Thuế suất 8 % Thành tiền 35.000 đ HTTT TM/CK" at bounding box center [594, 324] width 1102 height 85
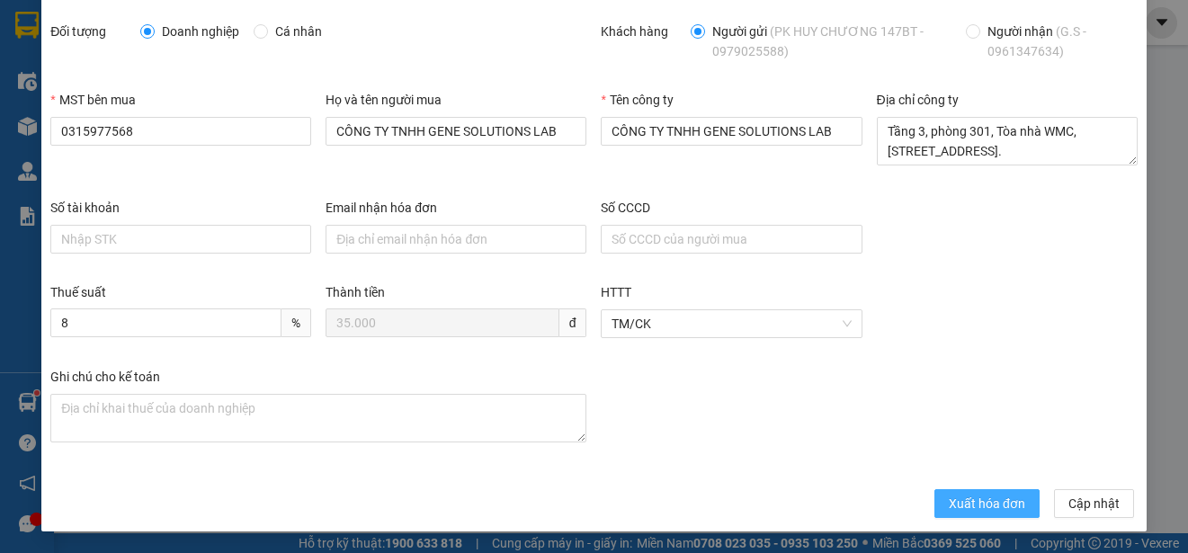
click at [949, 505] on span "Xuất hóa đơn" at bounding box center [987, 504] width 76 height 20
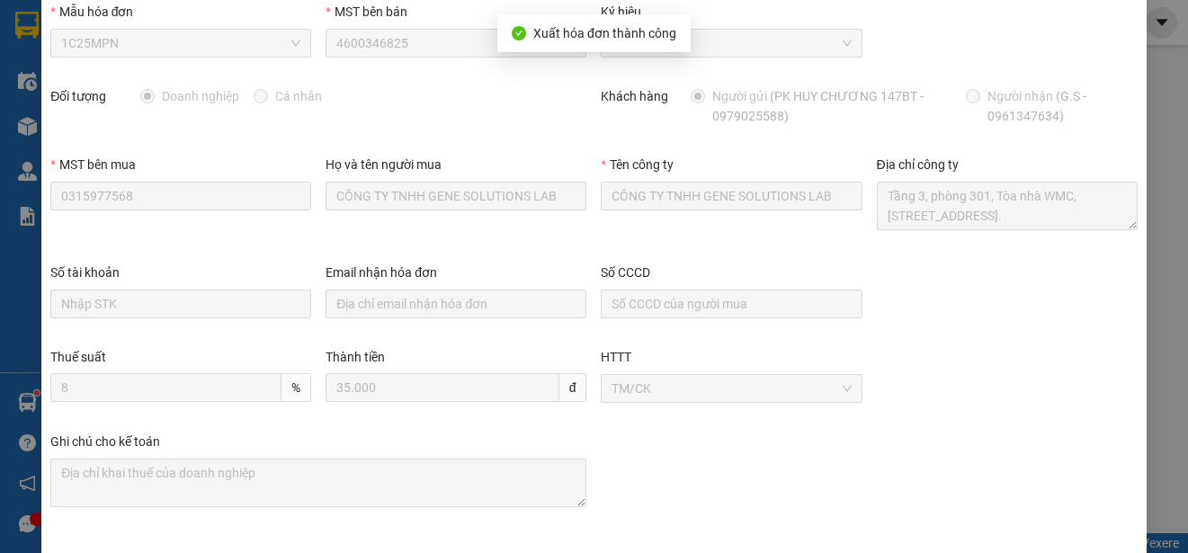
scroll to position [0, 0]
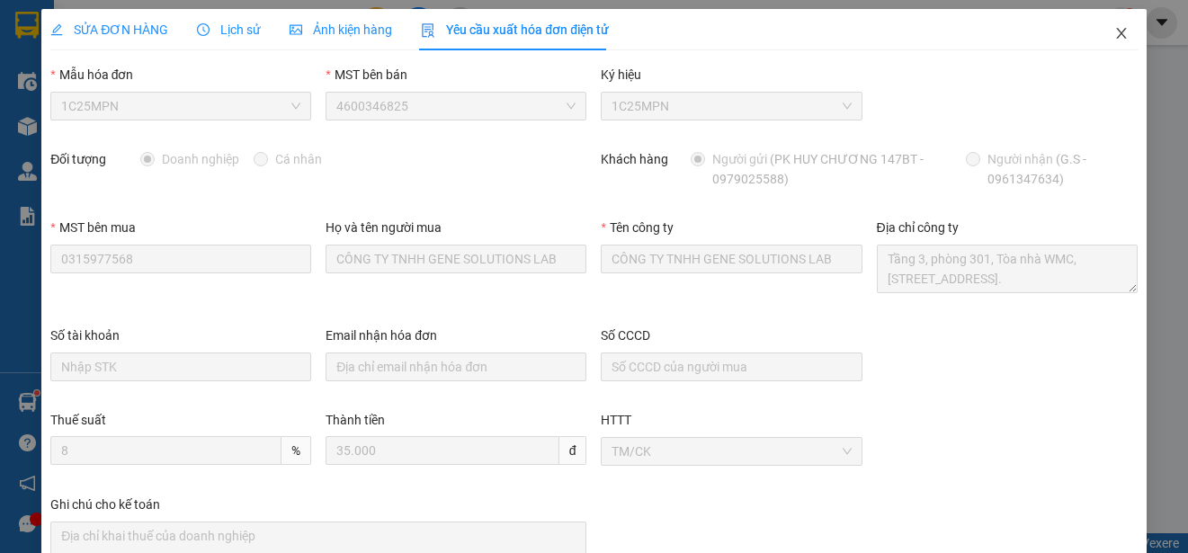
click at [1116, 35] on icon "close" at bounding box center [1121, 33] width 10 height 11
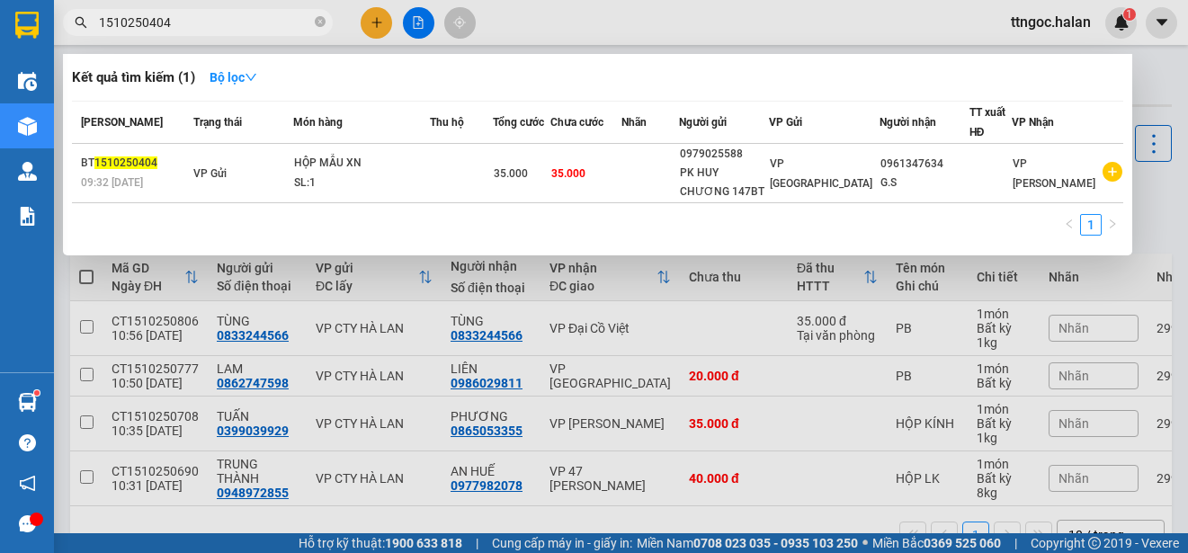
click at [169, 30] on input "1510250404" at bounding box center [205, 23] width 212 height 20
drag, startPoint x: 170, startPoint y: 30, endPoint x: 147, endPoint y: 25, distance: 22.9
click at [147, 25] on input "1510250404" at bounding box center [205, 23] width 212 height 20
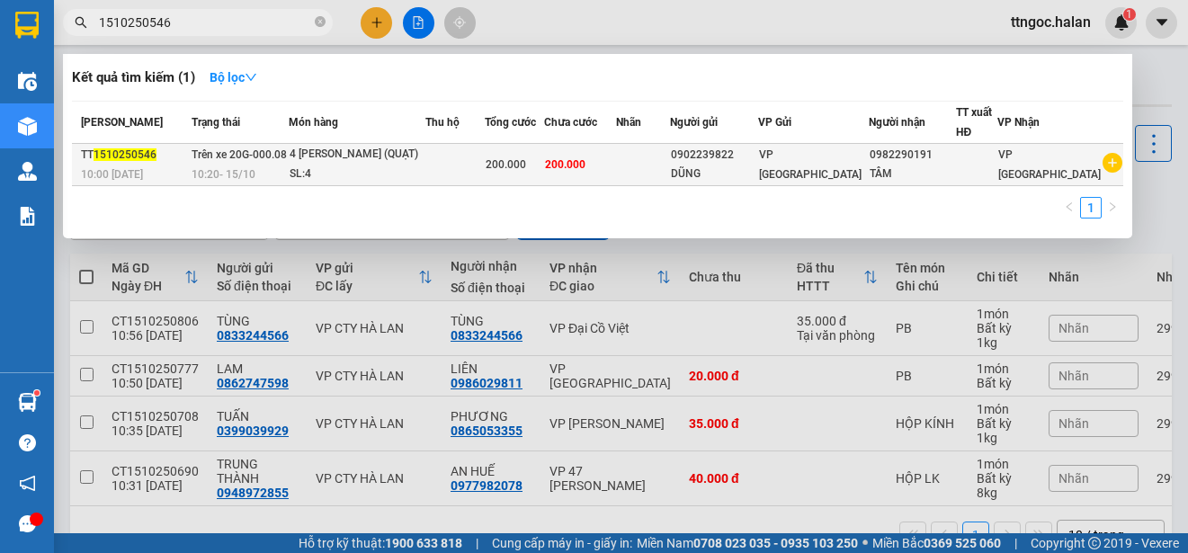
type input "1510250546"
click at [130, 166] on span "10:00 [DATE]" at bounding box center [112, 173] width 62 height 14
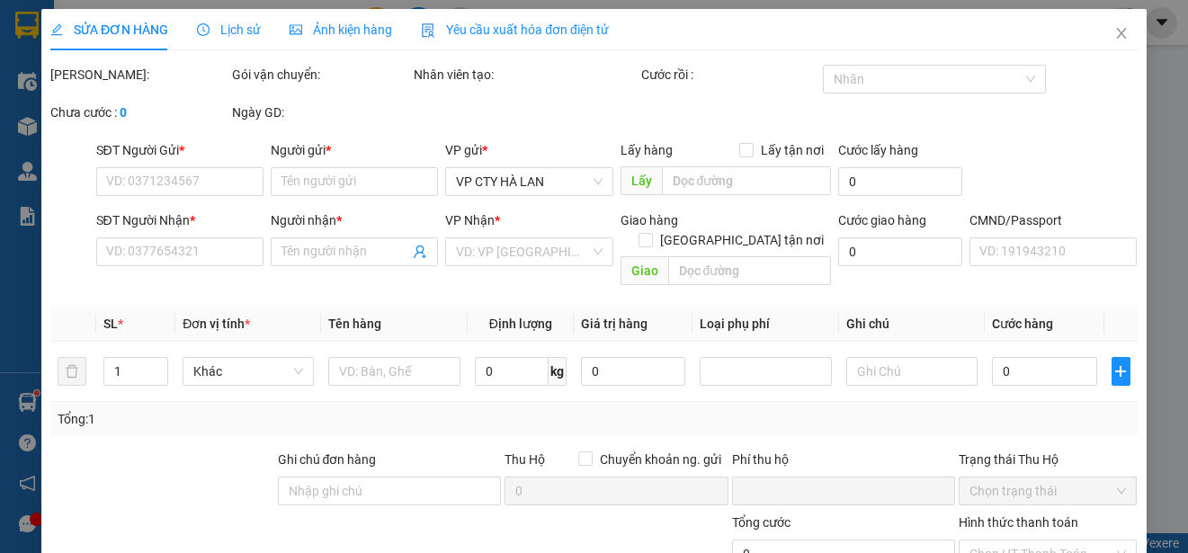
type input "0902239822"
type input "DŨNG"
type input "0982290191"
type input "TÂM"
type input "0"
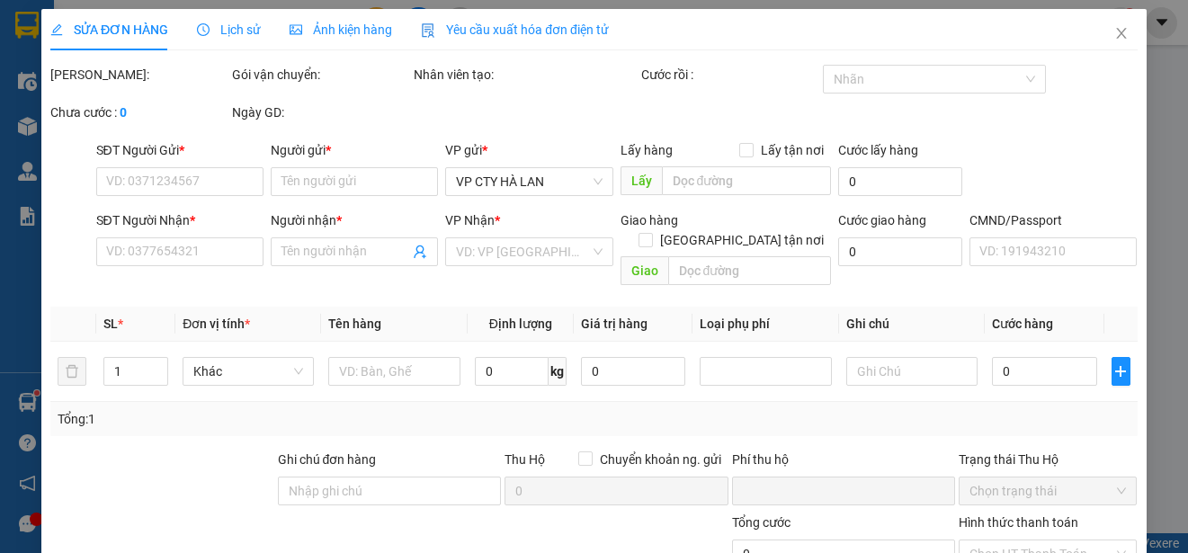
type input "200.000"
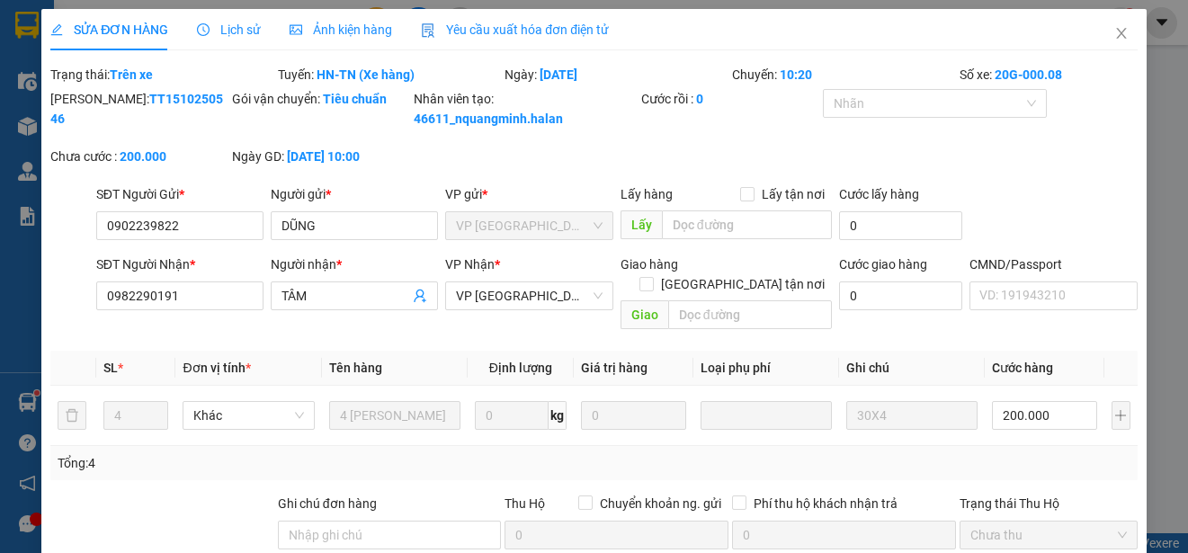
click at [524, 29] on span "Yêu cầu xuất hóa đơn điện tử" at bounding box center [515, 29] width 188 height 14
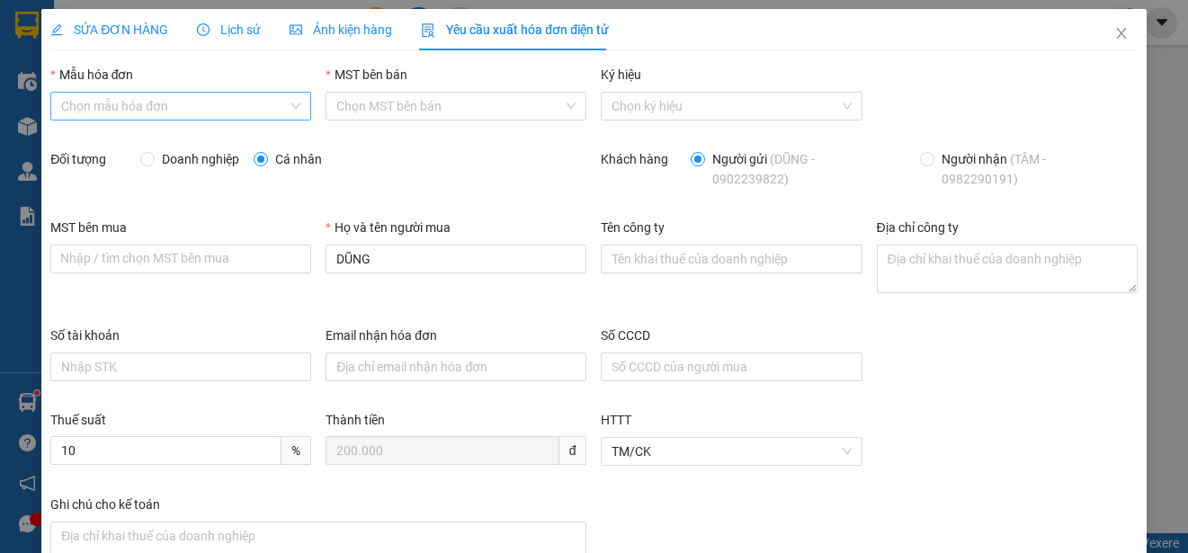
click at [177, 93] on input "Mẫu hóa đơn" at bounding box center [174, 106] width 227 height 27
click at [140, 146] on div "1C25MPN" at bounding box center [179, 142] width 236 height 20
type input "8"
click at [184, 164] on span "Doanh nghiệp" at bounding box center [201, 159] width 92 height 20
click at [153, 164] on input "Doanh nghiệp" at bounding box center [146, 158] width 13 height 13
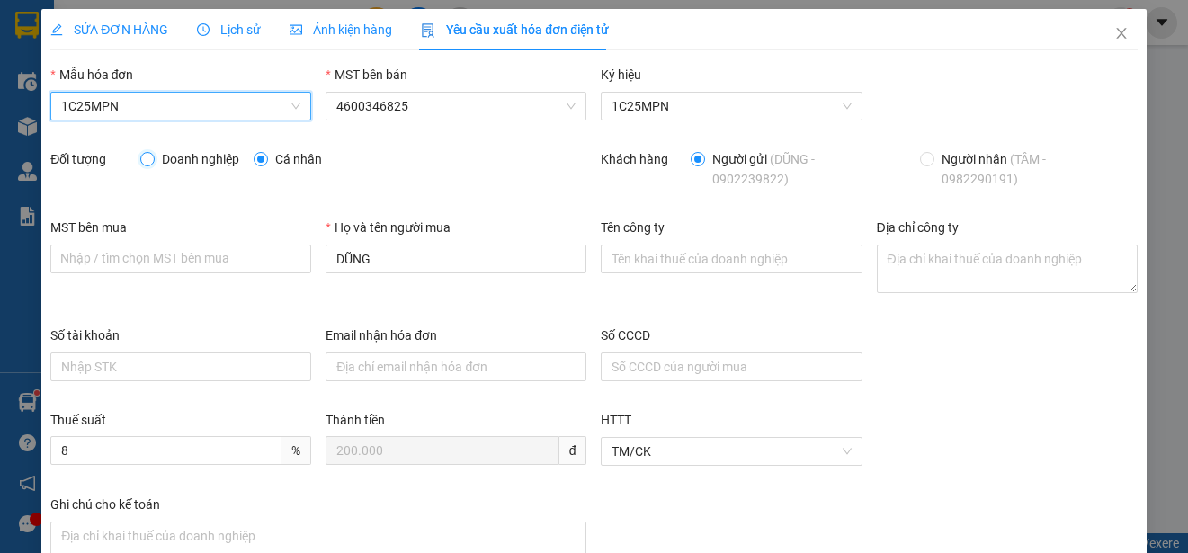
radio input "true"
radio input "false"
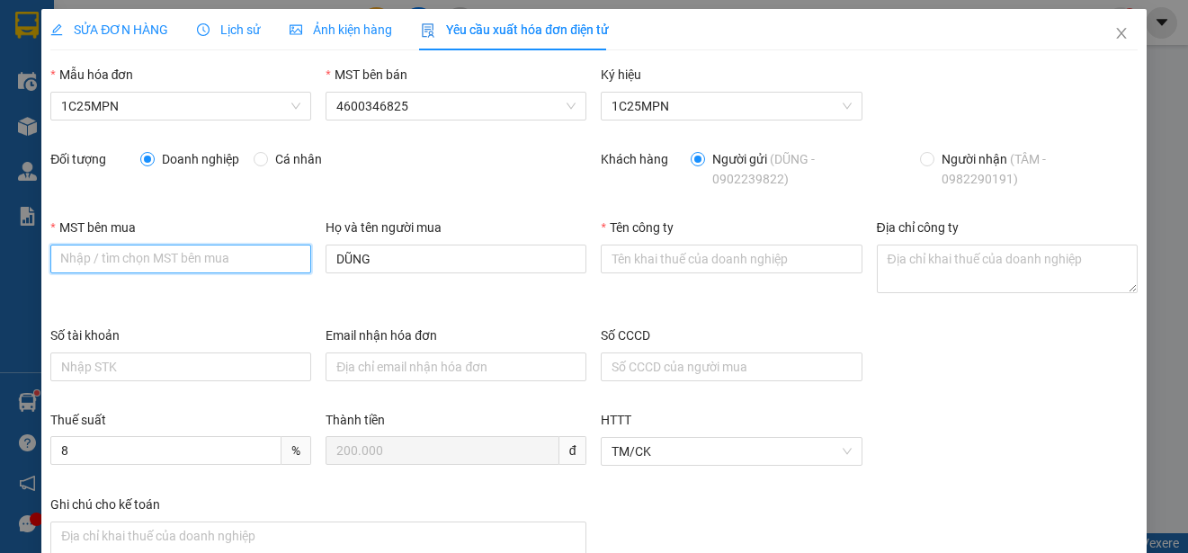
click at [97, 272] on input "MST bên mua" at bounding box center [180, 259] width 261 height 29
paste input "4601528779"
type input "4601528779"
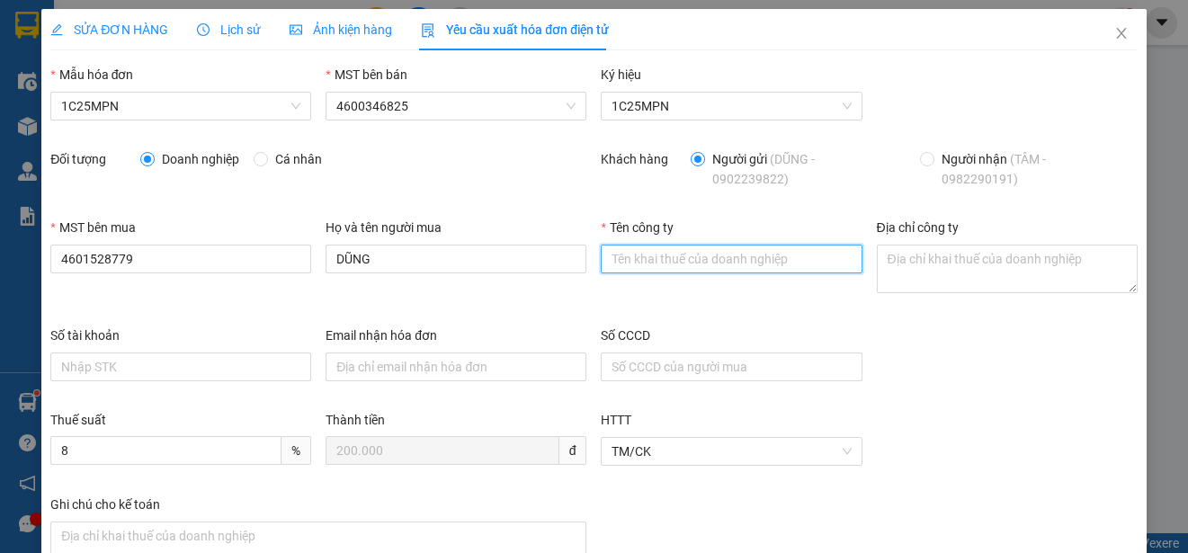
click at [651, 254] on input "Tên công ty" at bounding box center [731, 259] width 261 height 29
paste input "CÔNG TY TNHH SẢN XUẤT VÀ THƯƠNG MẠI NST TECH"
type input "CÔNG TY TNHH SẢN XUẤT VÀ THƯƠNG MẠI NST TECH"
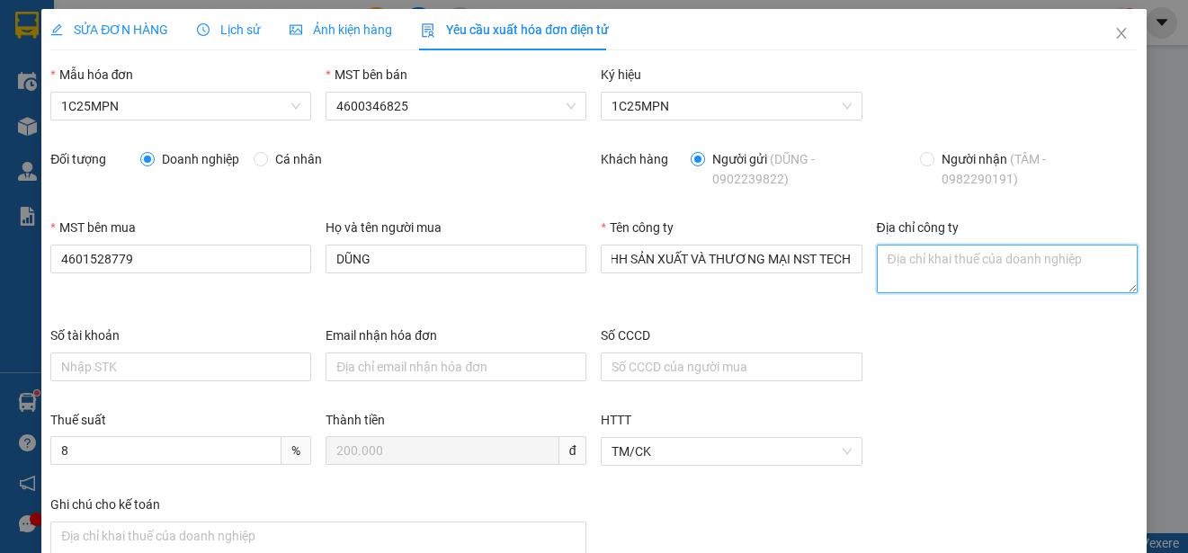
click at [934, 266] on textarea "Địa chỉ công ty" at bounding box center [1007, 269] width 261 height 49
paste textarea "Tổ dân phố [GEOGRAPHIC_DATA], [GEOGRAPHIC_DATA], tỉnh [GEOGRAPHIC_DATA], [GEOGR…"
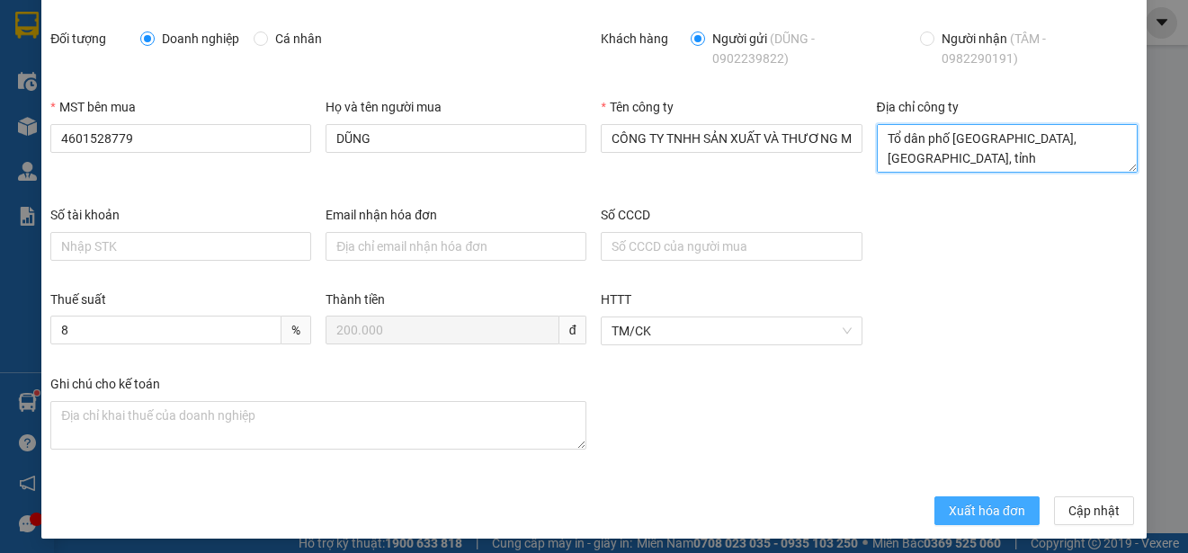
scroll to position [128, 0]
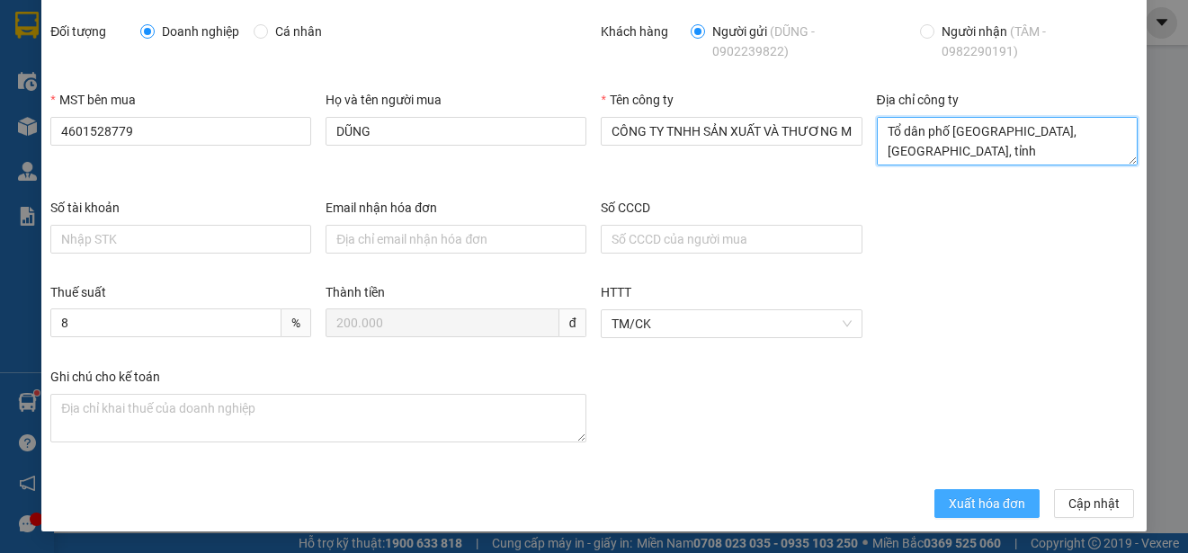
type textarea "Tổ dân phố [GEOGRAPHIC_DATA], [GEOGRAPHIC_DATA], tỉnh [GEOGRAPHIC_DATA], [GEOGR…"
drag, startPoint x: 988, startPoint y: 502, endPoint x: 963, endPoint y: 495, distance: 26.0
click at [986, 503] on span "Xuất hóa đơn" at bounding box center [987, 504] width 76 height 20
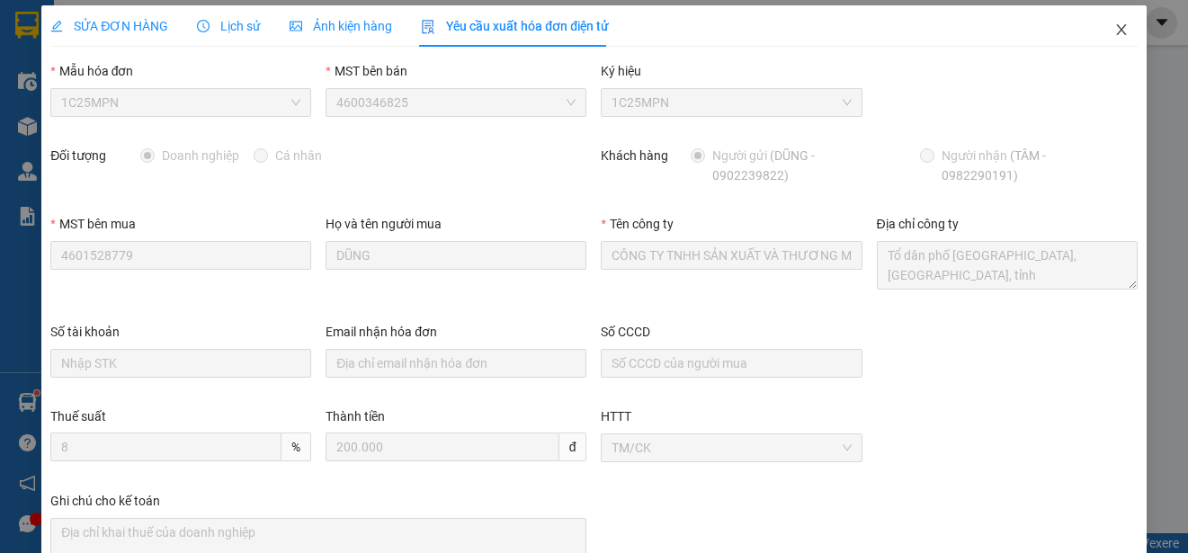
scroll to position [0, 0]
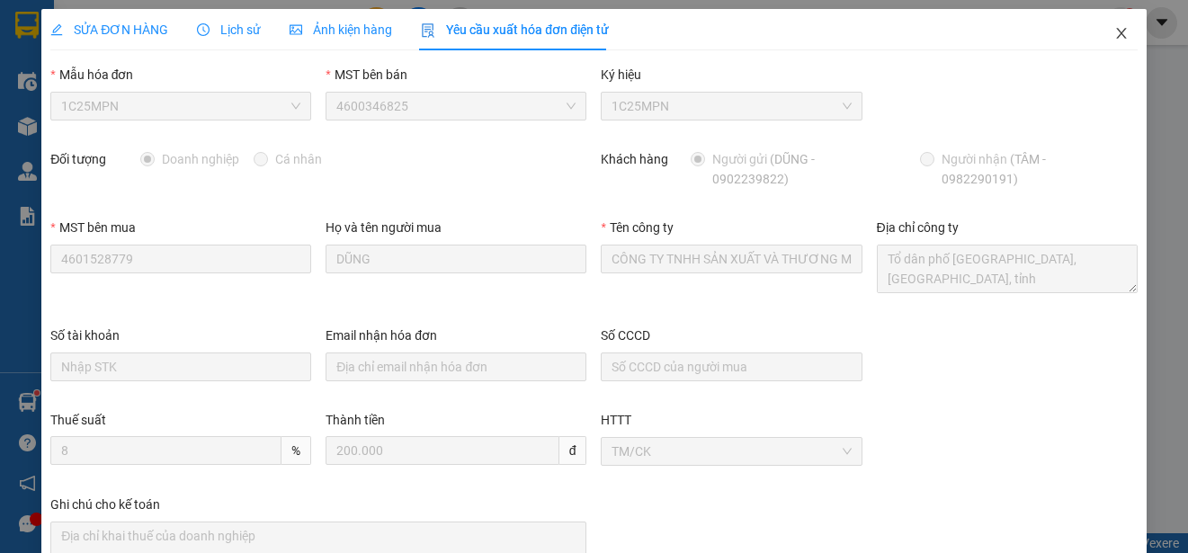
click at [1114, 29] on icon "close" at bounding box center [1121, 33] width 14 height 14
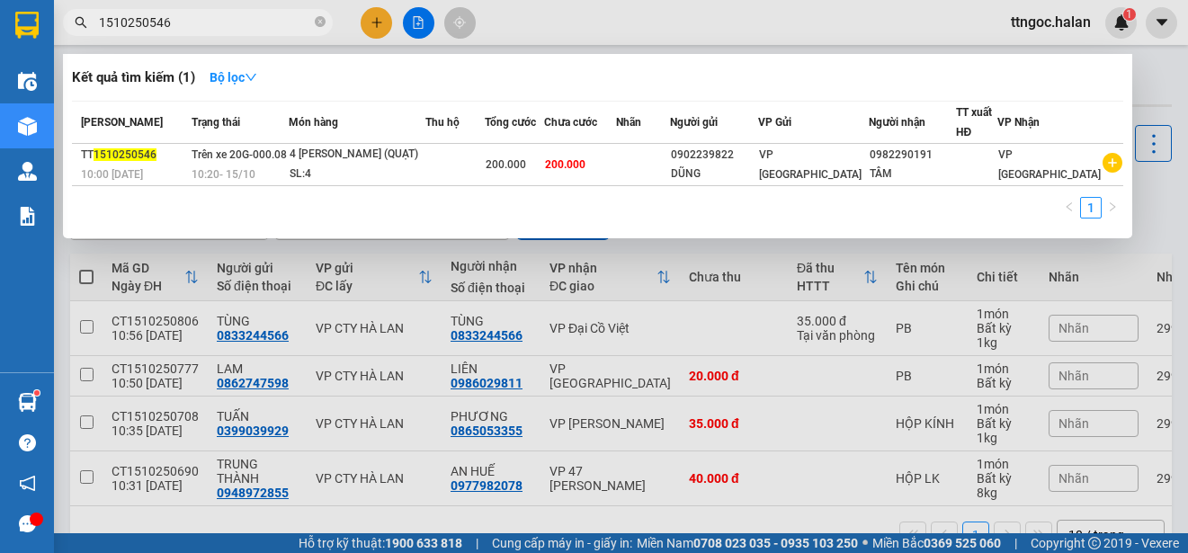
drag, startPoint x: 170, startPoint y: 23, endPoint x: 155, endPoint y: 20, distance: 15.7
click at [155, 20] on input "1510250546" at bounding box center [205, 23] width 212 height 20
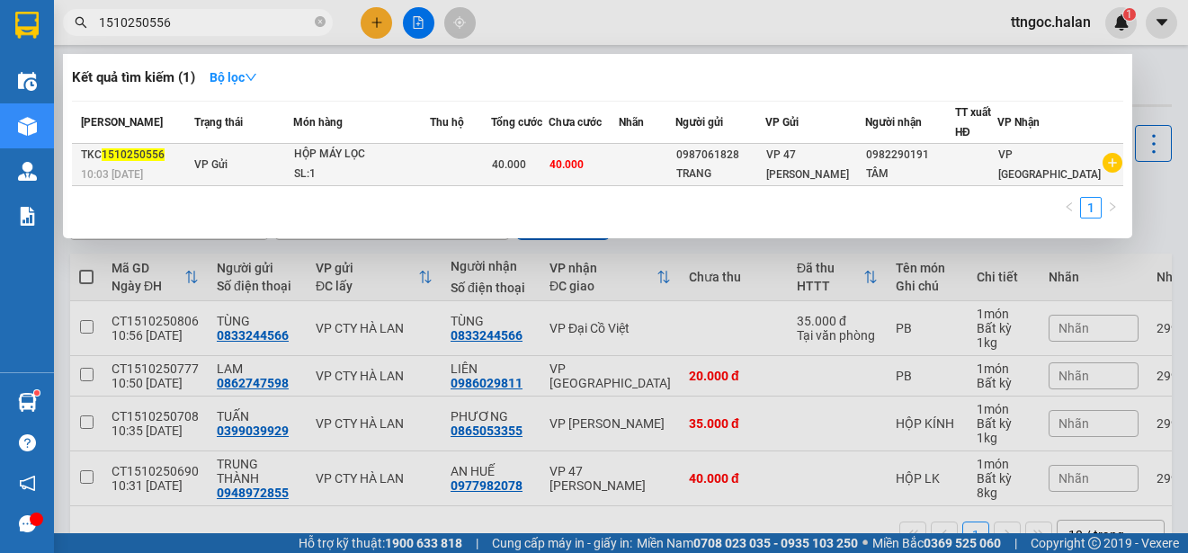
type input "1510250556"
click at [127, 168] on span "10:03 [DATE]" at bounding box center [112, 174] width 62 height 13
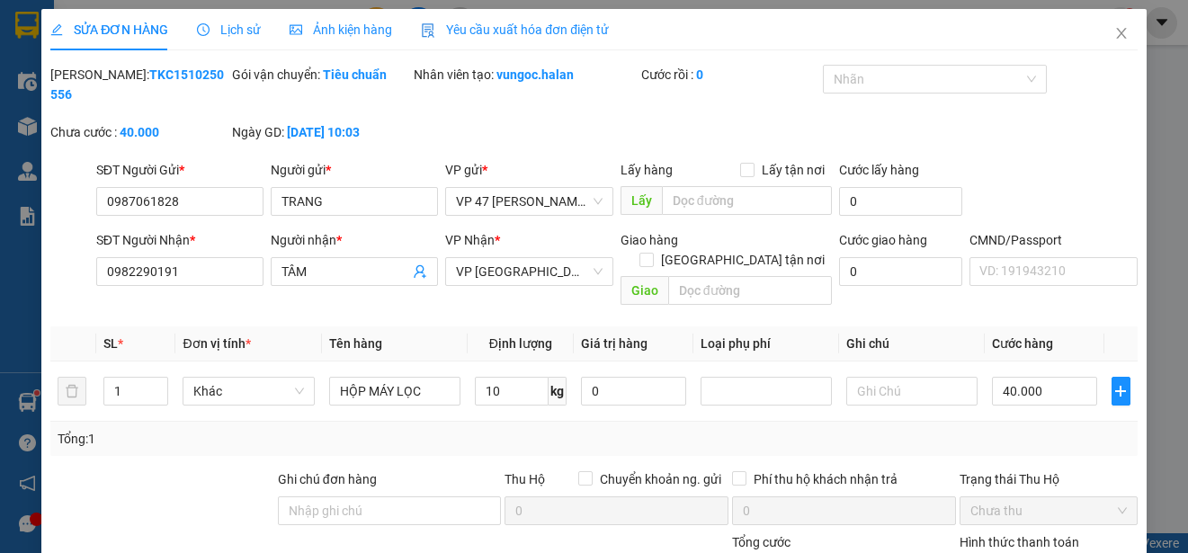
type input "0987061828"
type input "TRANG"
type input "0982290191"
type input "TÂM"
type input "0"
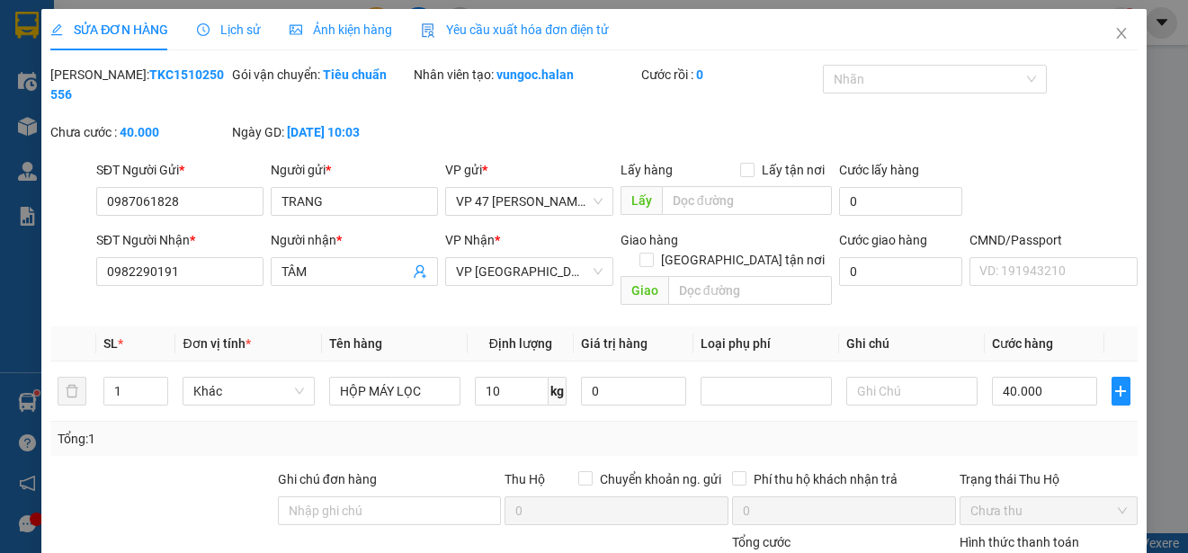
type input "40.000"
click at [526, 31] on span "Yêu cầu xuất hóa đơn điện tử" at bounding box center [515, 29] width 188 height 14
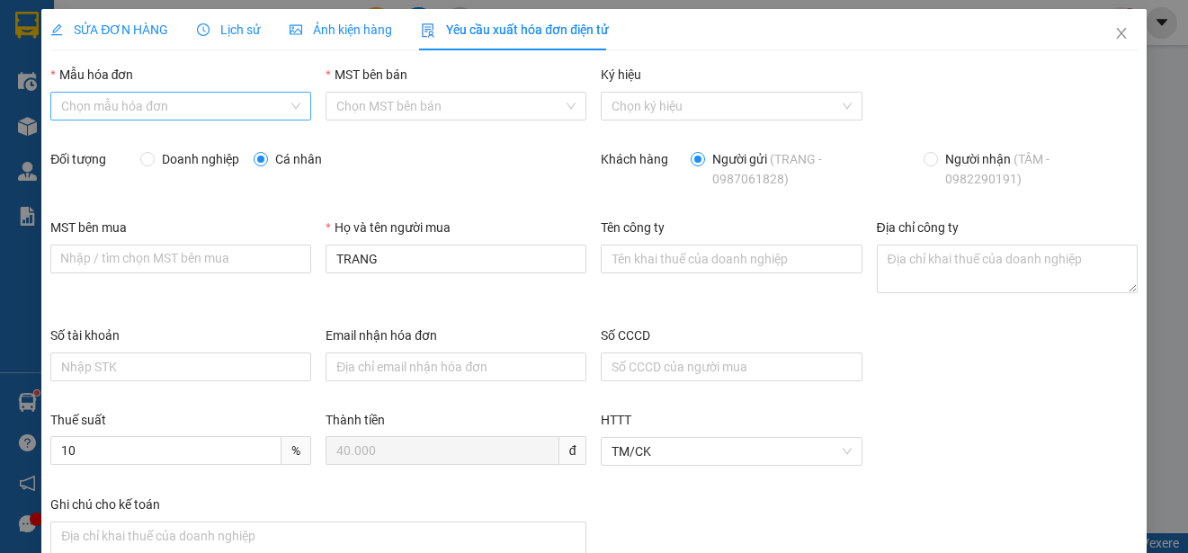
click at [259, 96] on input "Mẫu hóa đơn" at bounding box center [174, 106] width 227 height 27
click at [114, 152] on div "1C25MPN" at bounding box center [178, 142] width 257 height 29
type input "8"
click at [163, 161] on span "Doanh nghiệp" at bounding box center [201, 159] width 92 height 20
click at [153, 161] on input "Doanh nghiệp" at bounding box center [146, 158] width 13 height 13
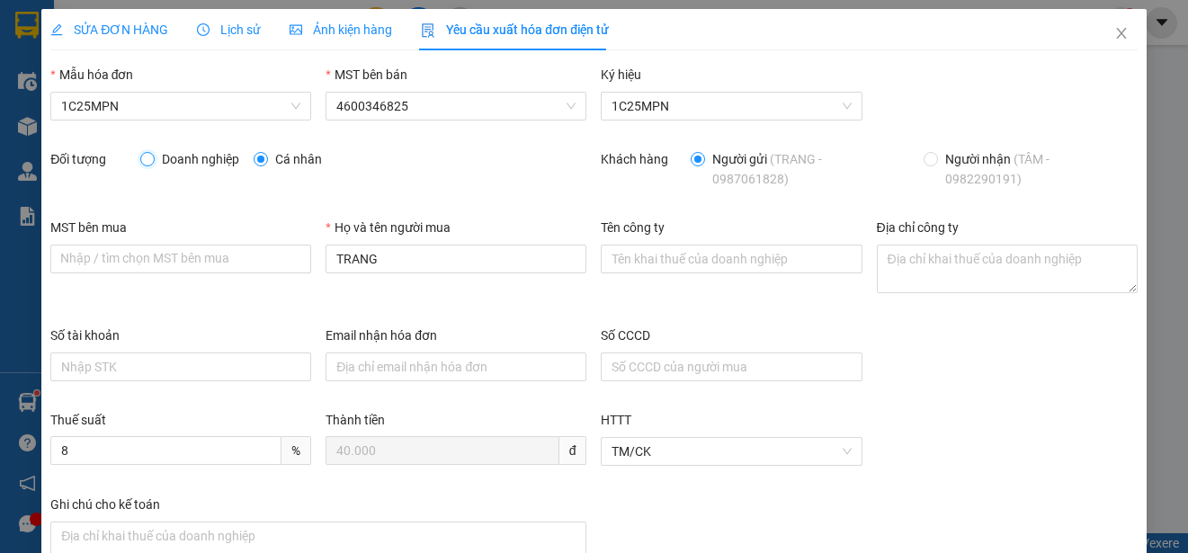
radio input "true"
radio input "false"
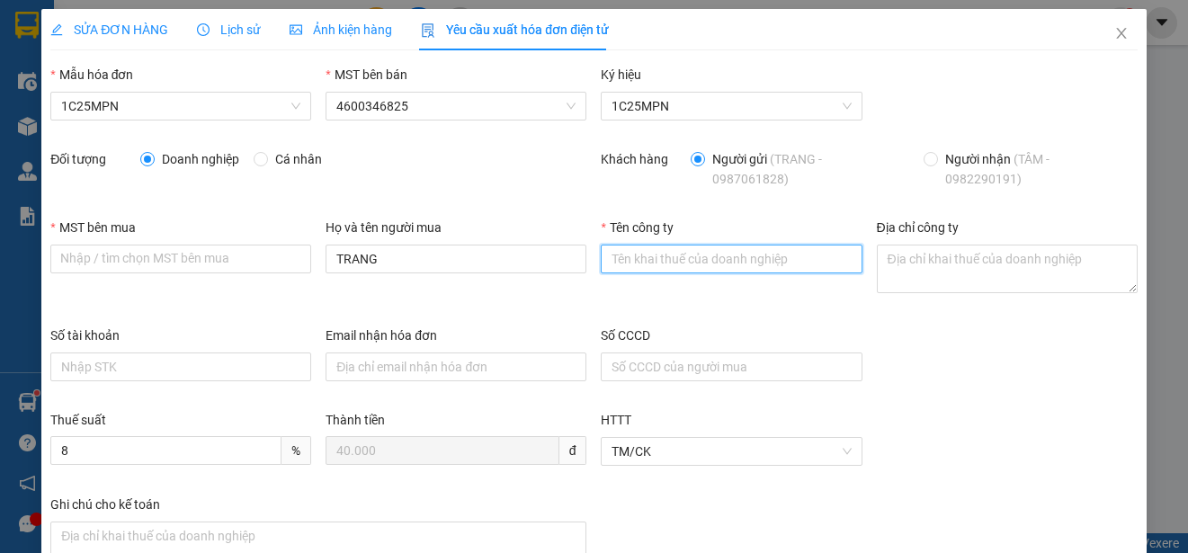
click at [668, 258] on input "Tên công ty" at bounding box center [731, 259] width 261 height 29
paste input "CÔNG TY TNHH SẢN XUẤT VÀ THƯƠNG MẠI NST TECH"
type input "CÔNG TY TNHH SẢN XUẤT VÀ THƯƠNG MẠI NST TECH"
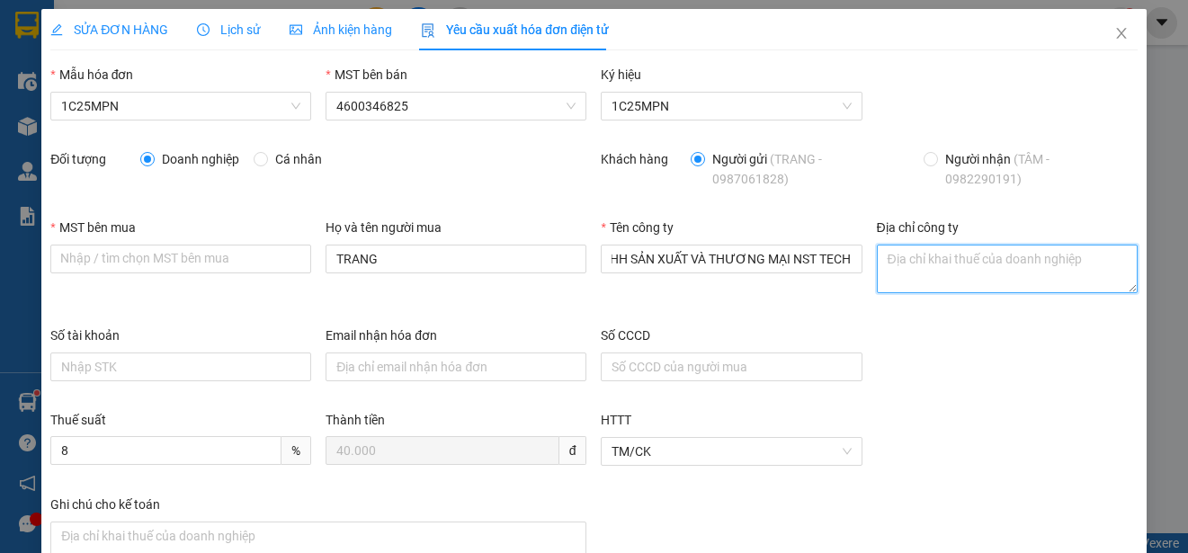
scroll to position [0, 0]
click at [923, 270] on textarea "Địa chỉ công ty" at bounding box center [1007, 269] width 261 height 49
paste textarea "Tổ dân phố [GEOGRAPHIC_DATA], [GEOGRAPHIC_DATA], tỉnh [GEOGRAPHIC_DATA], [GEOGR…"
type textarea "Tổ dân phố [GEOGRAPHIC_DATA], [GEOGRAPHIC_DATA], tỉnh [GEOGRAPHIC_DATA], [GEOGR…"
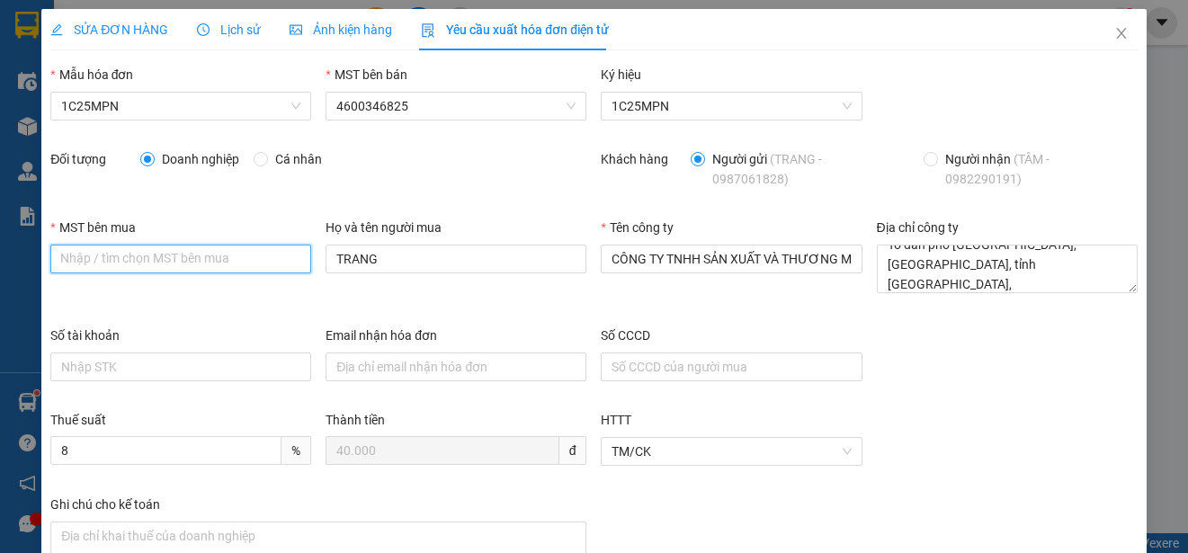
click at [63, 252] on input "MST bên mua" at bounding box center [180, 259] width 261 height 29
paste input "4601528779"
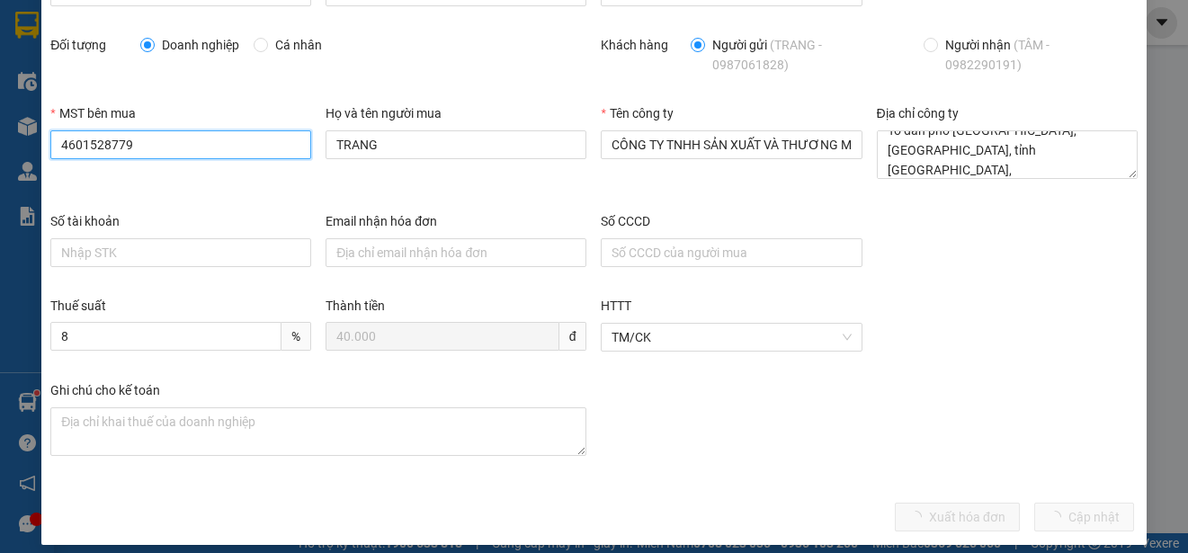
scroll to position [128, 0]
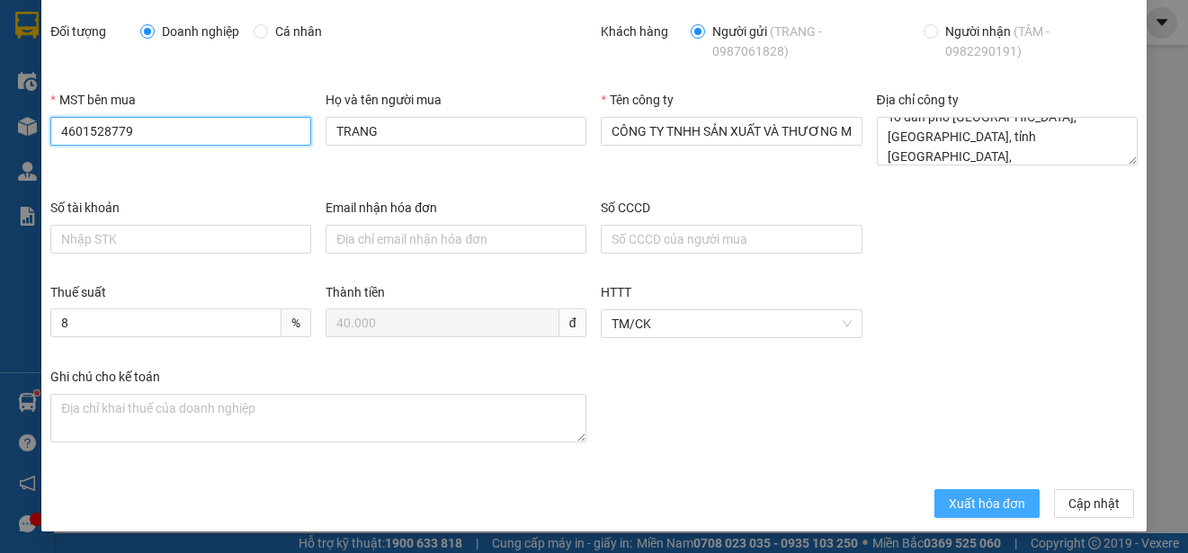
type input "4601528779"
click at [946, 493] on button "Xuất hóa đơn" at bounding box center [986, 503] width 105 height 29
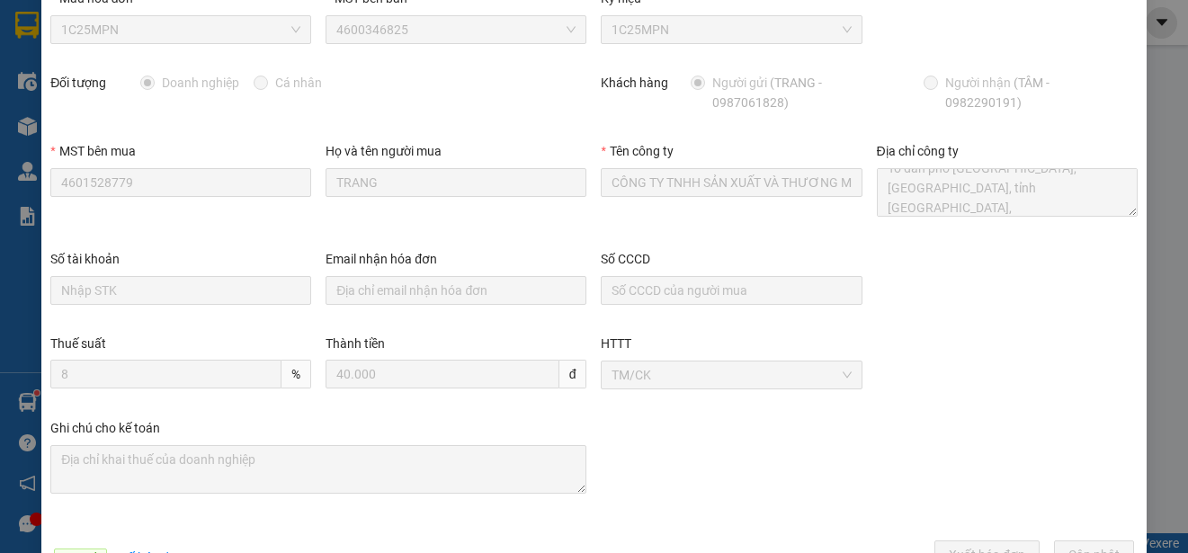
scroll to position [0, 0]
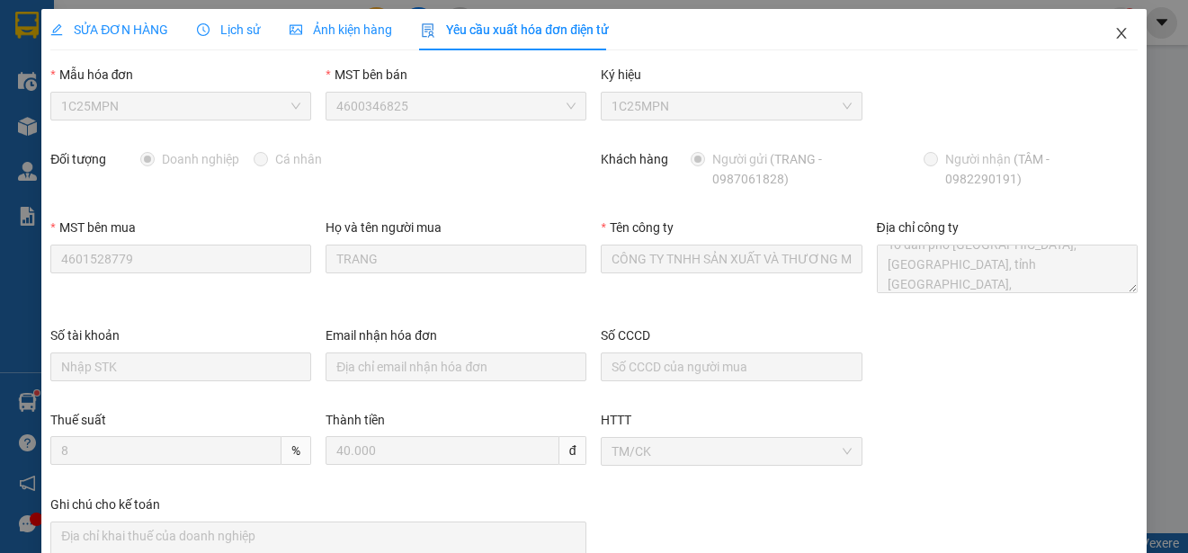
click at [1114, 31] on icon "close" at bounding box center [1121, 33] width 14 height 14
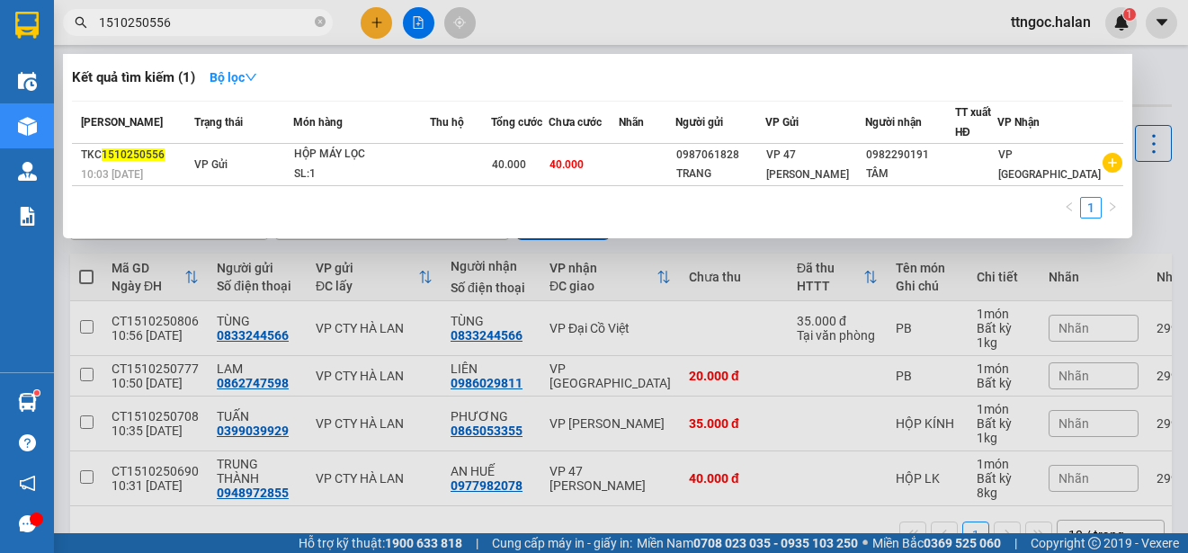
drag, startPoint x: 190, startPoint y: 23, endPoint x: 147, endPoint y: 21, distance: 43.2
click at [147, 21] on input "1510250556" at bounding box center [205, 23] width 212 height 20
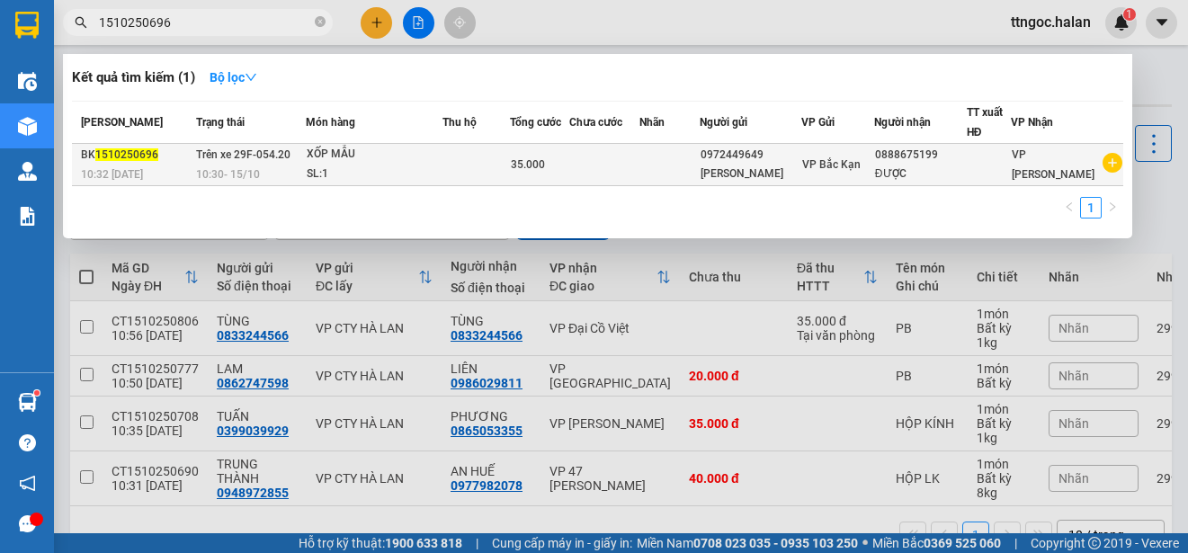
type input "1510250696"
click at [118, 169] on span "10:32 [DATE]" at bounding box center [112, 174] width 62 height 13
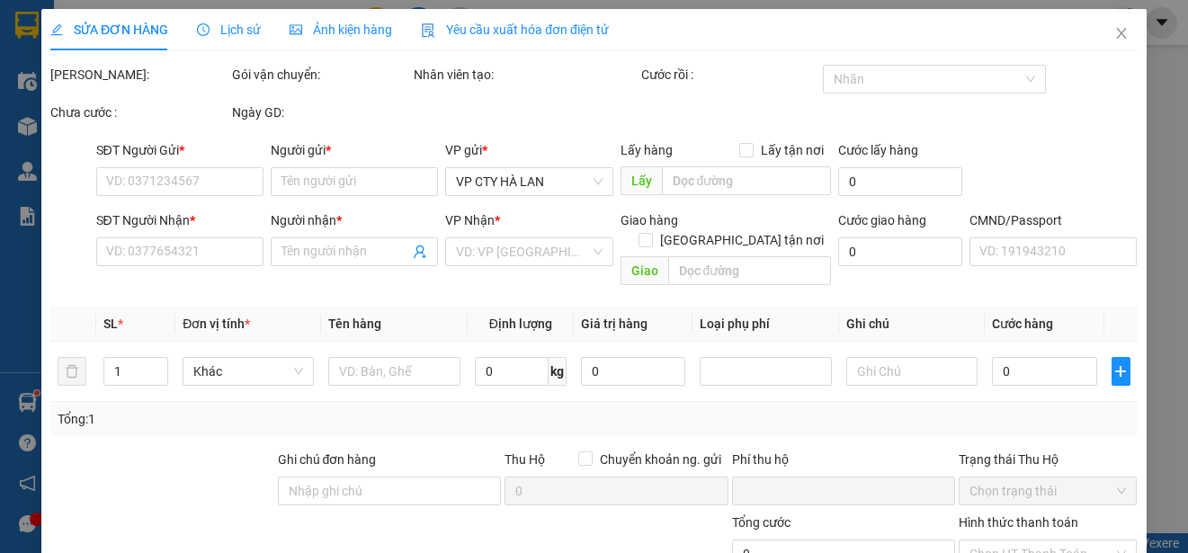
type input "0972449649"
type input "[PERSON_NAME]"
type input "0888675199"
type input "ĐƯỢC"
type input "0"
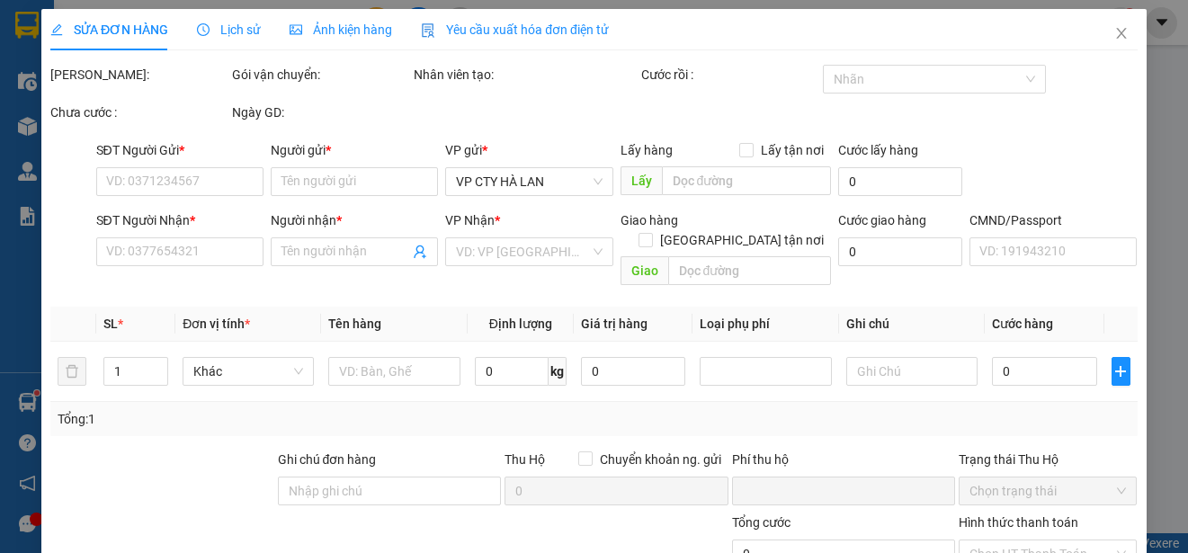
type input "35.000"
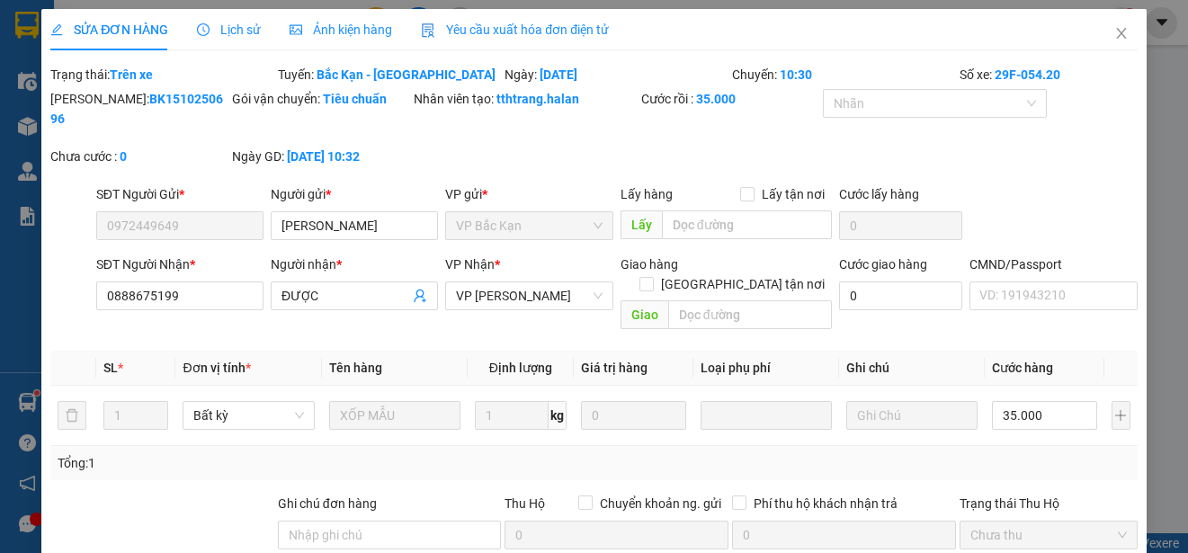
click at [550, 35] on span "Yêu cầu xuất hóa đơn điện tử" at bounding box center [515, 29] width 188 height 14
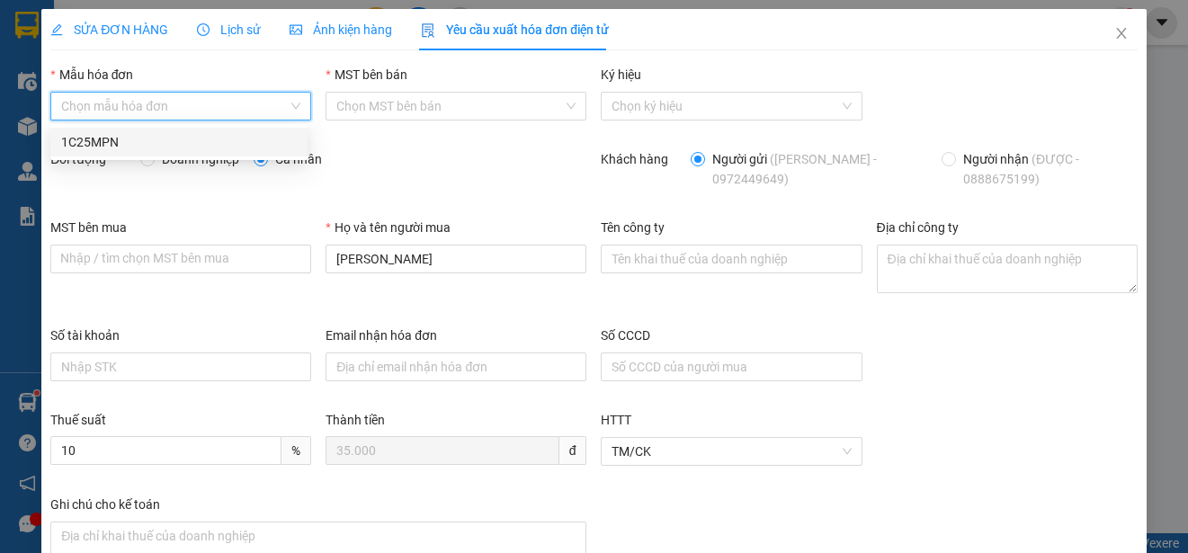
click at [279, 101] on input "Mẫu hóa đơn" at bounding box center [174, 106] width 227 height 27
click at [113, 146] on div "1C25MPN" at bounding box center [179, 142] width 236 height 20
type input "8"
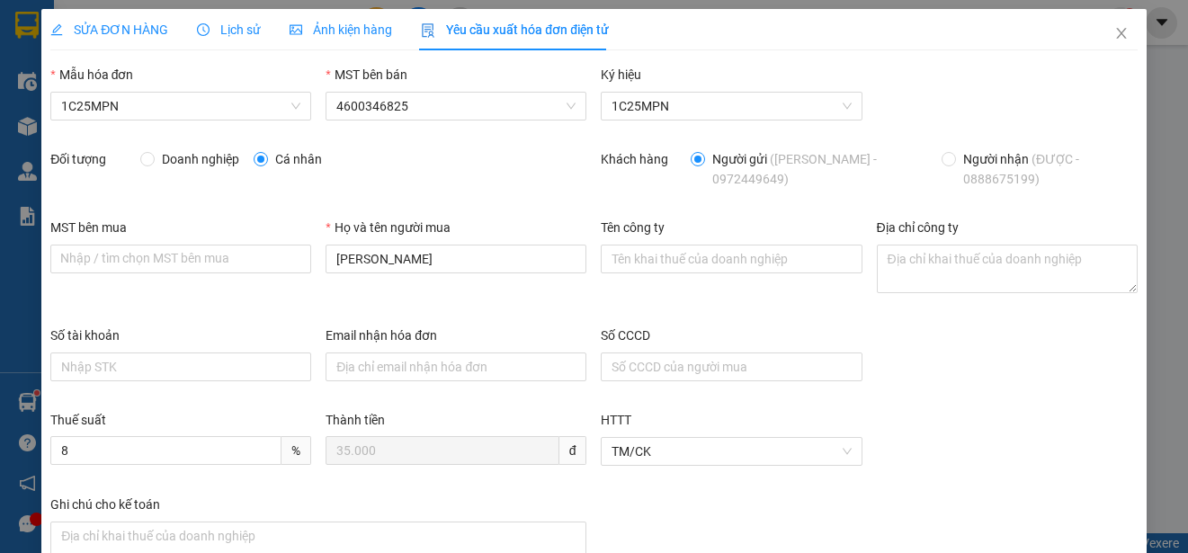
click at [159, 158] on span "Doanh nghiệp" at bounding box center [201, 159] width 92 height 20
click at [153, 158] on input "Doanh nghiệp" at bounding box center [146, 158] width 13 height 13
radio input "true"
radio input "false"
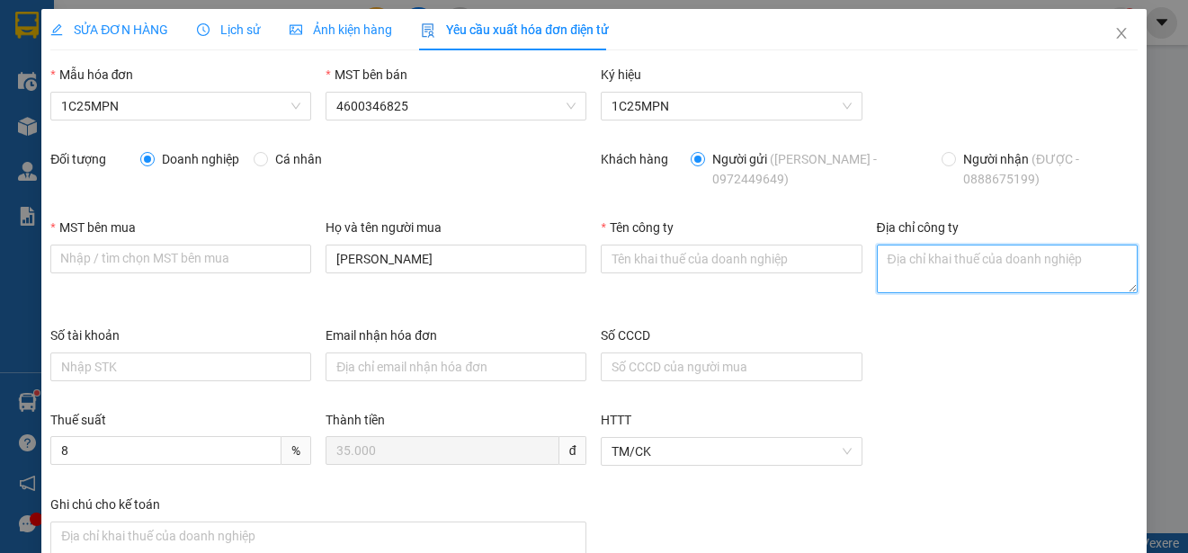
click at [904, 288] on textarea "Địa chỉ công ty" at bounding box center [1007, 269] width 261 height 49
paste textarea "CÔNG TY TNHH MEDLATEC [GEOGRAPHIC_DATA]"
type textarea "CÔNG TY TNHH MEDLATEC [GEOGRAPHIC_DATA]"
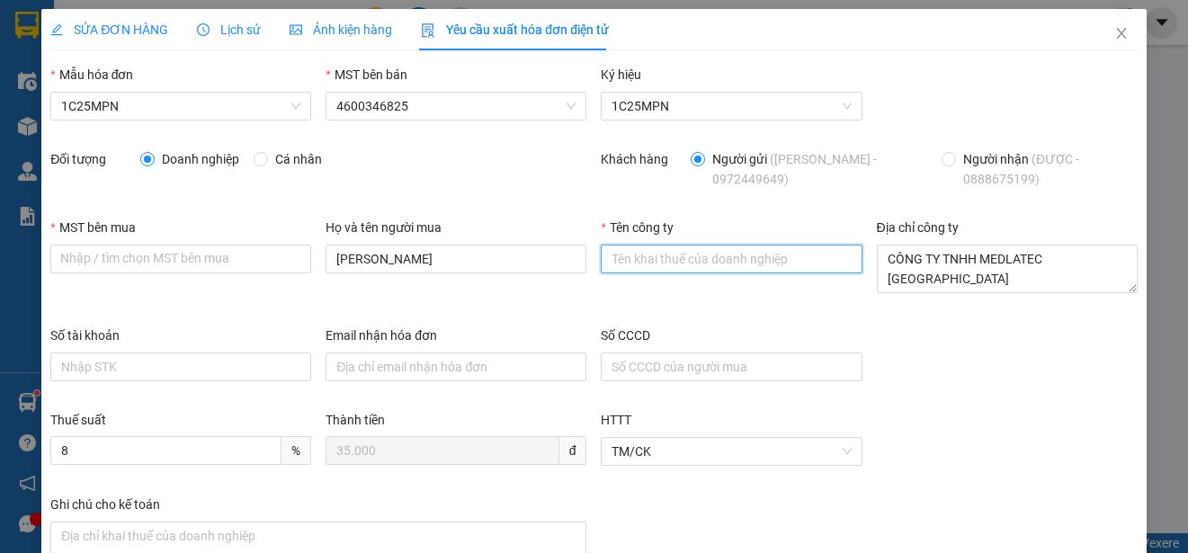
click at [615, 254] on input "Tên công ty" at bounding box center [731, 259] width 261 height 29
paste input "CÔNG TY TNHH MEDLATEC [GEOGRAPHIC_DATA]"
type input "CÔNG TY TNHH MEDLATEC [GEOGRAPHIC_DATA]"
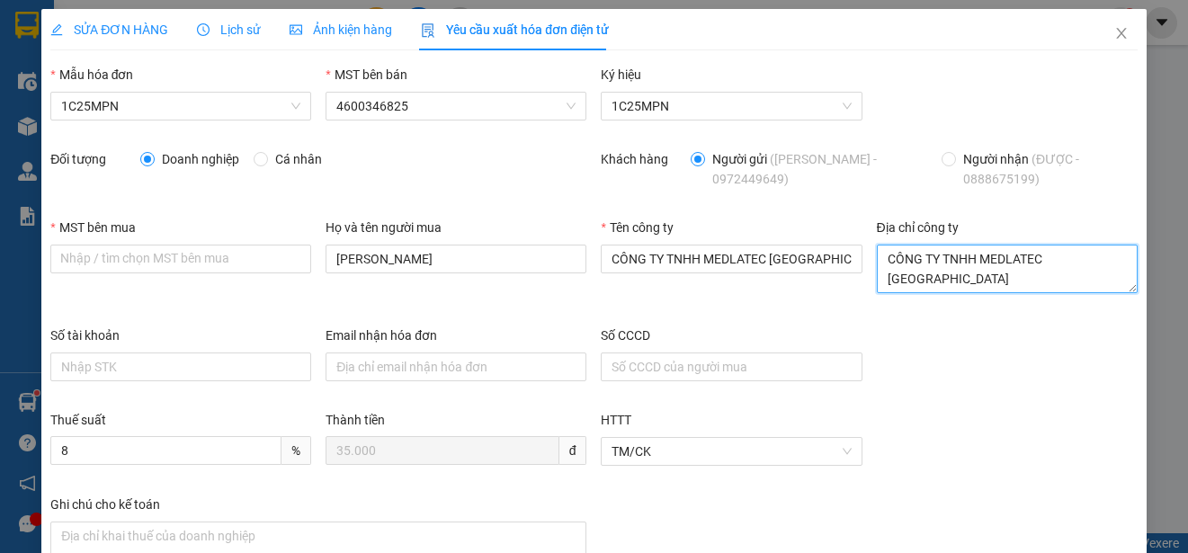
click at [900, 273] on textarea "CÔNG TY TNHH MEDLATEC [GEOGRAPHIC_DATA]" at bounding box center [1007, 269] width 261 height 49
paste textarea "[STREET_ADDRESS], [GEOGRAPHIC_DATA], [GEOGRAPHIC_DATA], [GEOGRAPHIC_DATA]"
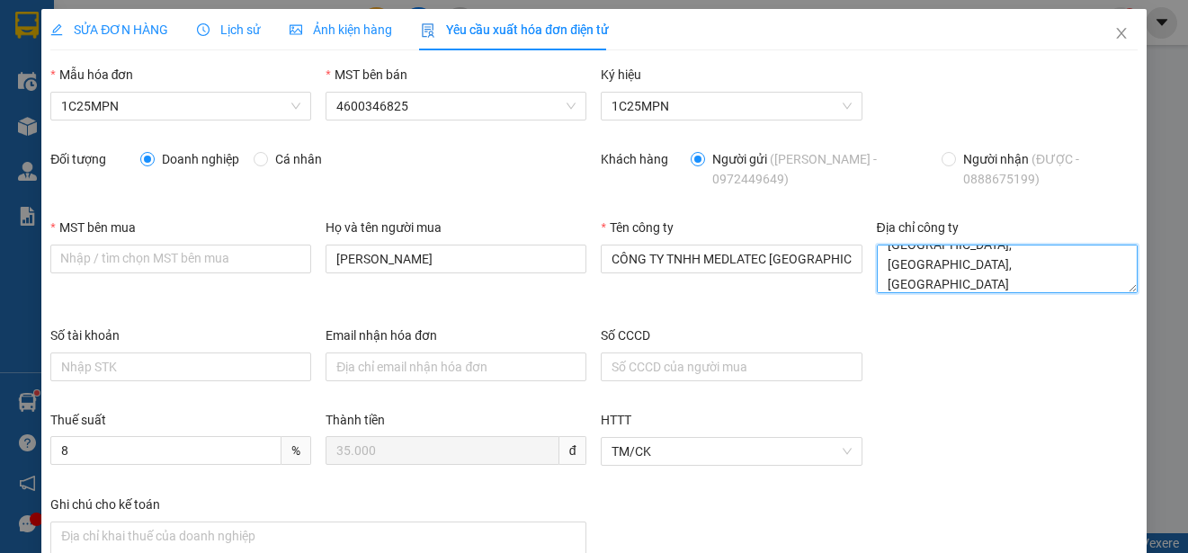
type textarea "[STREET_ADDRESS], [GEOGRAPHIC_DATA], [GEOGRAPHIC_DATA], [GEOGRAPHIC_DATA]"
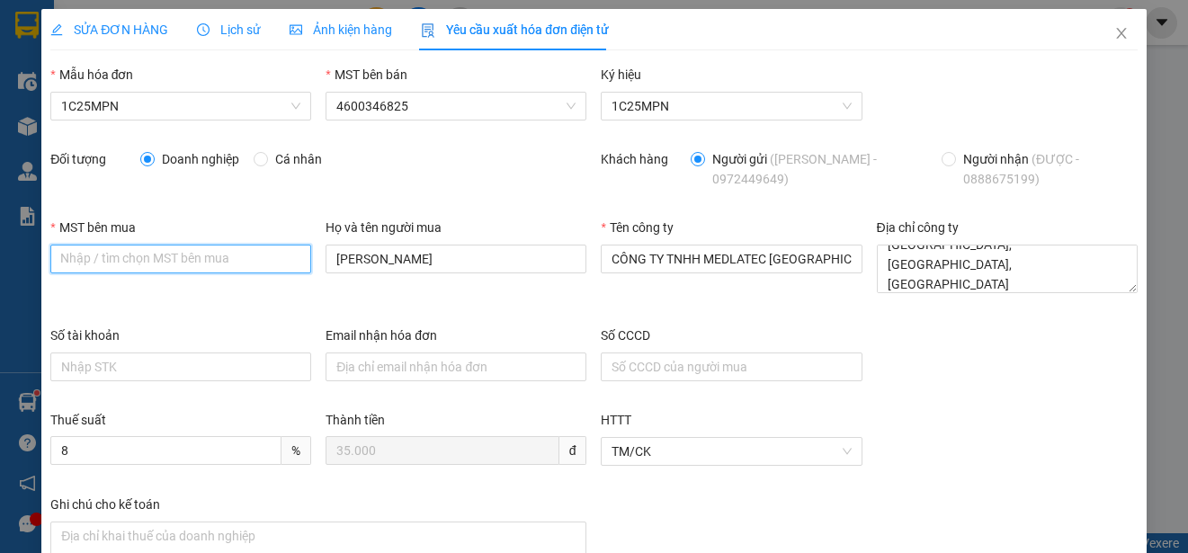
click at [65, 267] on input "MST bên mua" at bounding box center [180, 259] width 261 height 29
paste input "0101234974"
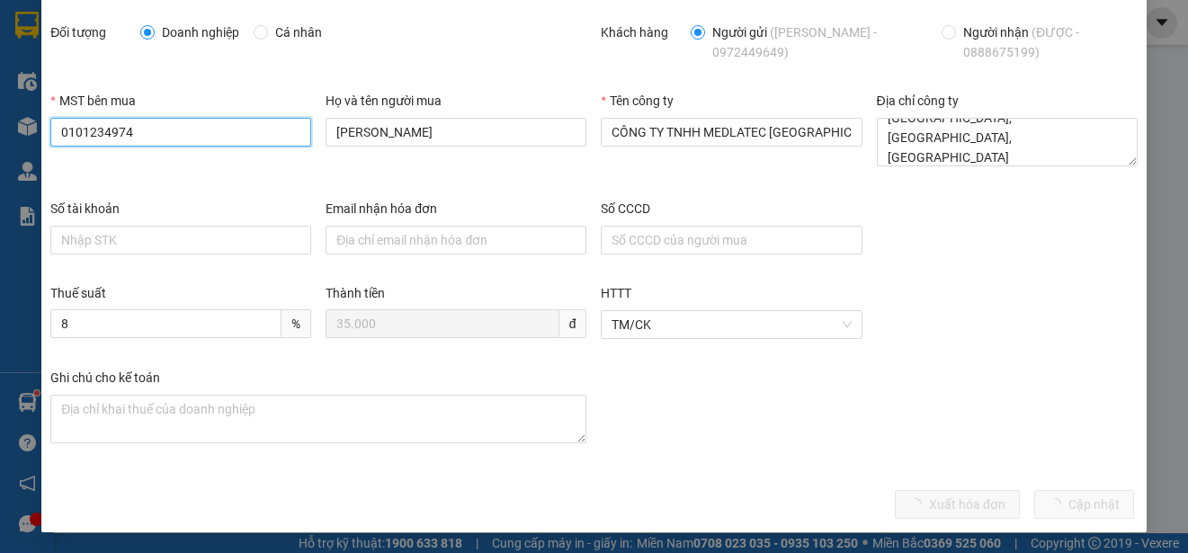
scroll to position [128, 0]
type input "0101234974"
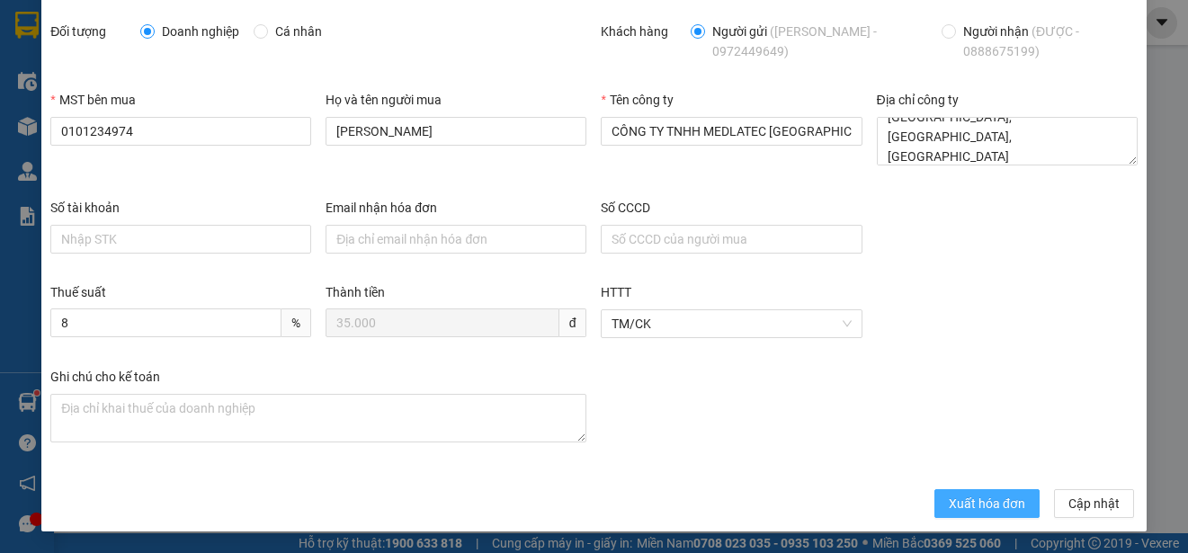
click at [967, 511] on span "Xuất hóa đơn" at bounding box center [987, 504] width 76 height 20
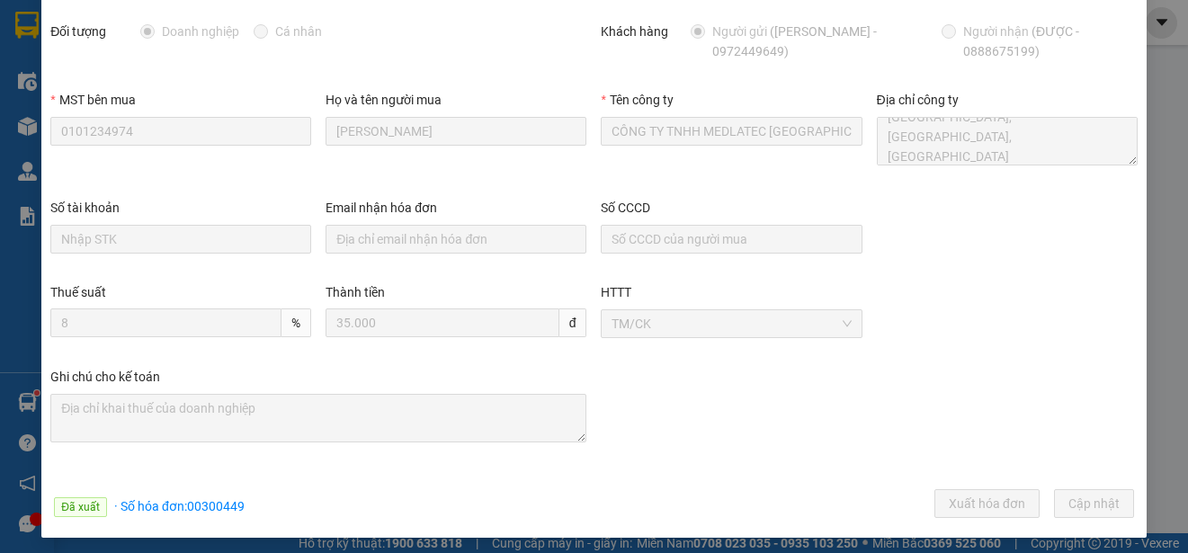
scroll to position [0, 0]
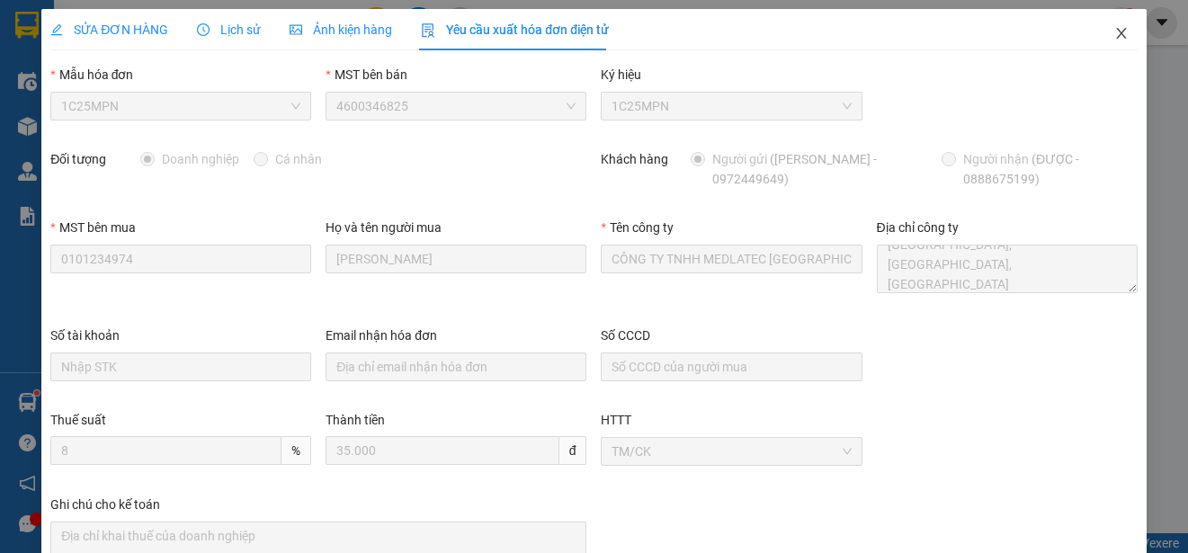
click at [1099, 29] on span "Close" at bounding box center [1121, 34] width 50 height 50
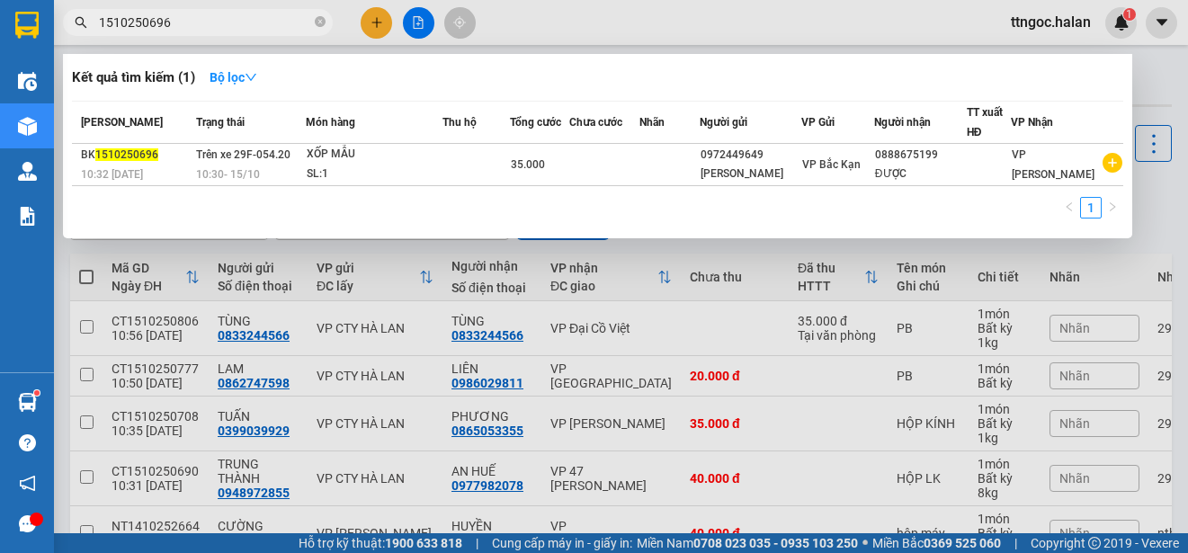
drag, startPoint x: 175, startPoint y: 20, endPoint x: 149, endPoint y: 22, distance: 26.1
click at [149, 22] on input "1510250696" at bounding box center [205, 23] width 212 height 20
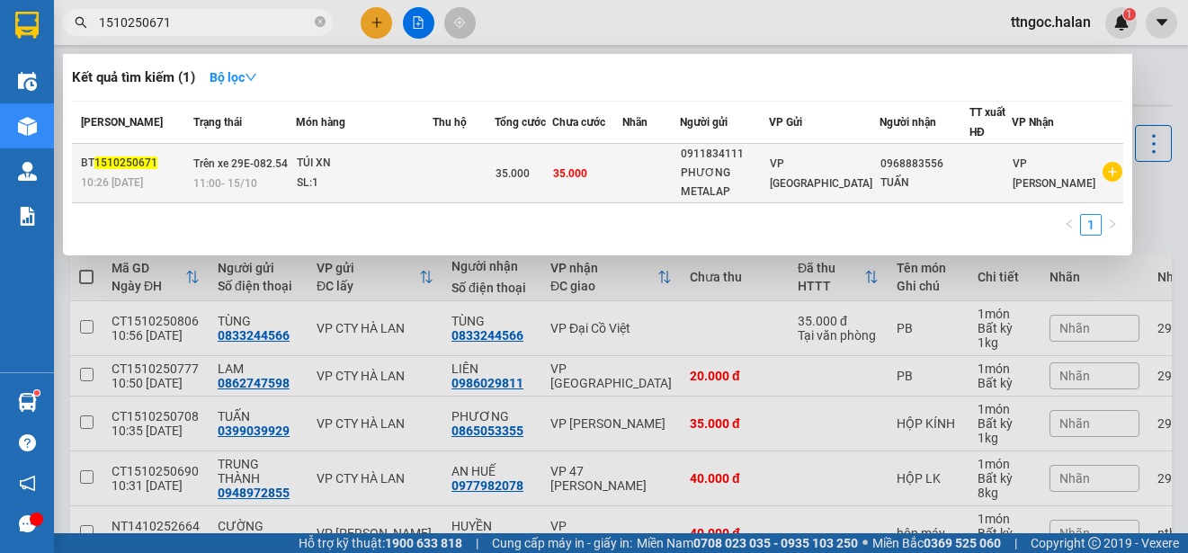
type input "1510250671"
click at [108, 173] on div "10:26 [DATE]" at bounding box center [134, 183] width 107 height 20
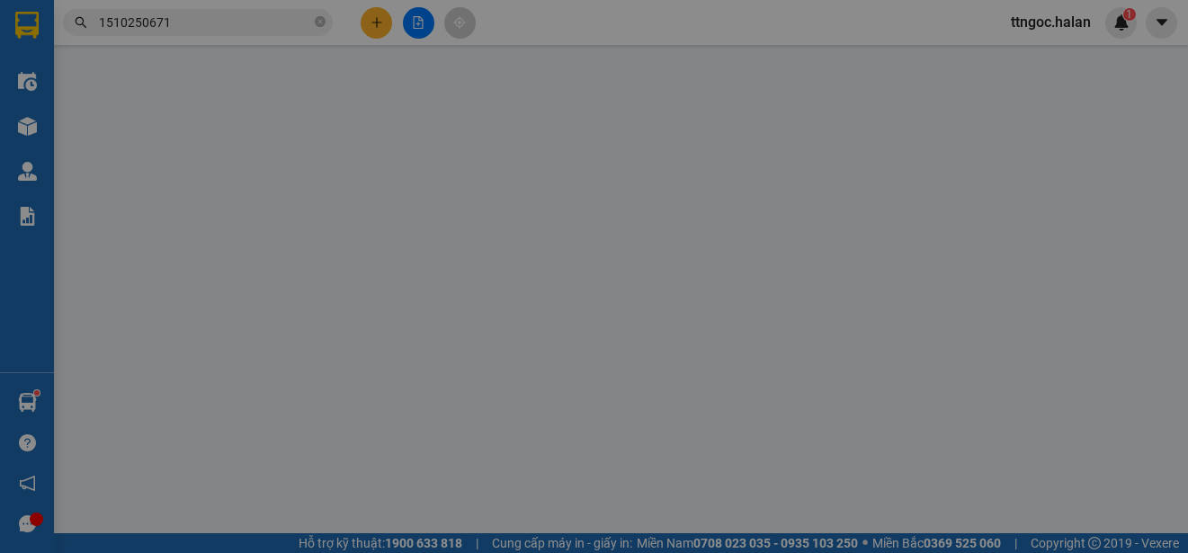
type input "0911834111"
type input "PHƯƠNG METALAP"
type input "0968883556"
type input "TUẤN"
type input "0"
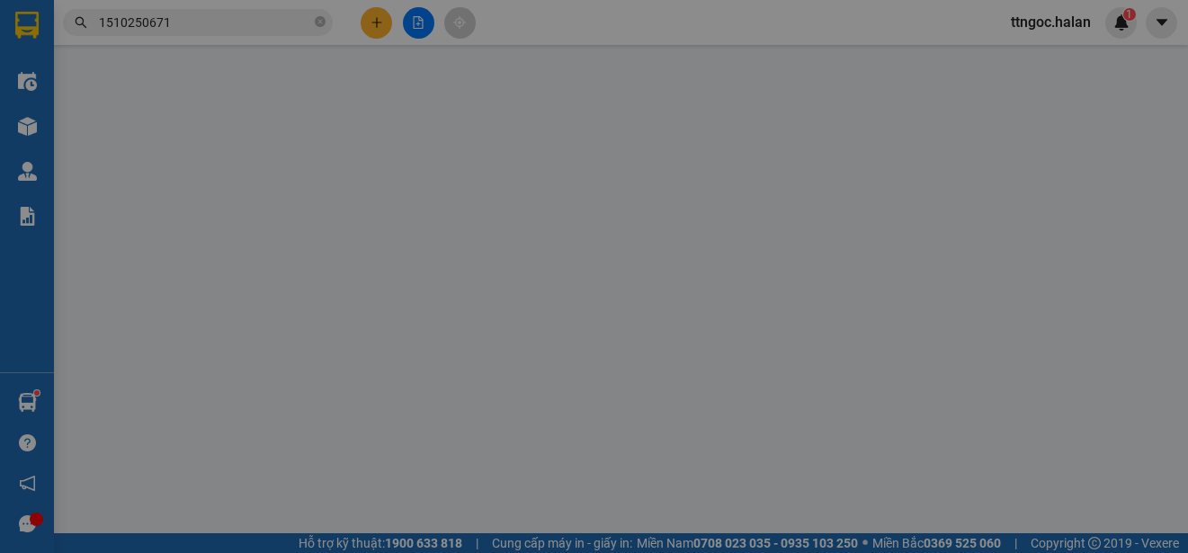
type input "35.000"
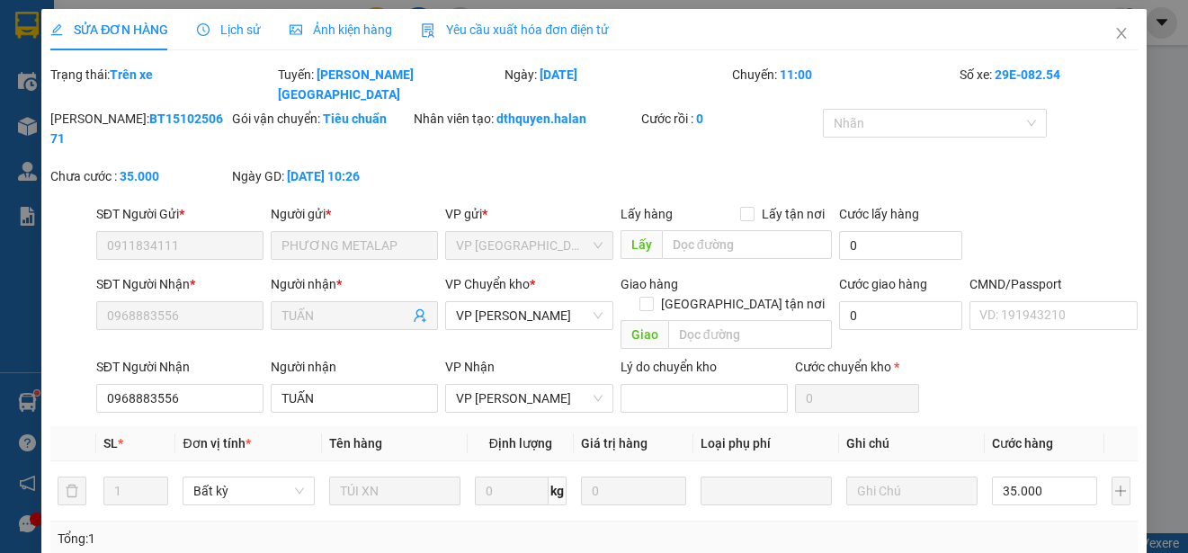
click at [568, 23] on span "Yêu cầu xuất hóa đơn điện tử" at bounding box center [515, 29] width 188 height 14
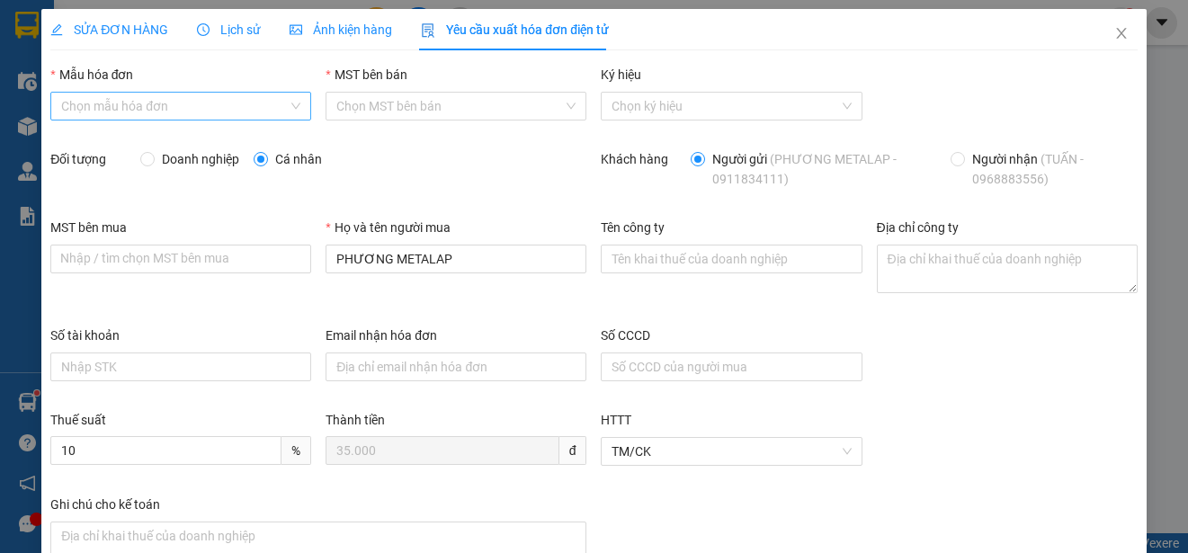
click at [290, 112] on div "Chọn mẫu hóa đơn" at bounding box center [180, 106] width 261 height 29
click at [142, 155] on div "1C25MPN" at bounding box center [178, 142] width 257 height 29
type input "8"
drag, startPoint x: 157, startPoint y: 164, endPoint x: 225, endPoint y: 63, distance: 121.2
click at [158, 164] on span "Doanh nghiệp" at bounding box center [201, 159] width 92 height 20
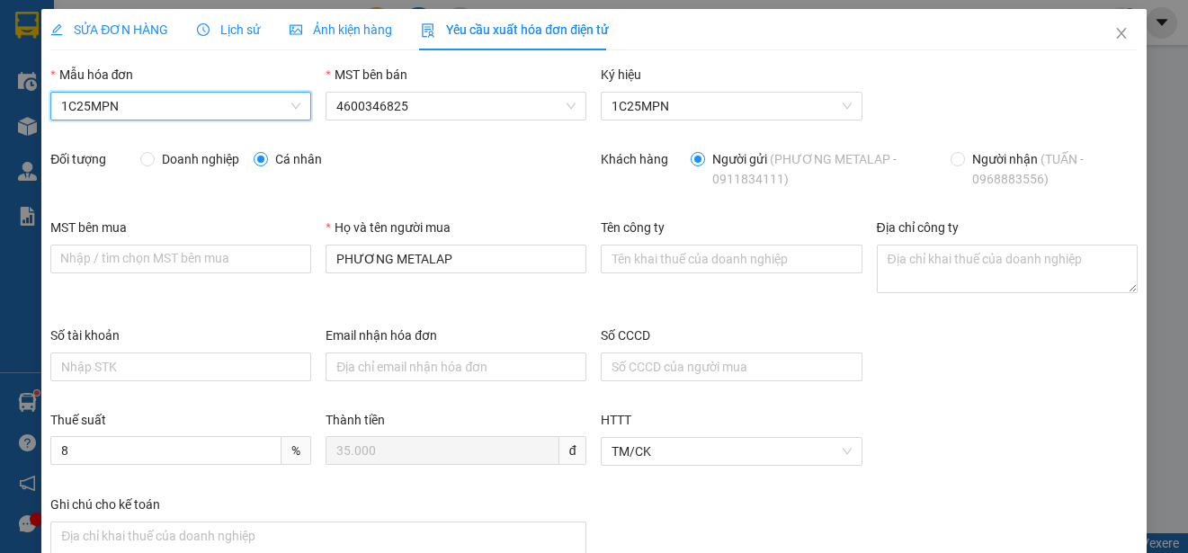
click at [153, 164] on input "Doanh nghiệp" at bounding box center [146, 158] width 13 height 13
radio input "true"
radio input "false"
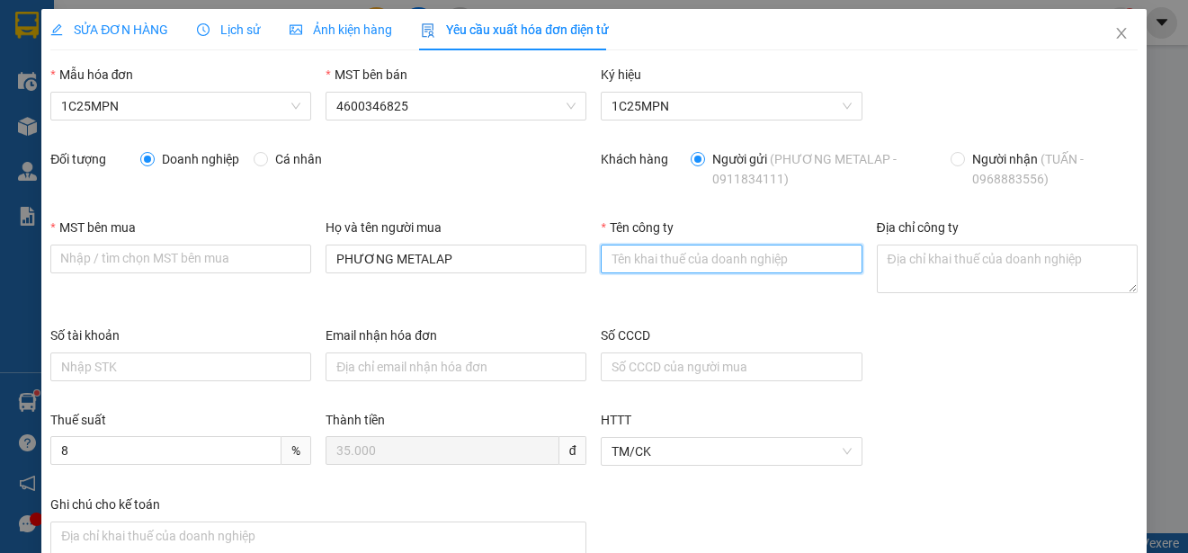
click at [655, 268] on input "Tên công ty" at bounding box center [731, 259] width 261 height 29
paste input "CÔNG TY TNHH THƯƠNG MẠI DỊCH VỤ Y TẾ BẠCH MAI"
type input "CÔNG TY TNHH THƯƠNG MẠI DỊCH VỤ Y TẾ BẠCH MAI"
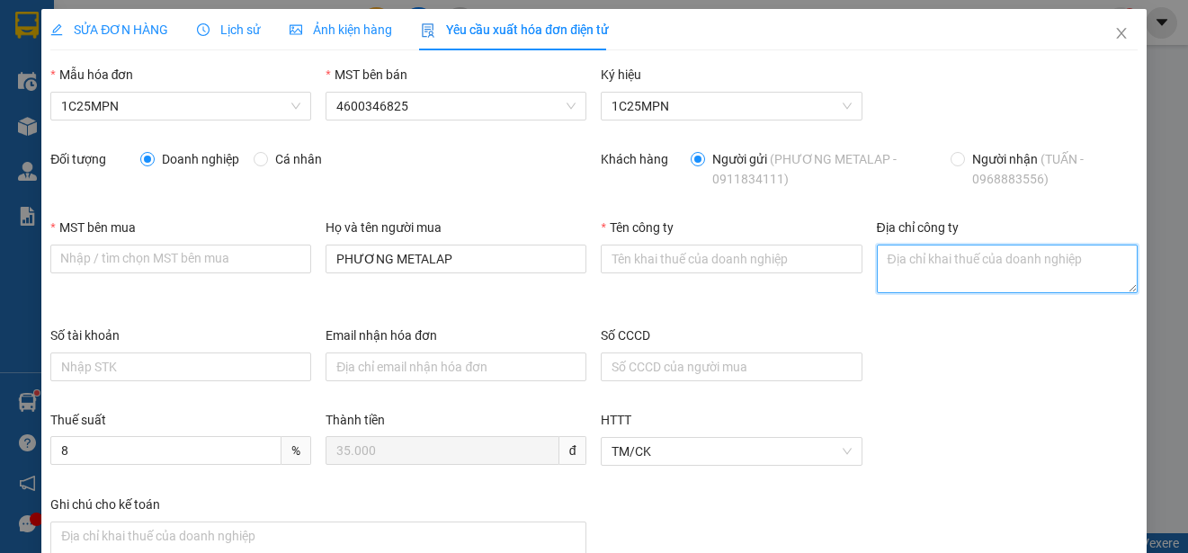
click at [914, 276] on textarea "Địa chỉ công ty" at bounding box center [1007, 269] width 261 height 49
paste textarea "Số nhà [STREET_ADDRESS]."
type textarea "Số nhà [STREET_ADDRESS]."
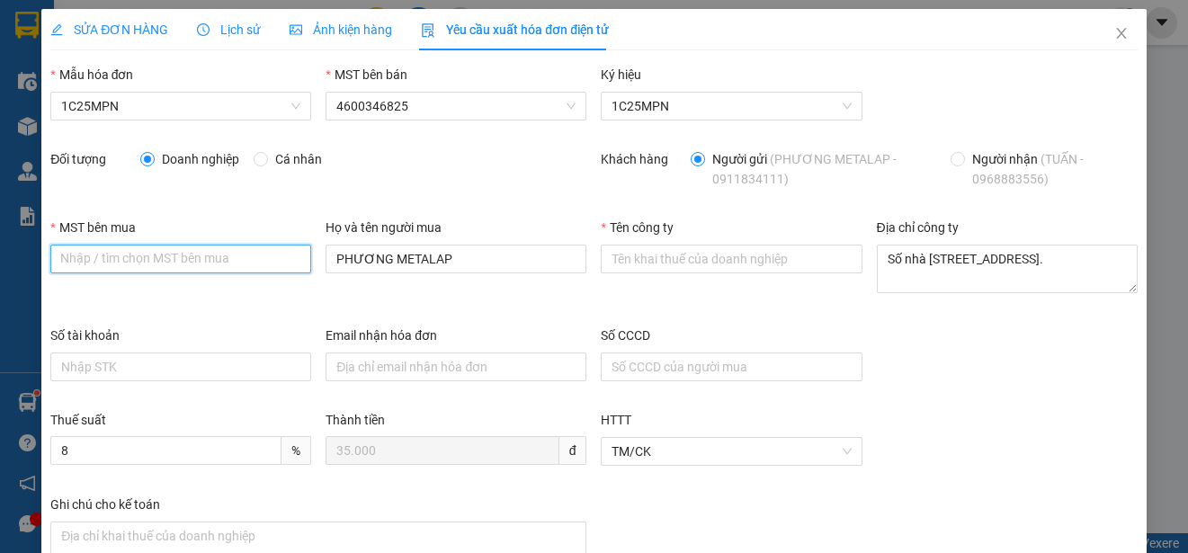
click at [76, 267] on input "MST bên mua" at bounding box center [180, 259] width 261 height 29
paste input "2300898187"
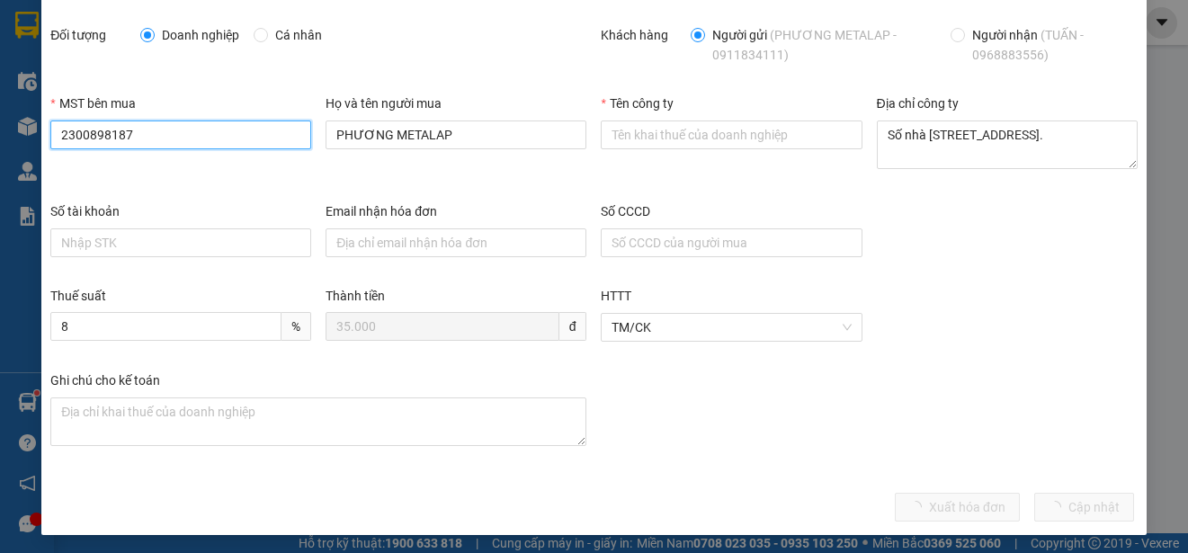
scroll to position [128, 0]
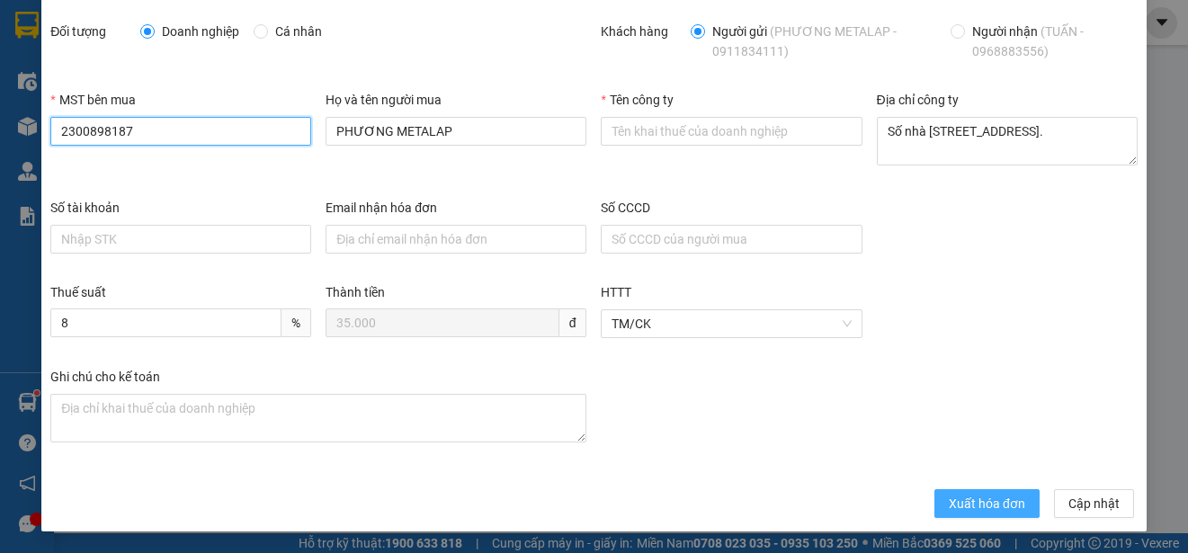
type input "2300898187"
click at [973, 496] on span "Xuất hóa đơn" at bounding box center [987, 504] width 76 height 20
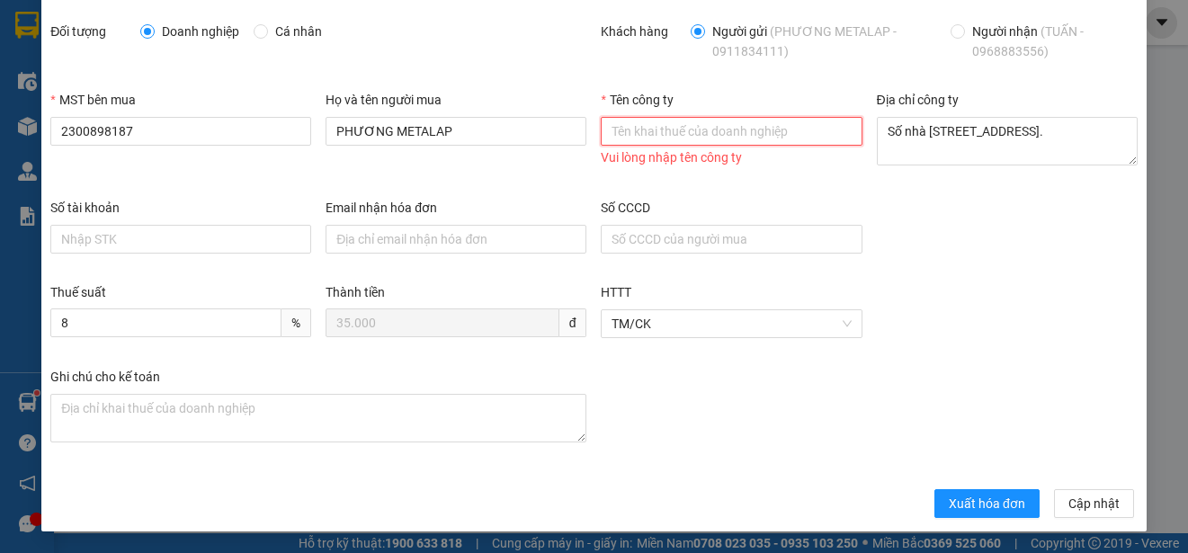
click at [651, 137] on input "Tên công ty" at bounding box center [731, 131] width 261 height 29
paste input "CÔNG TY TNHH THƯƠNG MẠI DỊCH VỤ Y TẾ BẠCH MAI"
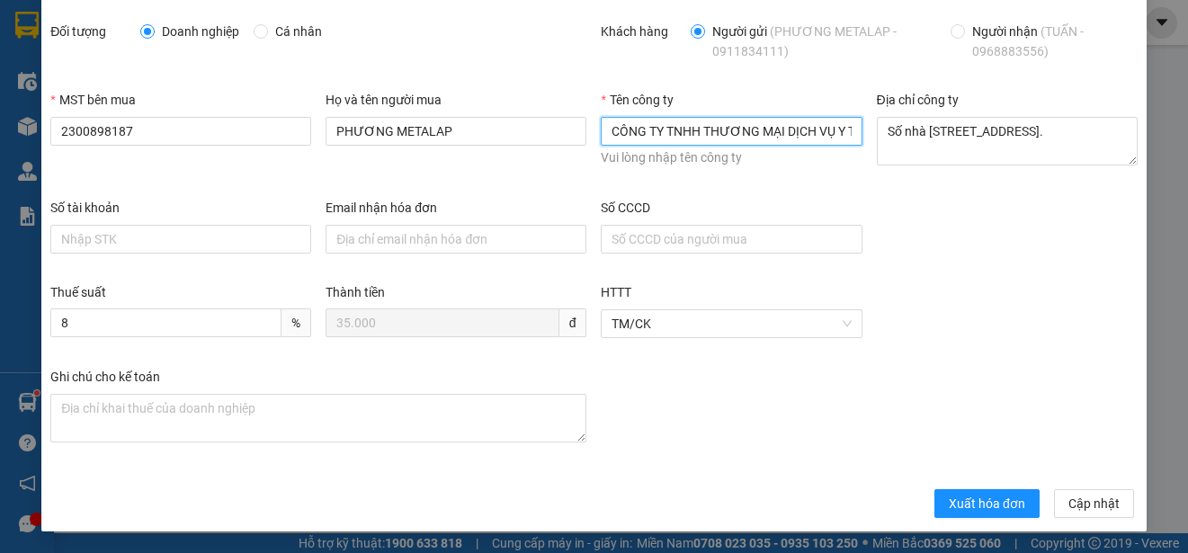
scroll to position [0, 76]
type input "CÔNG TY TNHH THƯƠNG MẠI DỊCH VỤ Y TẾ BẠCH MAI"
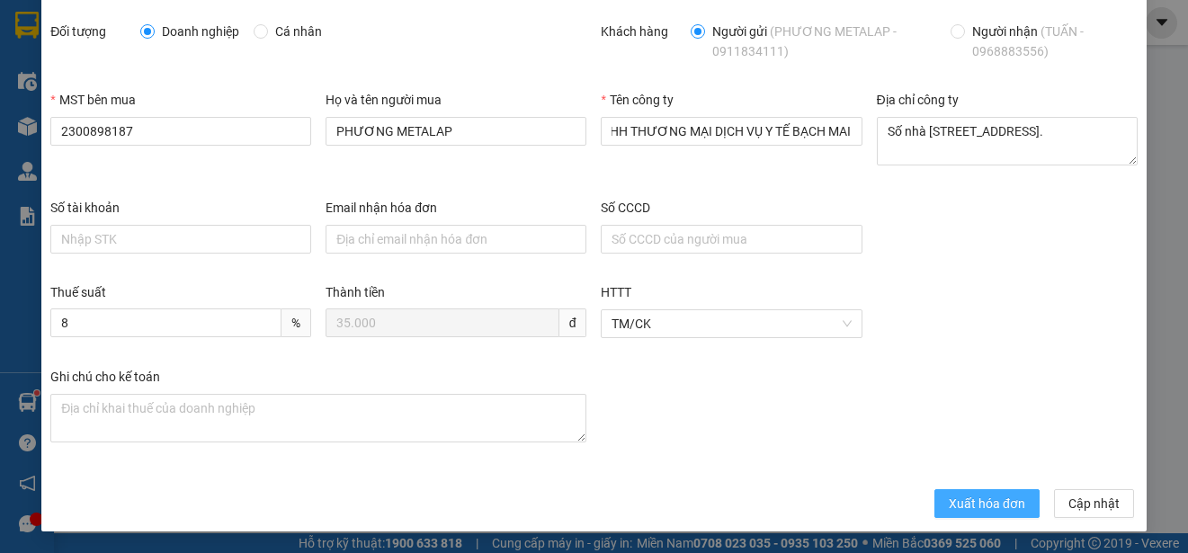
click at [949, 501] on span "Xuất hóa đơn" at bounding box center [987, 504] width 76 height 20
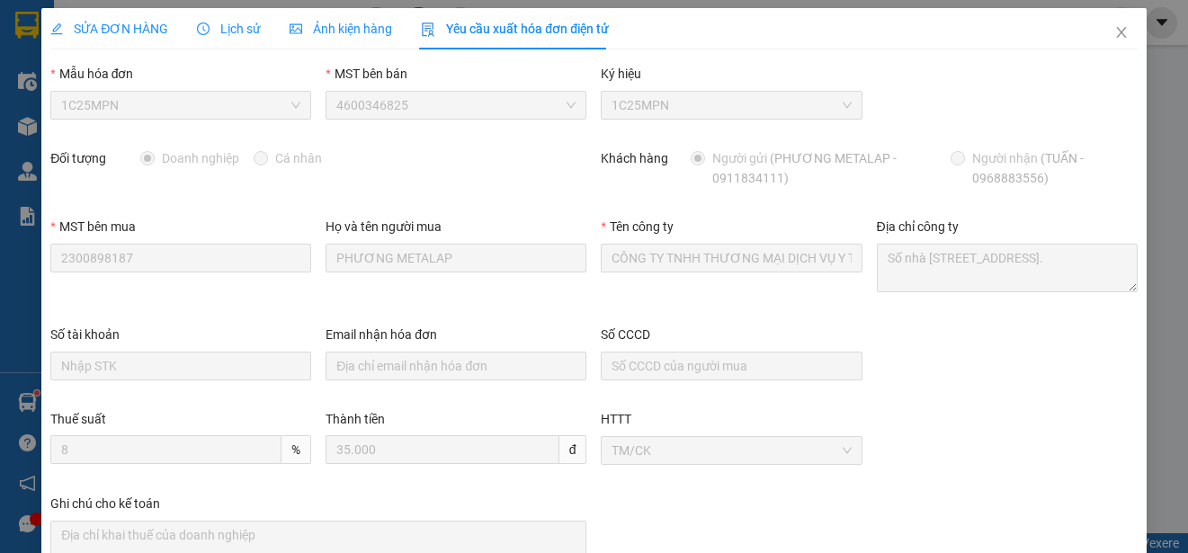
scroll to position [0, 0]
click at [1114, 34] on icon "close" at bounding box center [1121, 33] width 14 height 14
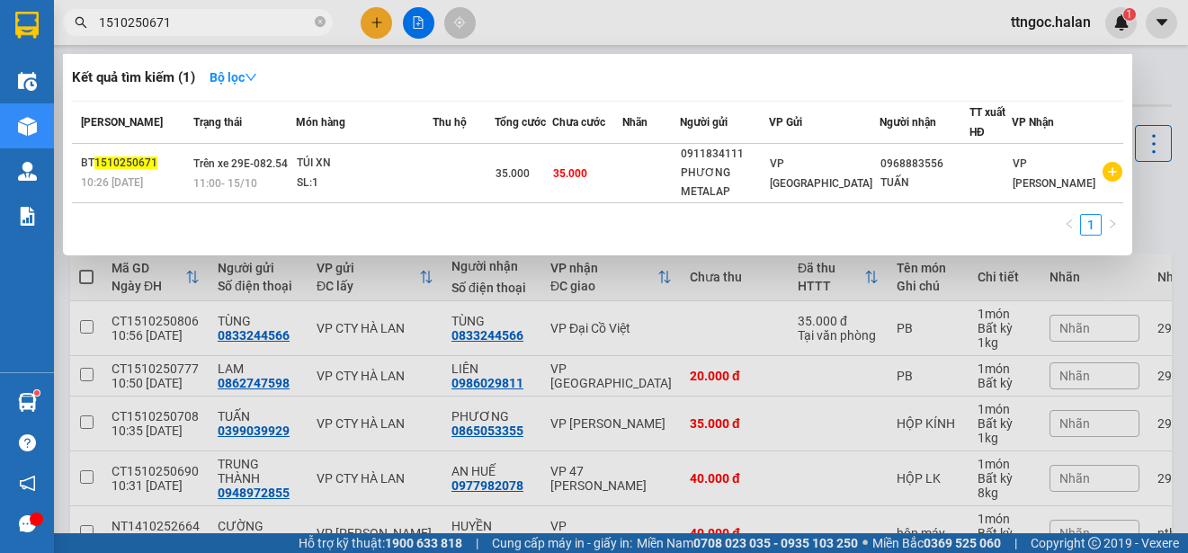
drag, startPoint x: 174, startPoint y: 22, endPoint x: 149, endPoint y: 20, distance: 25.2
click at [149, 20] on input "1510250671" at bounding box center [205, 23] width 212 height 20
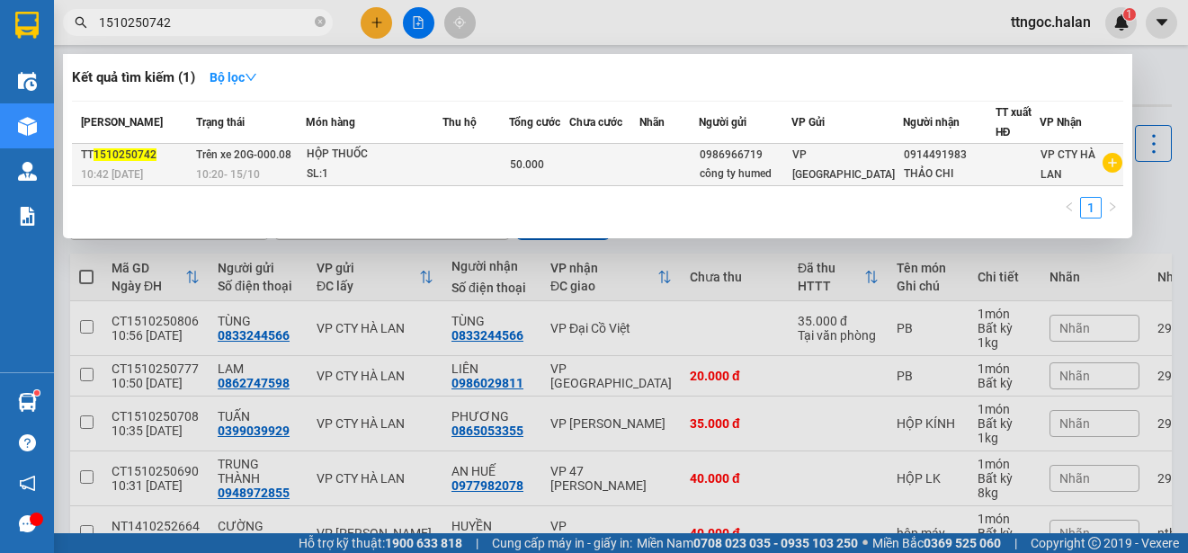
type input "1510250742"
click at [141, 169] on span "10:42 [DATE]" at bounding box center [112, 174] width 62 height 13
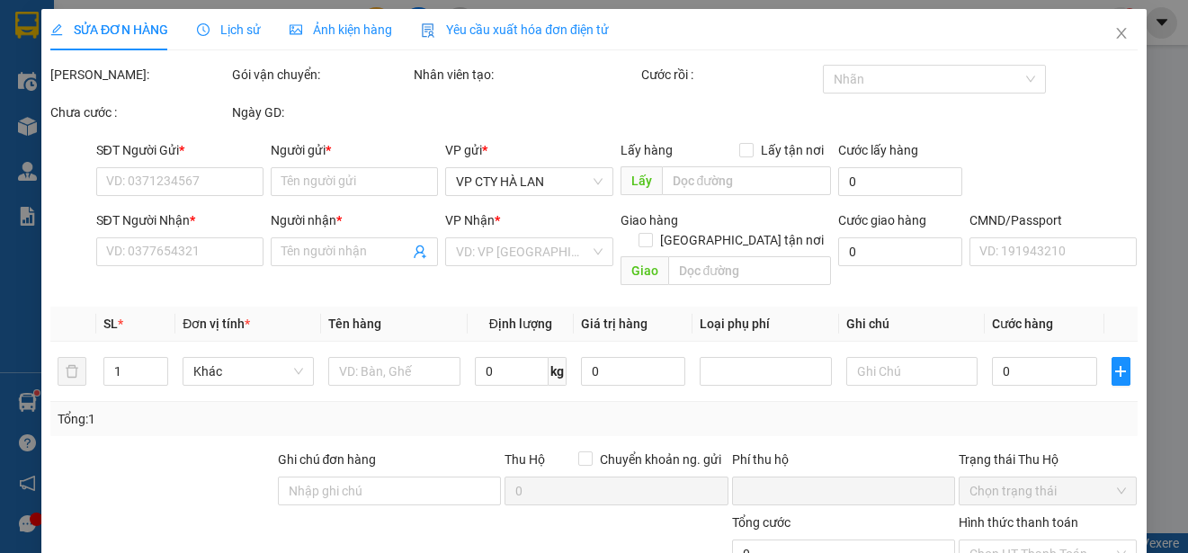
type input "0986966719"
type input "công ty humed"
type input "0914491983"
type input "THẢO CHI"
type input "0"
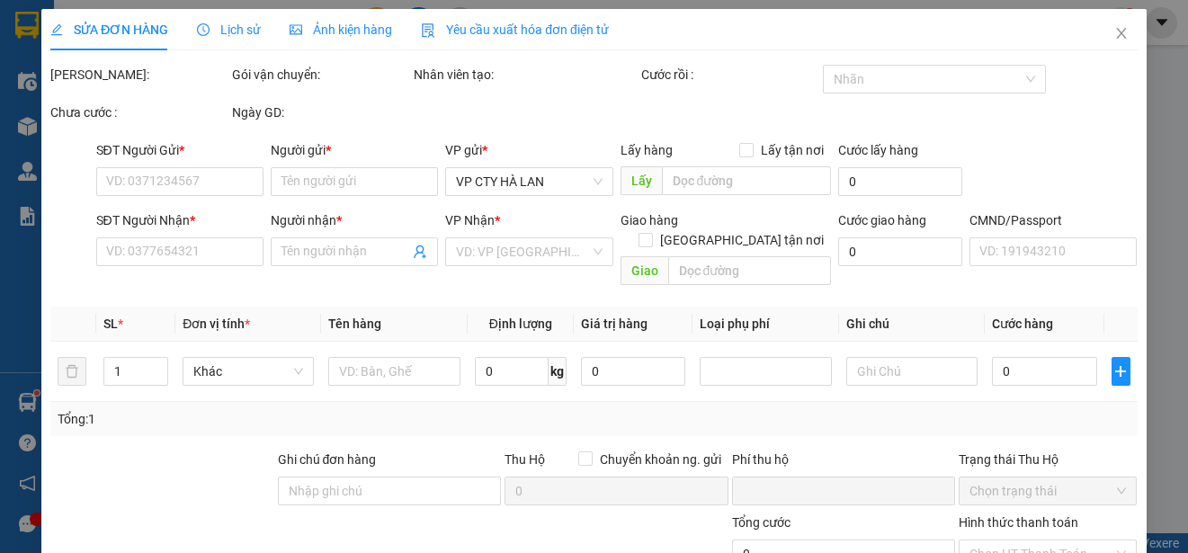
type input "50.000"
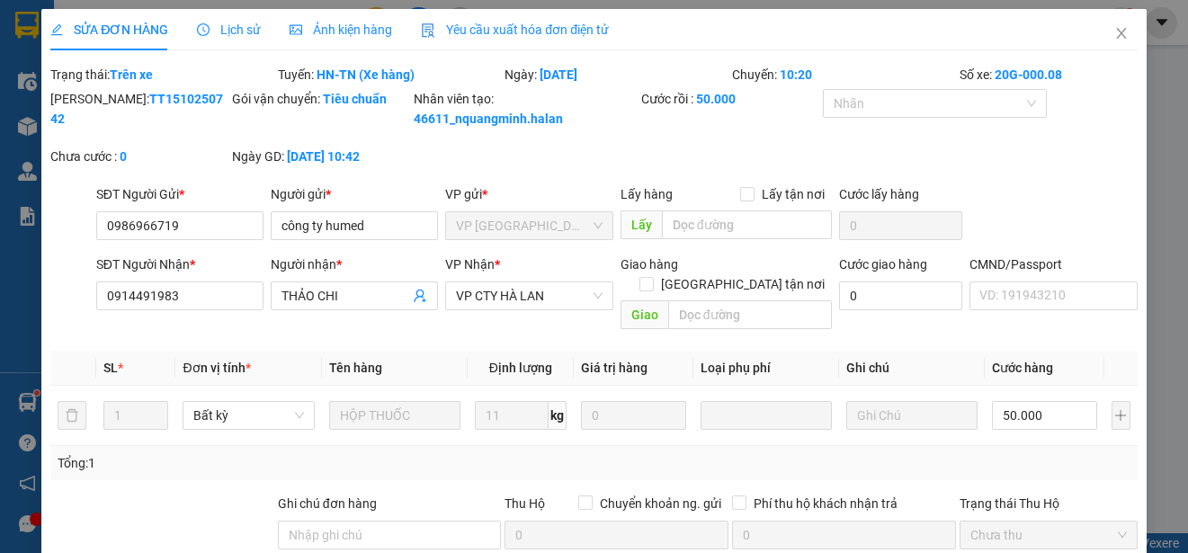
click at [516, 25] on span "Yêu cầu xuất hóa đơn điện tử" at bounding box center [515, 29] width 188 height 14
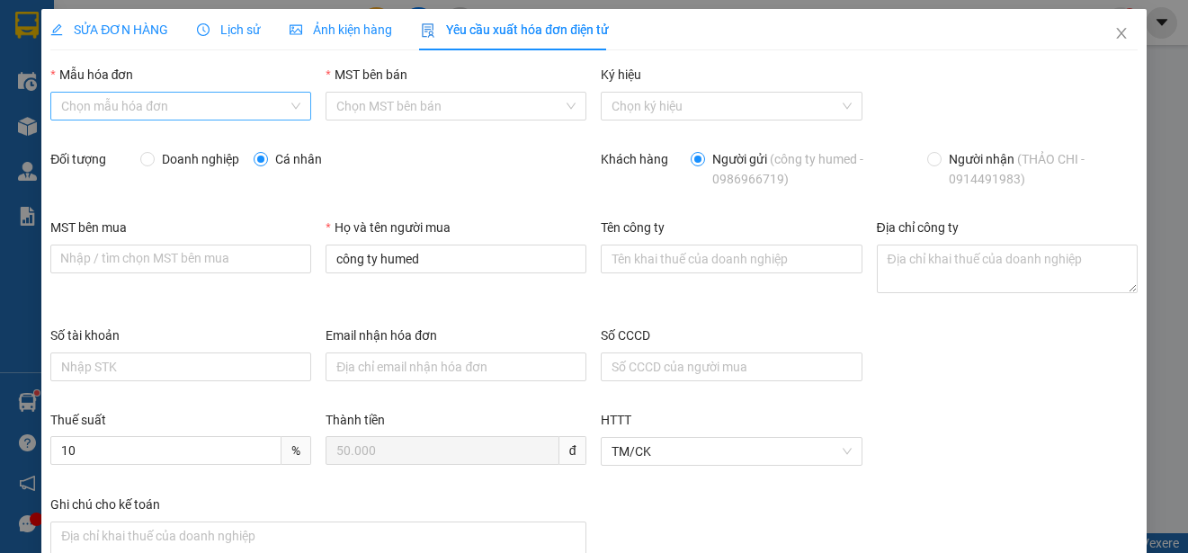
click at [252, 99] on input "Mẫu hóa đơn" at bounding box center [174, 106] width 227 height 27
click at [89, 149] on div "1C25MPN" at bounding box center [179, 142] width 236 height 20
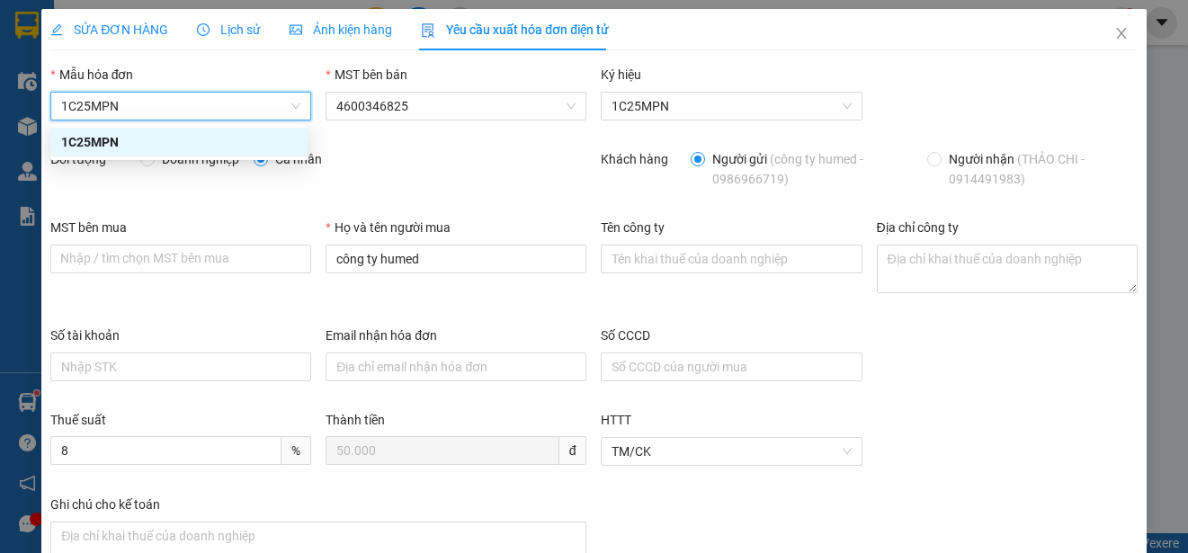
type input "8"
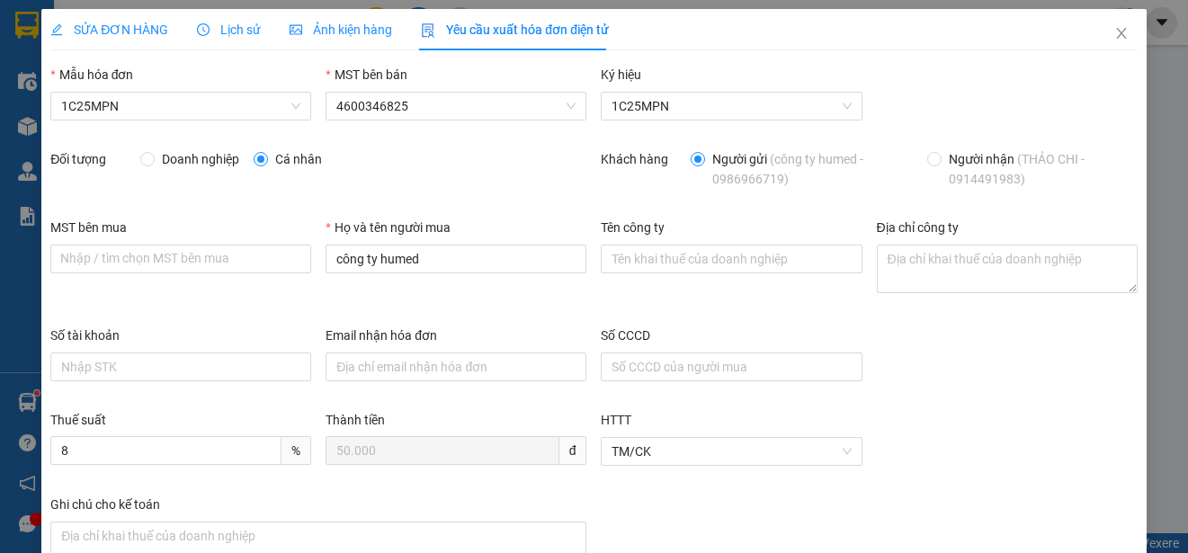
click at [174, 173] on div "Doanh nghiệp Cá nhân" at bounding box center [363, 162] width 447 height 27
click at [174, 159] on span "Doanh nghiệp" at bounding box center [201, 159] width 92 height 20
click at [153, 159] on input "Doanh nghiệp" at bounding box center [146, 158] width 13 height 13
radio input "true"
radio input "false"
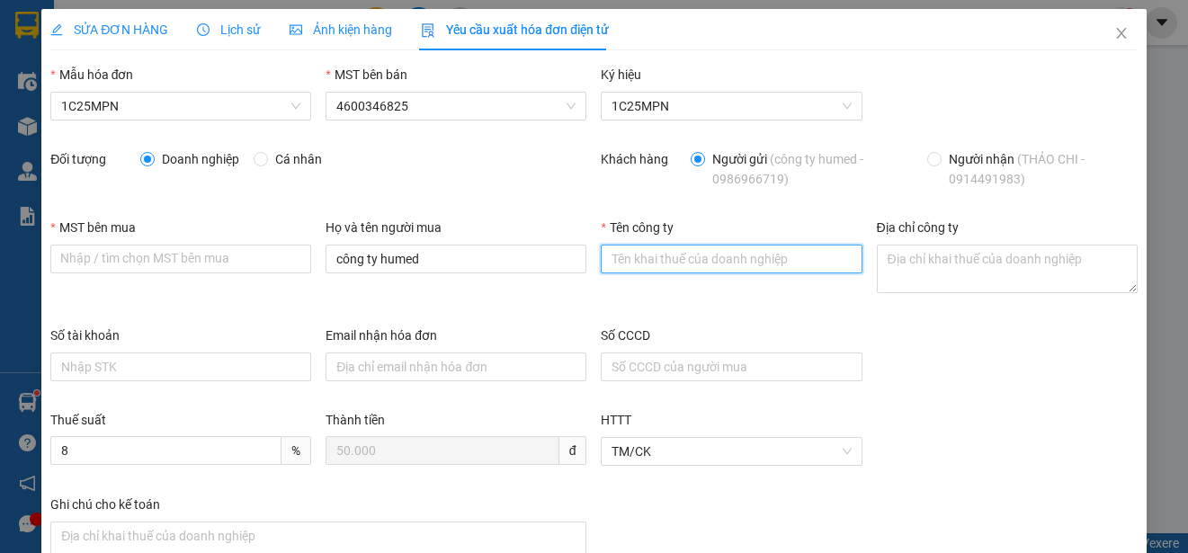
click at [641, 268] on input "Tên công ty" at bounding box center [731, 259] width 261 height 29
paste input "CÔNG TY TNHH DƯỢC HUNMED"
type input "CÔNG TY TNHH DƯỢC HUNMED"
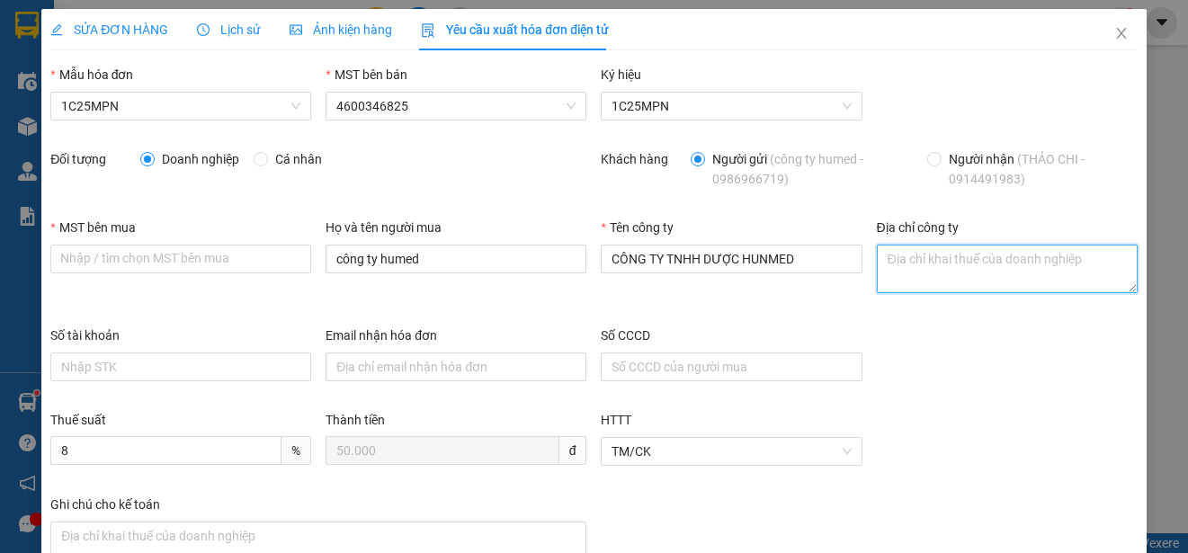
click at [1016, 280] on textarea "Địa chỉ công ty" at bounding box center [1007, 269] width 261 height 49
paste textarea "[STREET_ADDRESS]."
type textarea "[STREET_ADDRESS]."
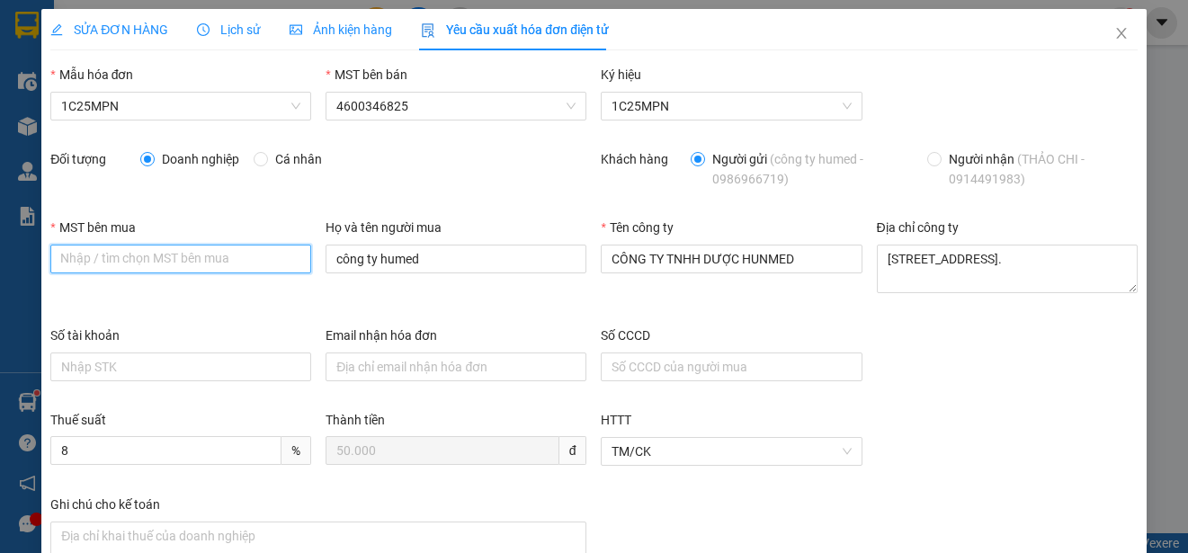
click at [117, 266] on input "MST bên mua" at bounding box center [180, 259] width 261 height 29
paste input "0107551987"
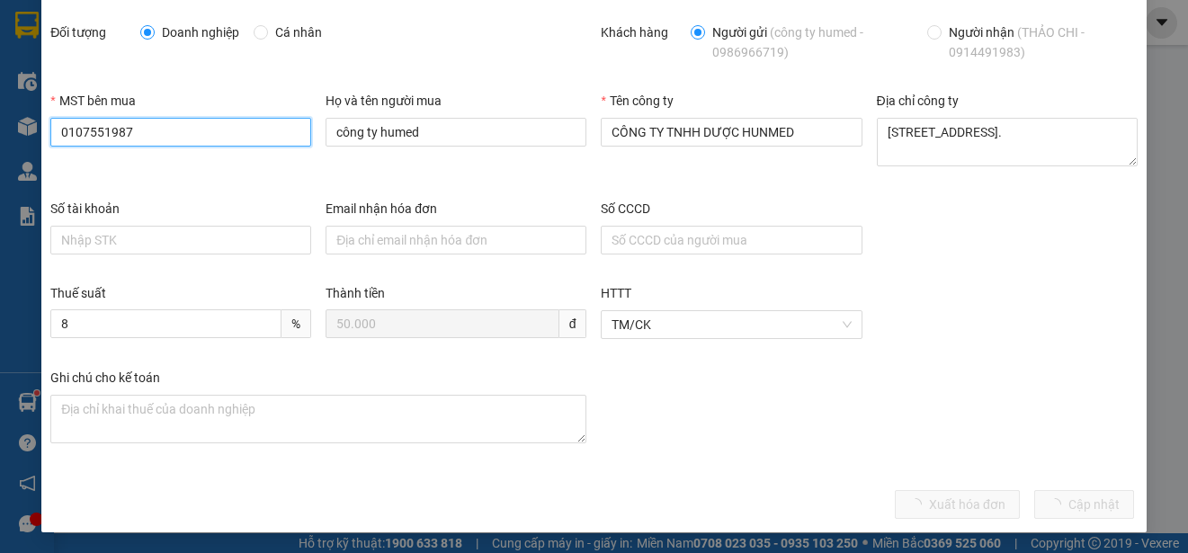
scroll to position [128, 0]
type input "0107551987"
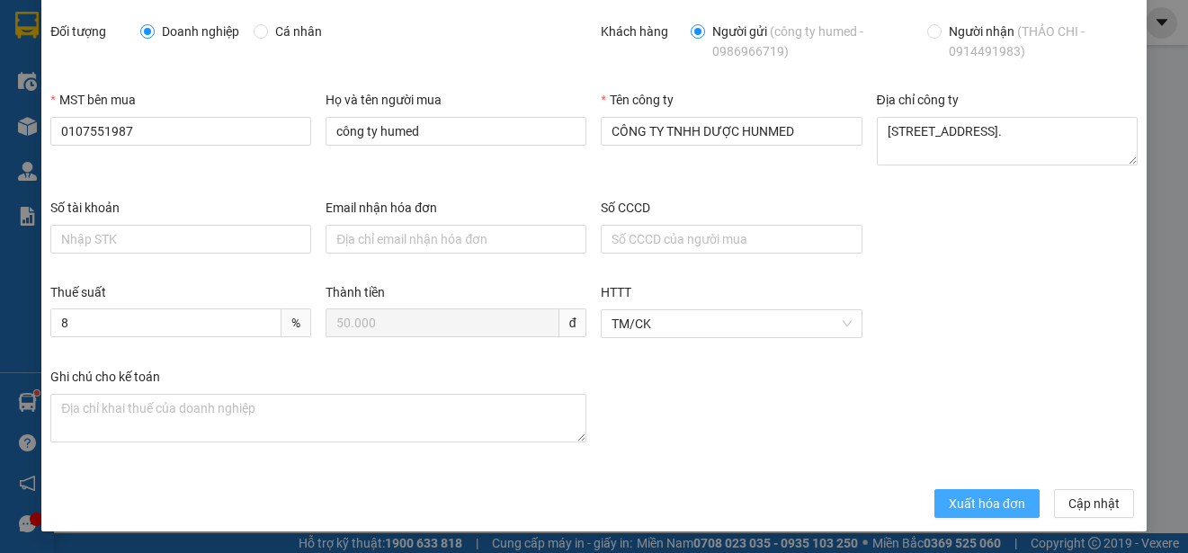
click at [952, 498] on span "Xuất hóa đơn" at bounding box center [987, 504] width 76 height 20
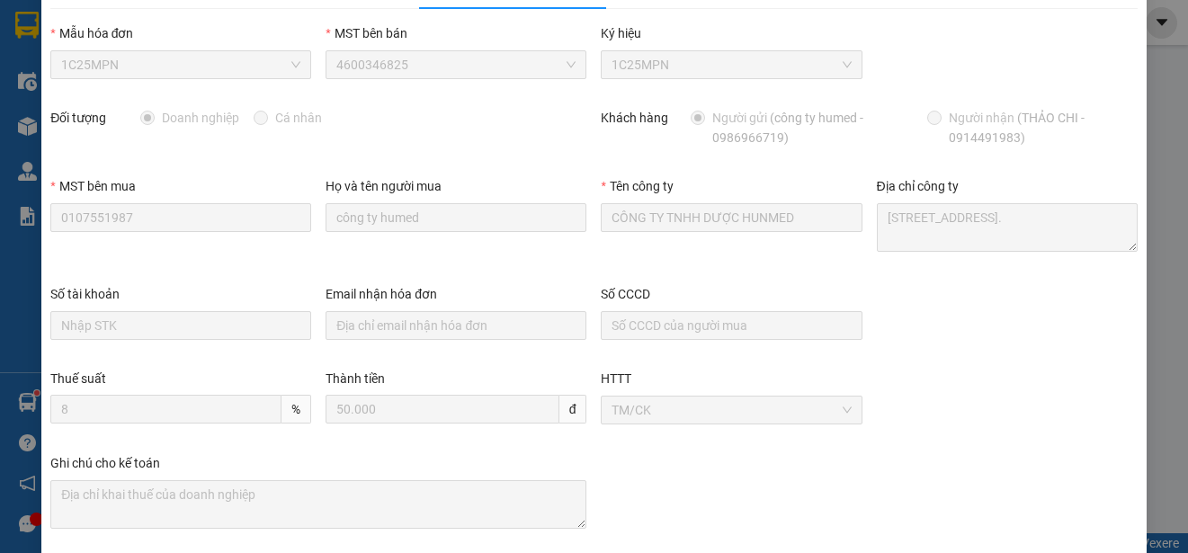
scroll to position [0, 0]
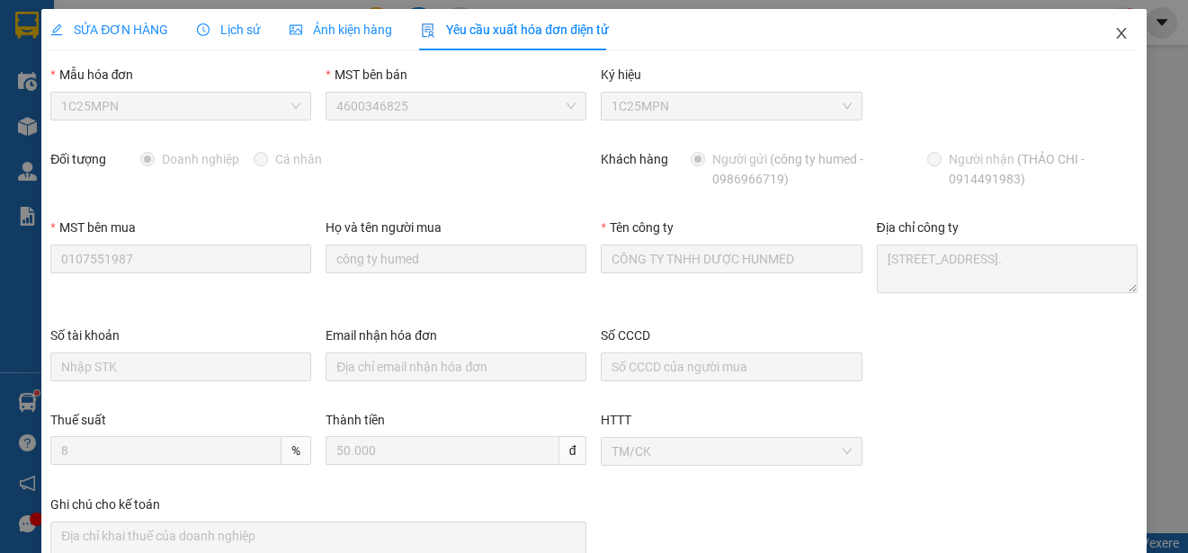
click at [1114, 31] on icon "close" at bounding box center [1121, 33] width 14 height 14
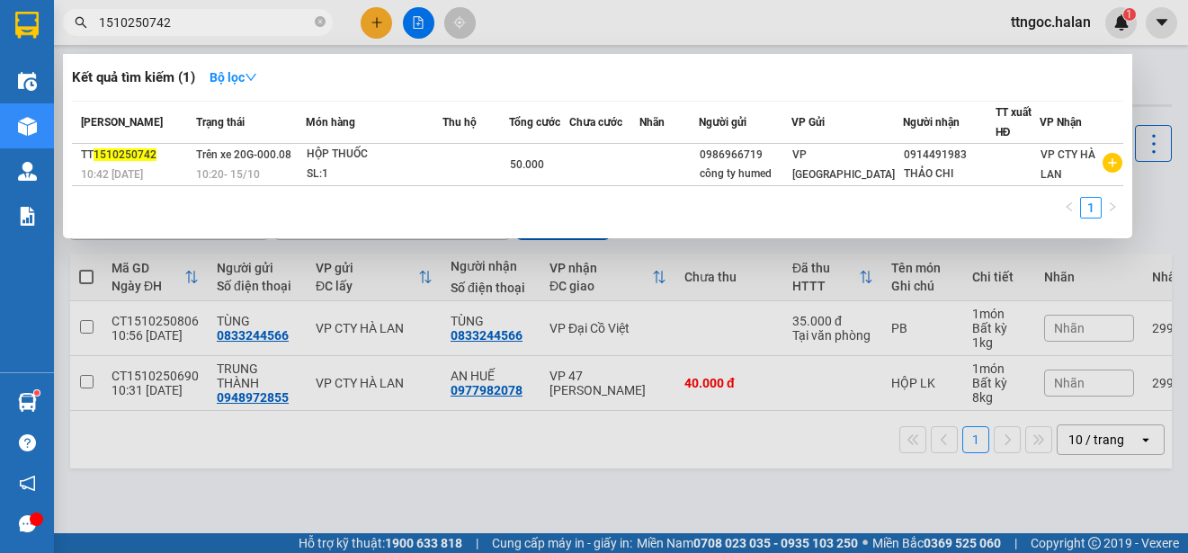
drag, startPoint x: 187, startPoint y: 25, endPoint x: 146, endPoint y: 22, distance: 41.5
click at [146, 22] on input "1510250742" at bounding box center [205, 23] width 212 height 20
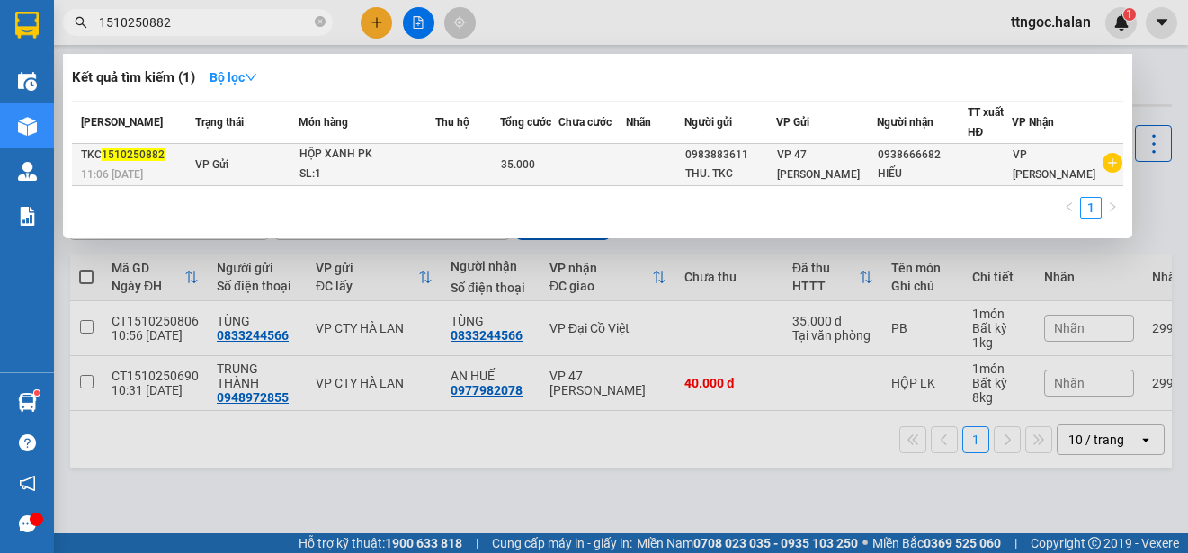
type input "1510250882"
click at [126, 153] on span "1510250882" at bounding box center [133, 154] width 63 height 13
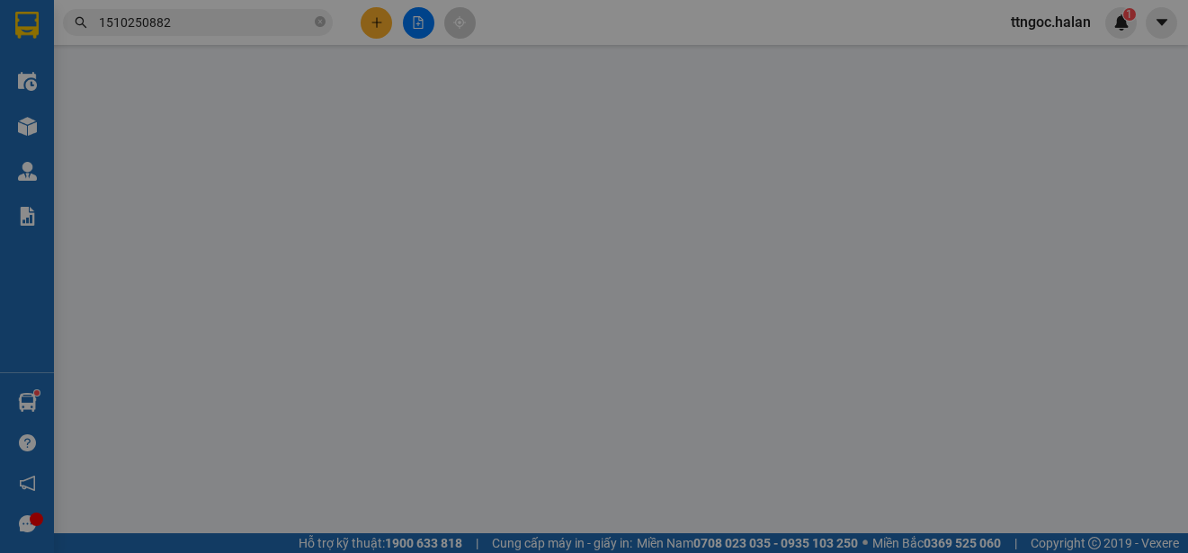
type input "0983883611"
type input "THU. TKC"
type input "0938666682"
type input "HIẾU"
type input "0"
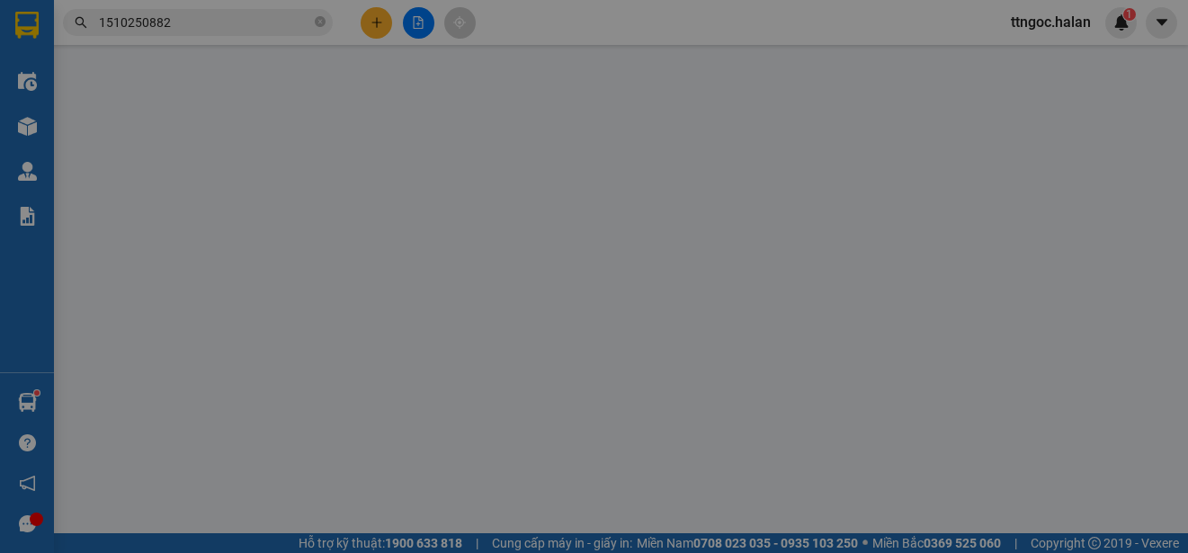
type input "35.000"
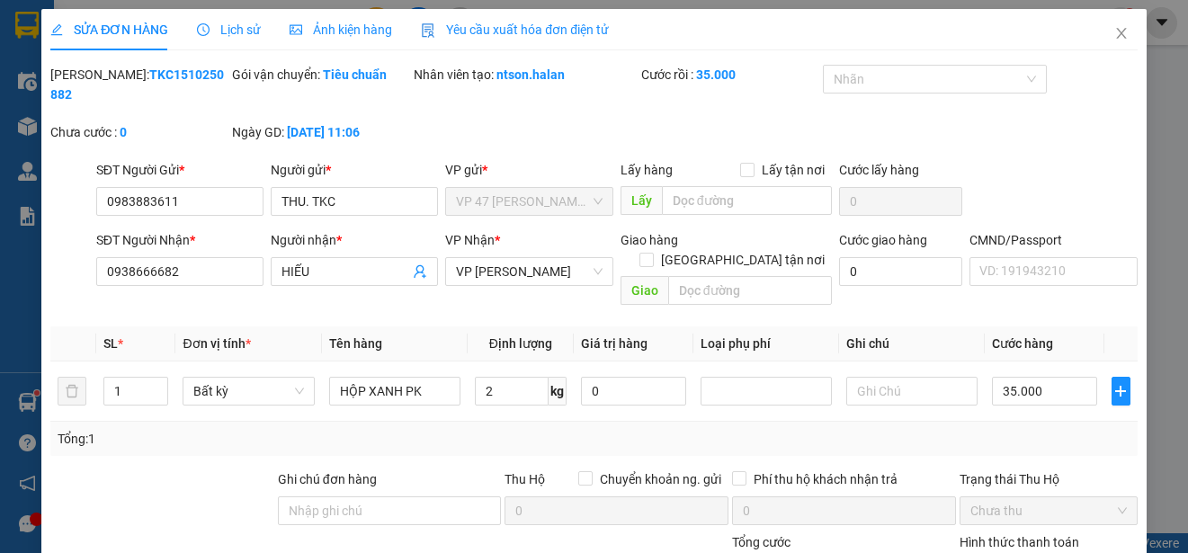
click at [538, 24] on span "Yêu cầu xuất hóa đơn điện tử" at bounding box center [515, 29] width 188 height 14
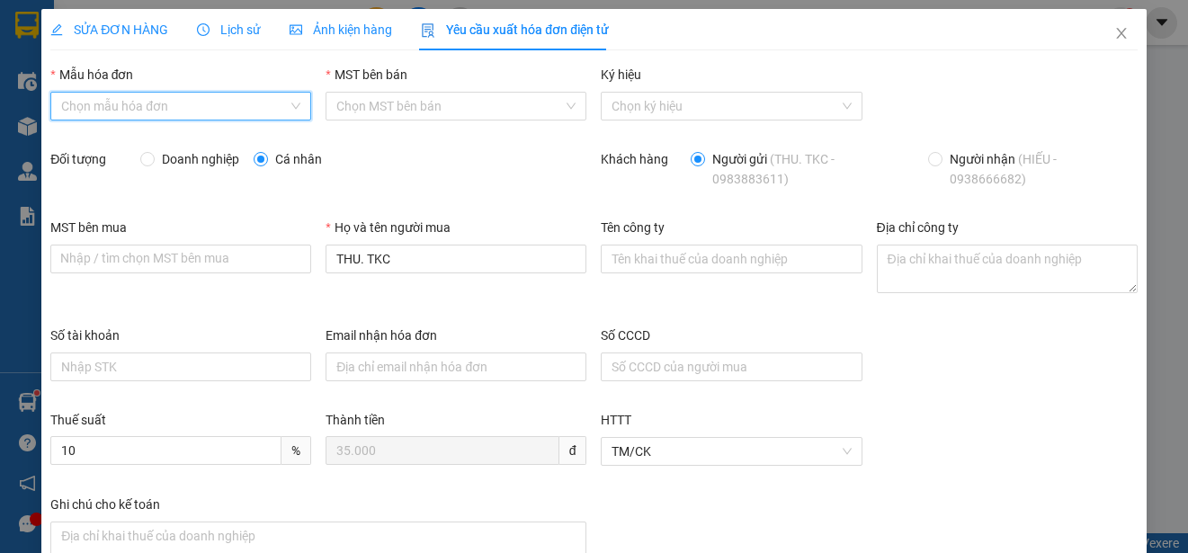
click at [185, 102] on input "Mẫu hóa đơn" at bounding box center [174, 106] width 227 height 27
click at [86, 140] on div "1C25MPN" at bounding box center [179, 142] width 236 height 20
type input "8"
click at [160, 163] on span "Doanh nghiệp" at bounding box center [201, 159] width 92 height 20
click at [153, 163] on input "Doanh nghiệp" at bounding box center [146, 158] width 13 height 13
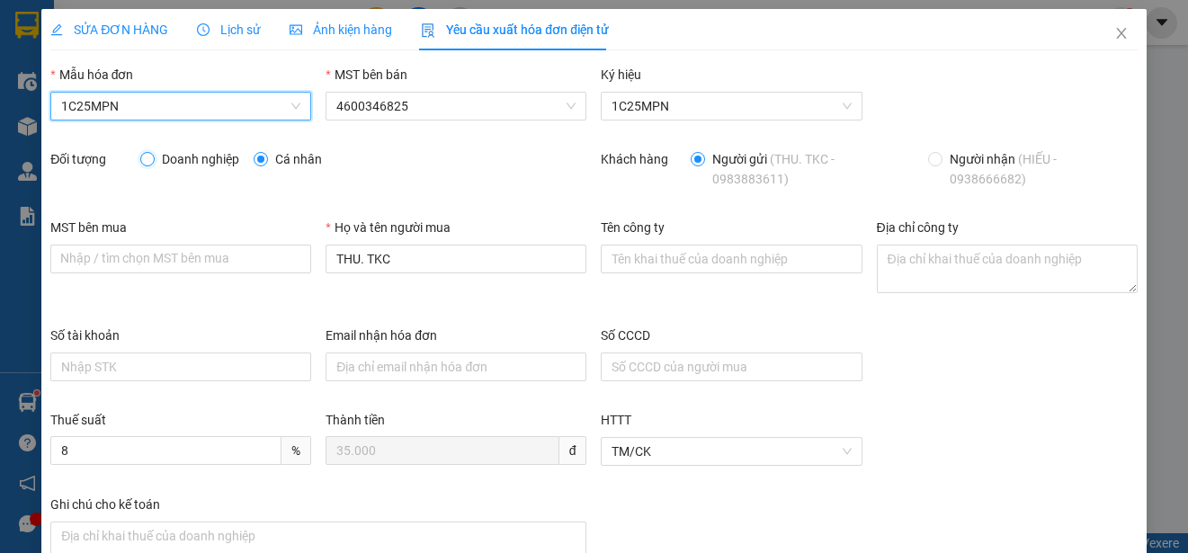
radio input "true"
radio input "false"
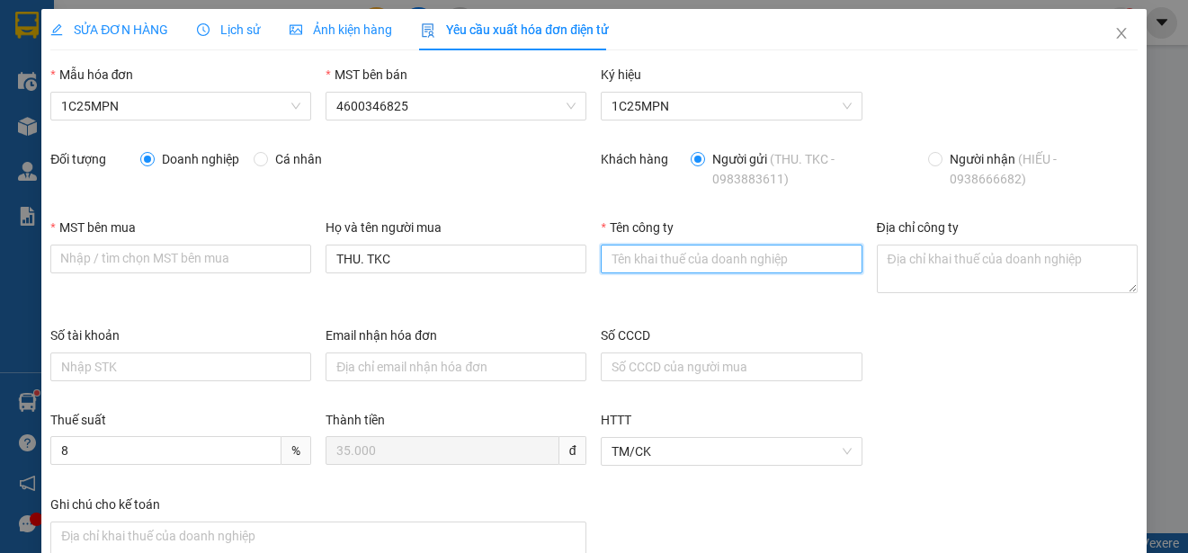
click at [694, 259] on input "Tên công ty" at bounding box center [731, 259] width 261 height 29
paste input "CÔNG TY TNHH MICROTEC [GEOGRAPHIC_DATA]"
type input "CÔNG TY TNHH MICROTEC [GEOGRAPHIC_DATA]"
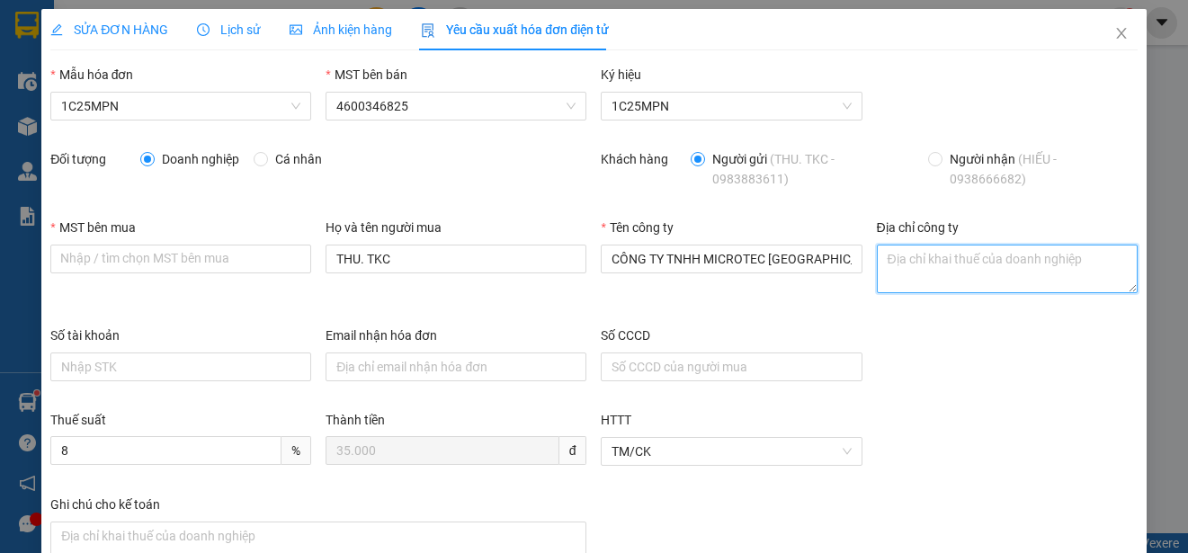
click at [911, 281] on textarea "Địa chỉ công ty" at bounding box center [1007, 269] width 261 height 49
paste textarea "Tầng 5A, 5, 9, 12 số 194 phố [GEOGRAPHIC_DATA], [GEOGRAPHIC_DATA], [GEOGRAPHIC_…"
type textarea "Tầng 5A, 5, 9, 12 số 194 phố [GEOGRAPHIC_DATA], [GEOGRAPHIC_DATA], [GEOGRAPHIC_…"
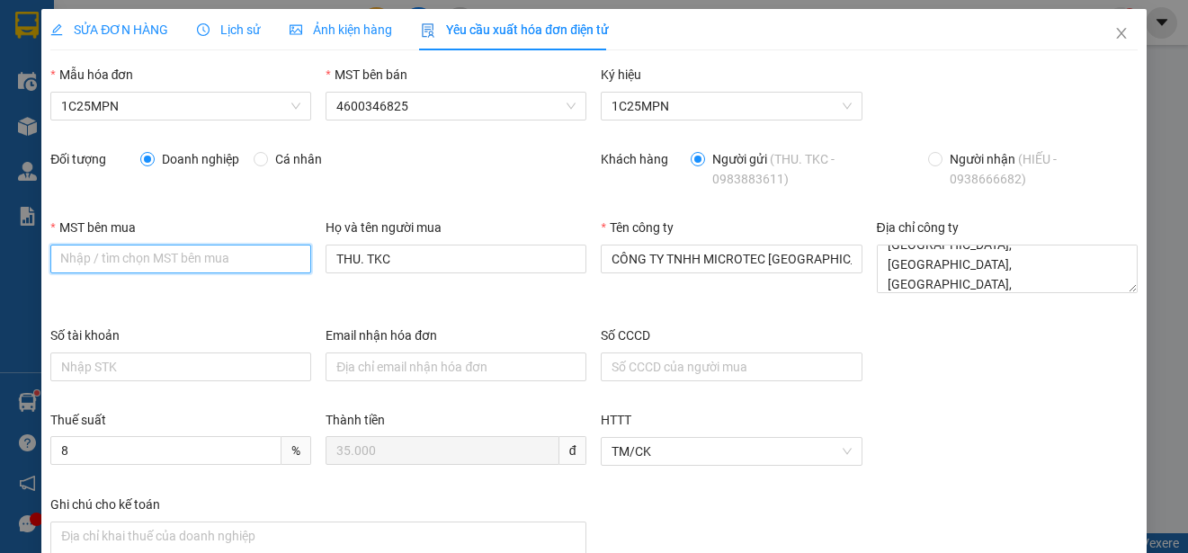
click at [75, 257] on input "MST bên mua" at bounding box center [180, 259] width 261 height 29
paste input "0101198807"
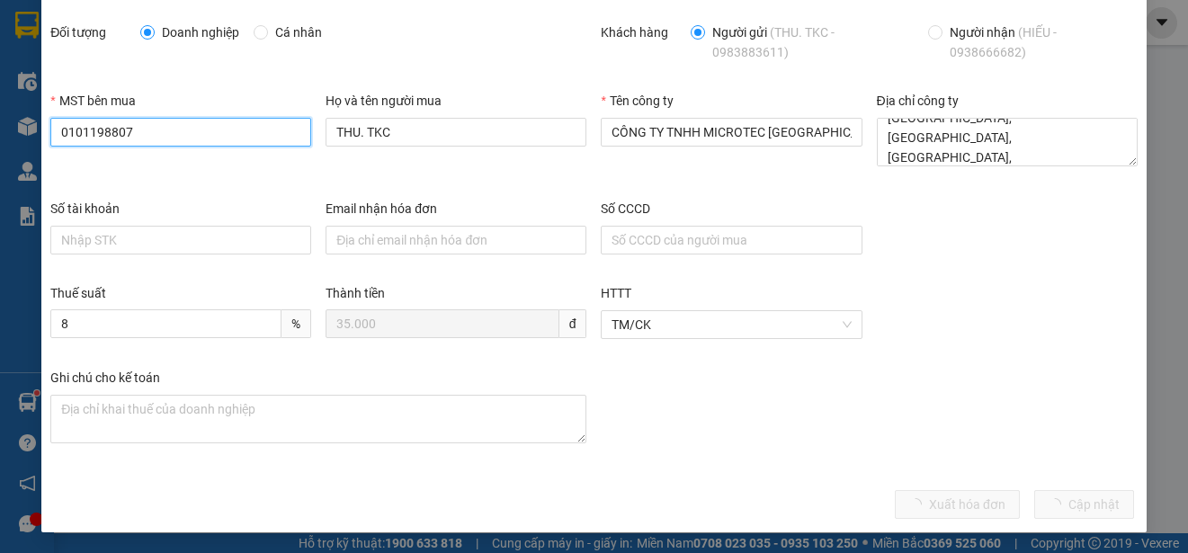
scroll to position [128, 0]
type input "0101198807"
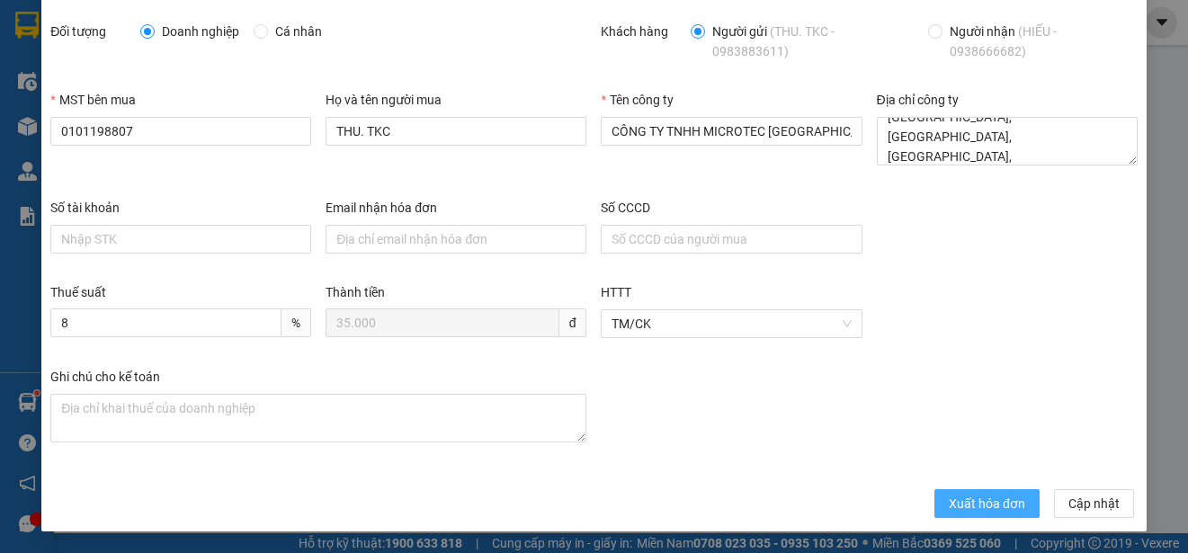
click at [956, 500] on span "Xuất hóa đơn" at bounding box center [987, 504] width 76 height 20
